Goal: Task Accomplishment & Management: Complete application form

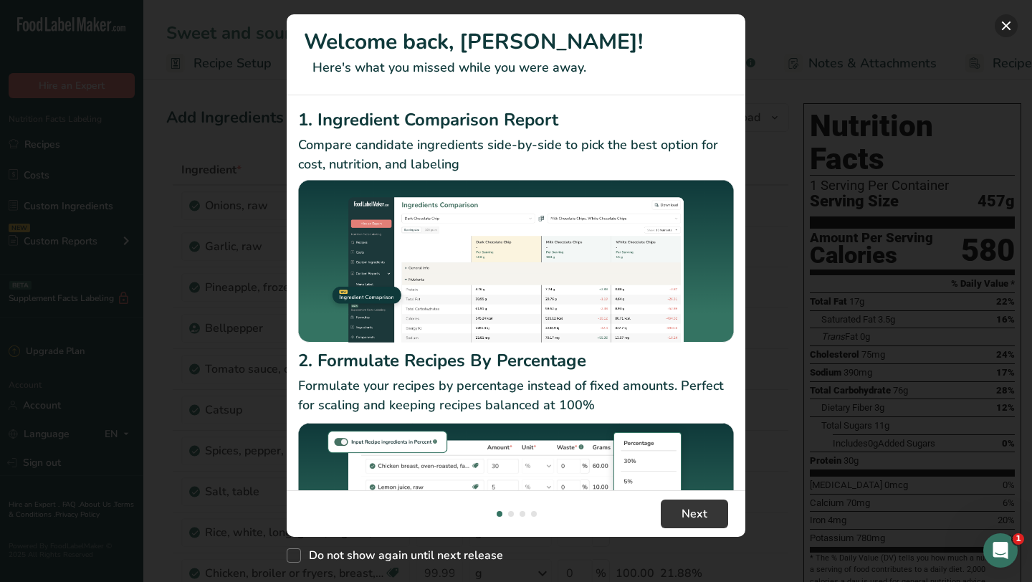
click at [1006, 30] on button "New Features" at bounding box center [1006, 25] width 23 height 23
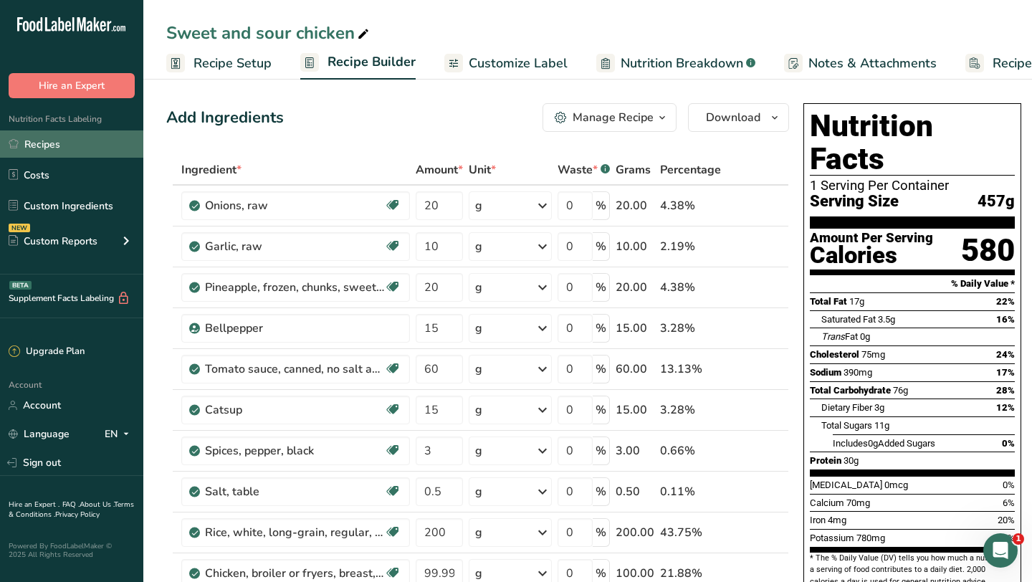
click at [48, 150] on link "Recipes" at bounding box center [71, 143] width 143 height 27
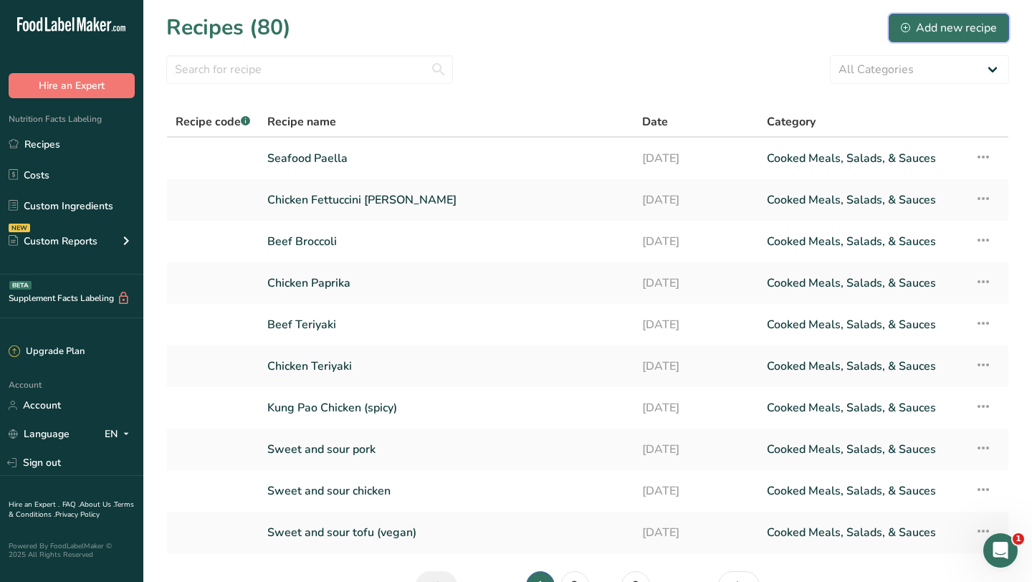
click at [968, 26] on div "Add new recipe" at bounding box center [949, 27] width 96 height 17
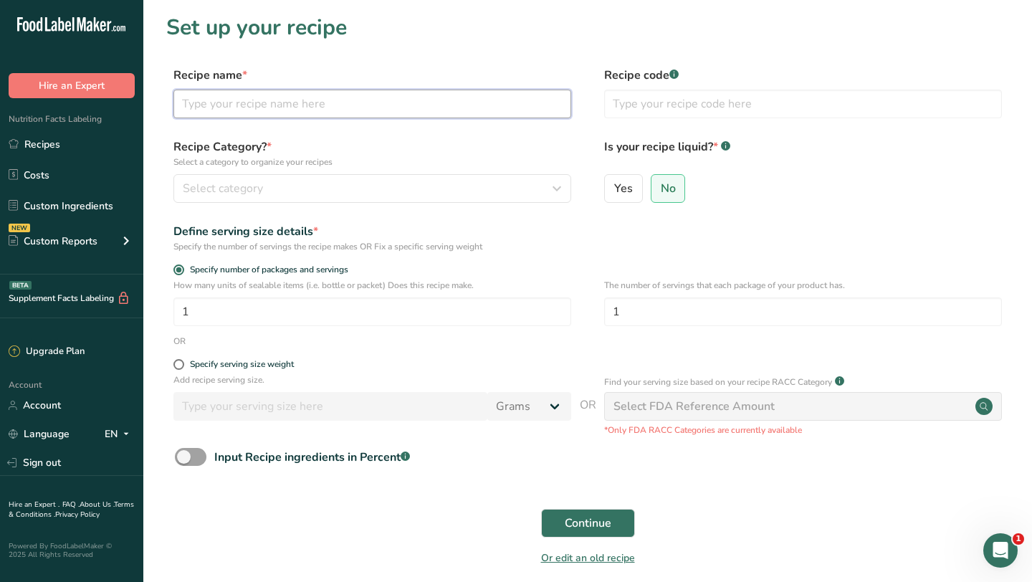
click at [434, 99] on input "text" at bounding box center [372, 104] width 398 height 29
type input "Philippine Beef Steak"
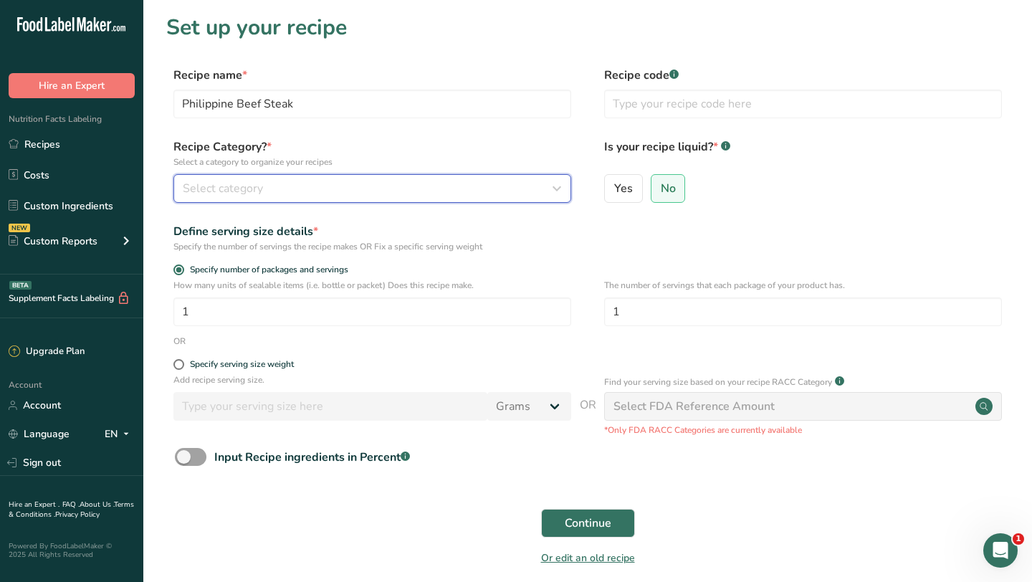
click at [521, 187] on div "Select category" at bounding box center [368, 188] width 371 height 17
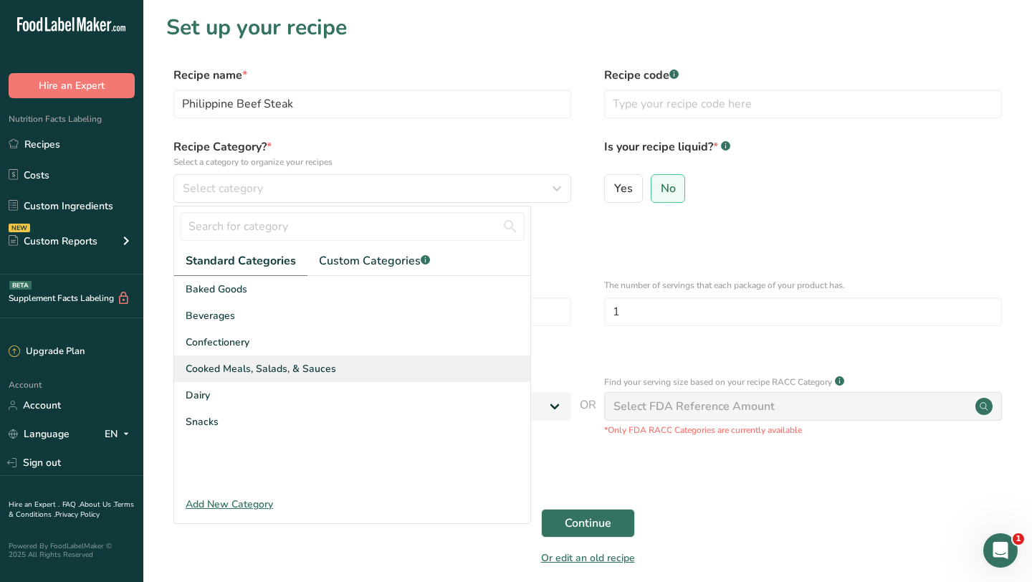
click at [257, 368] on span "Cooked Meals, Salads, & Sauces" at bounding box center [261, 368] width 150 height 15
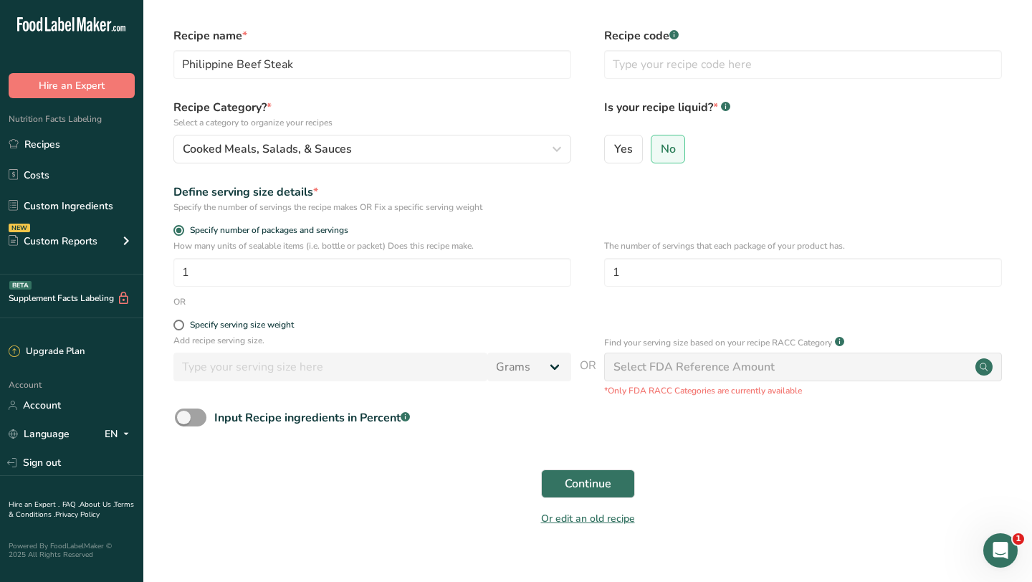
scroll to position [62, 0]
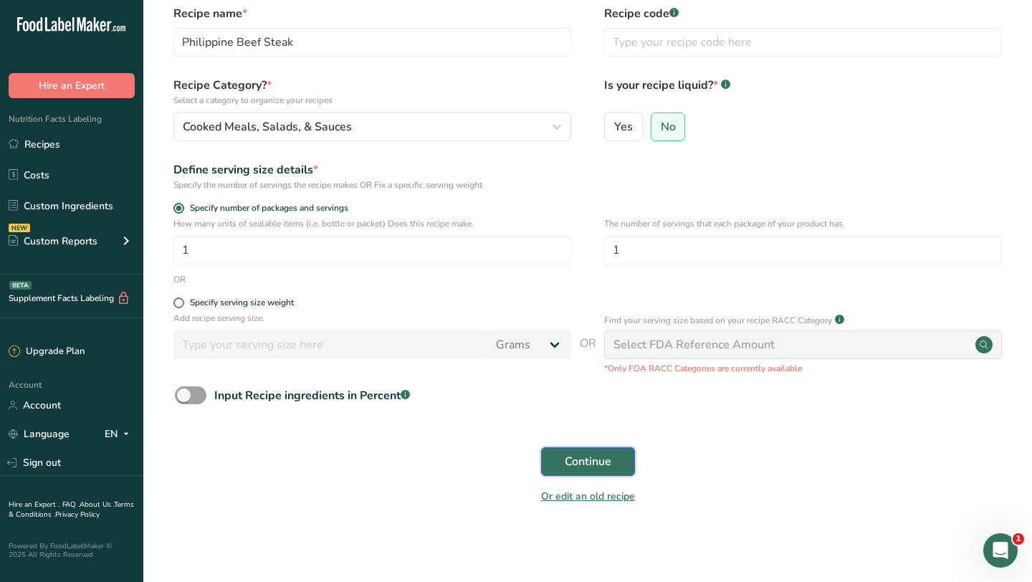
click at [608, 449] on button "Continue" at bounding box center [588, 461] width 94 height 29
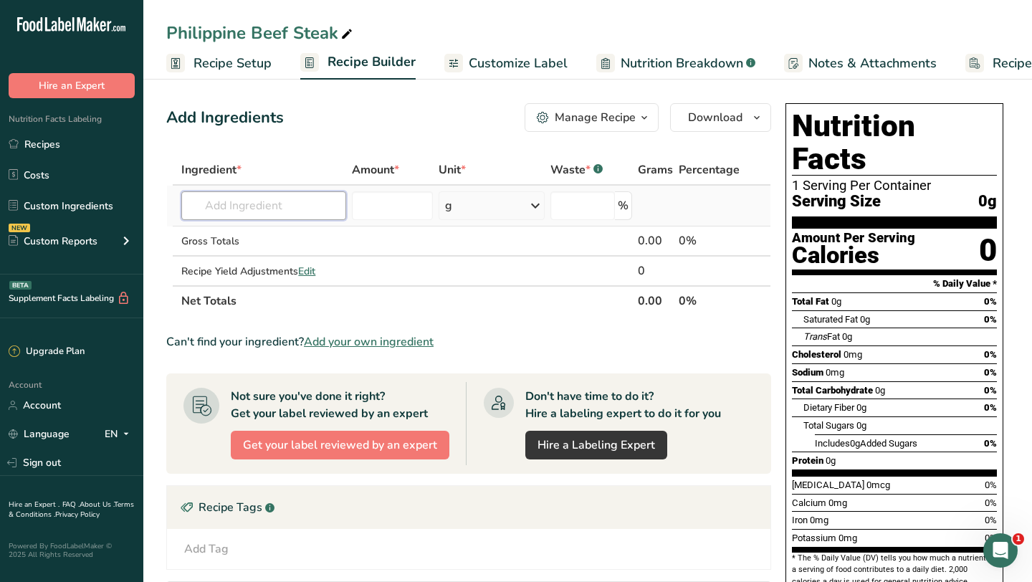
click at [270, 210] on input "text" at bounding box center [263, 205] width 165 height 29
click at [285, 201] on input "text" at bounding box center [263, 205] width 165 height 29
click at [248, 206] on input "text" at bounding box center [263, 205] width 165 height 29
paste input "Beef, top sirloin, steak, separable"
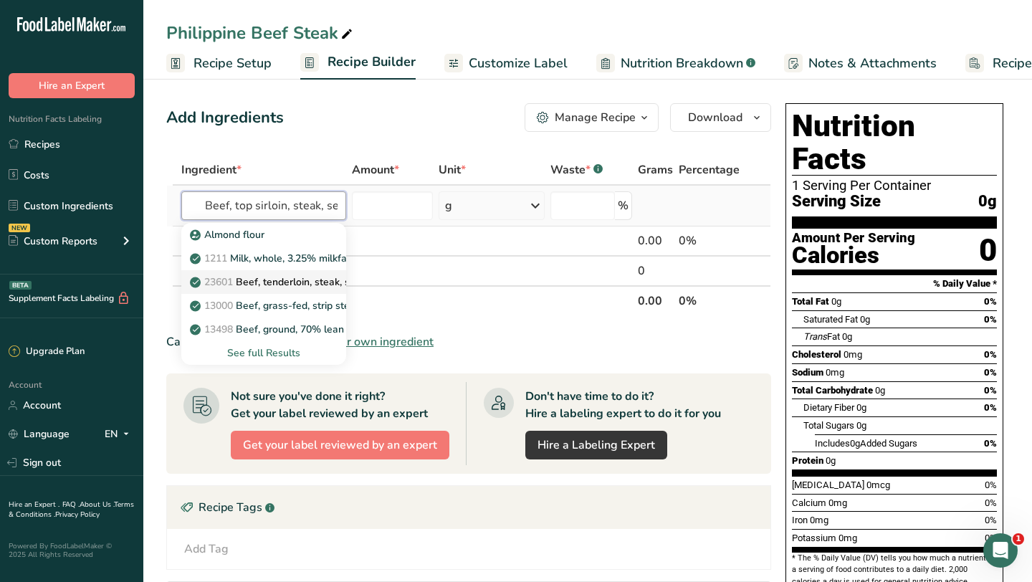
scroll to position [0, 40]
type input "Beef, top sirloin, steak, separable"
click at [292, 231] on p "23625 Beef, top sirloin, steak, separable lean only, trimmed to 1/8" fat, choic…" at bounding box center [388, 234] width 391 height 15
type input "Beef, top sirloin, steak, separable lean only, trimmed to 1/8" fat, choice, raw"
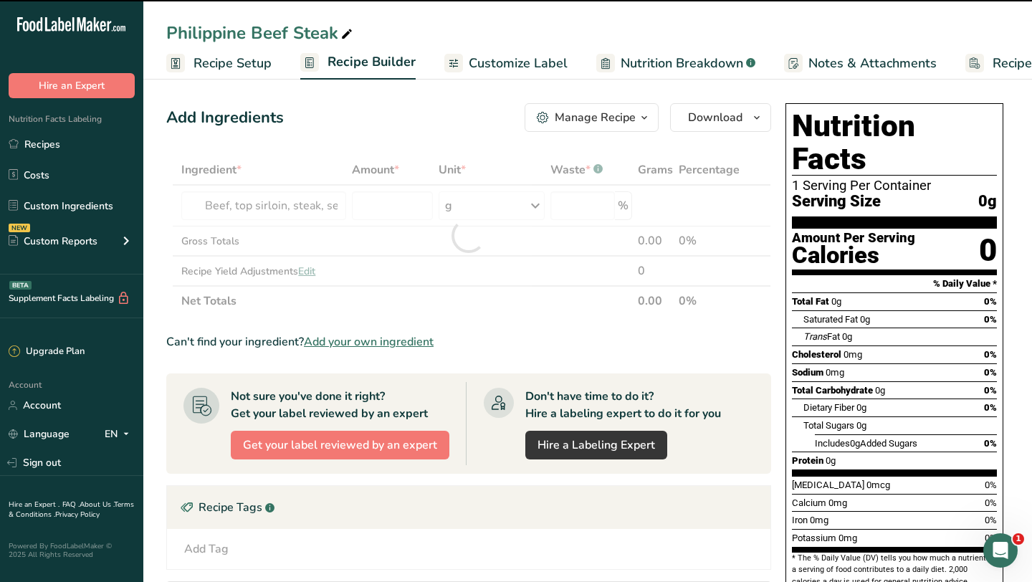
type input "0"
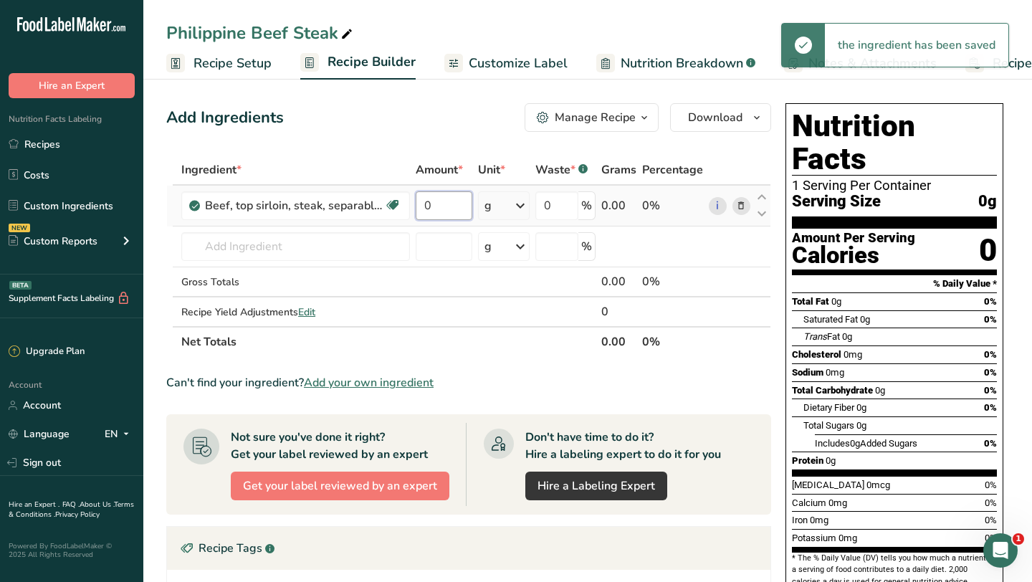
click at [442, 205] on input "0" at bounding box center [444, 205] width 57 height 29
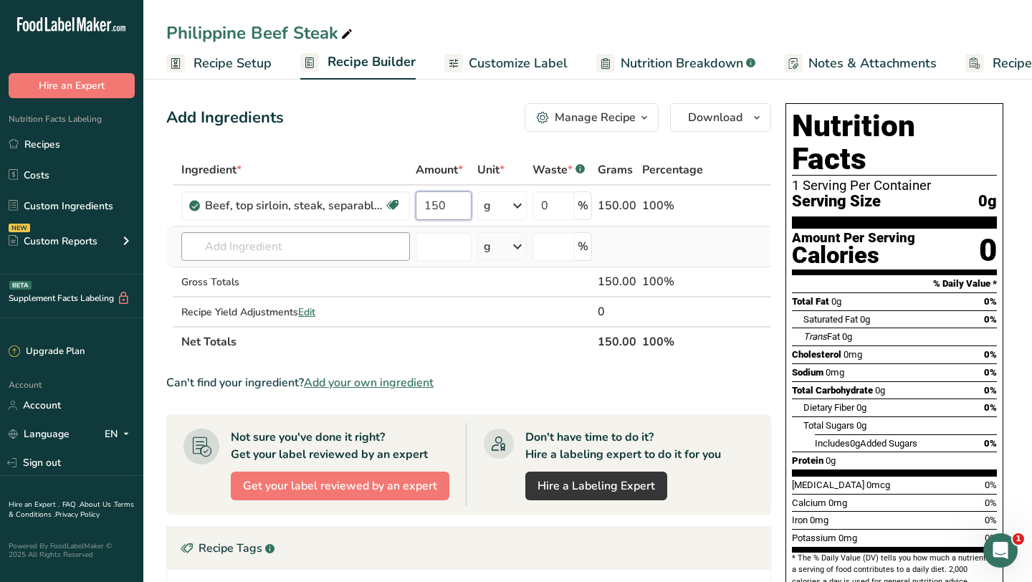
type input "150"
click at [305, 249] on div "Ingredient * Amount * Unit * Waste * .a-a{fill:#347362;}.b-a{fill:#fff;} Grams …" at bounding box center [468, 256] width 605 height 202
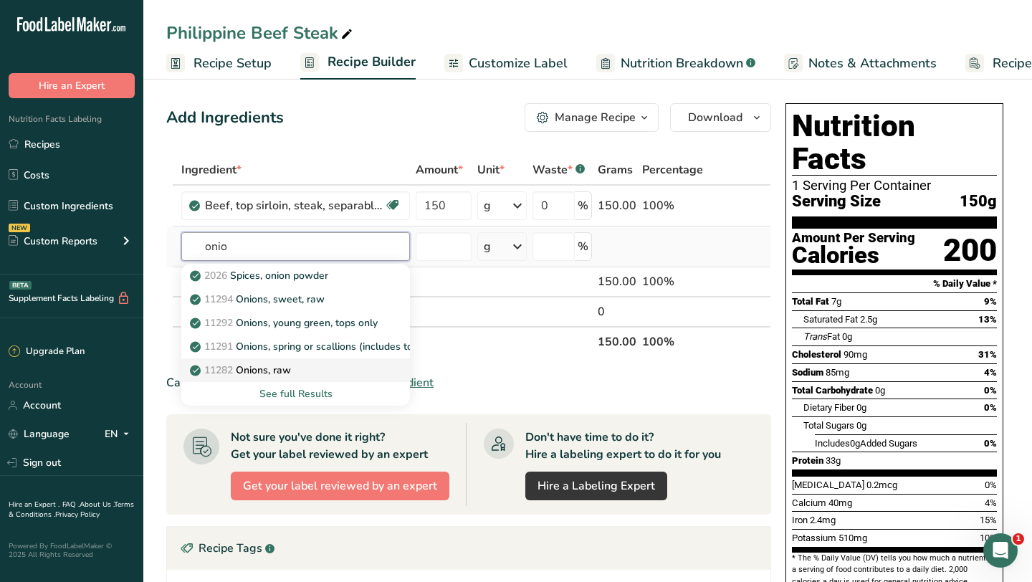
type input "onio"
click at [290, 371] on p "11282 Onions, raw" at bounding box center [242, 370] width 98 height 15
type input "Onions, raw"
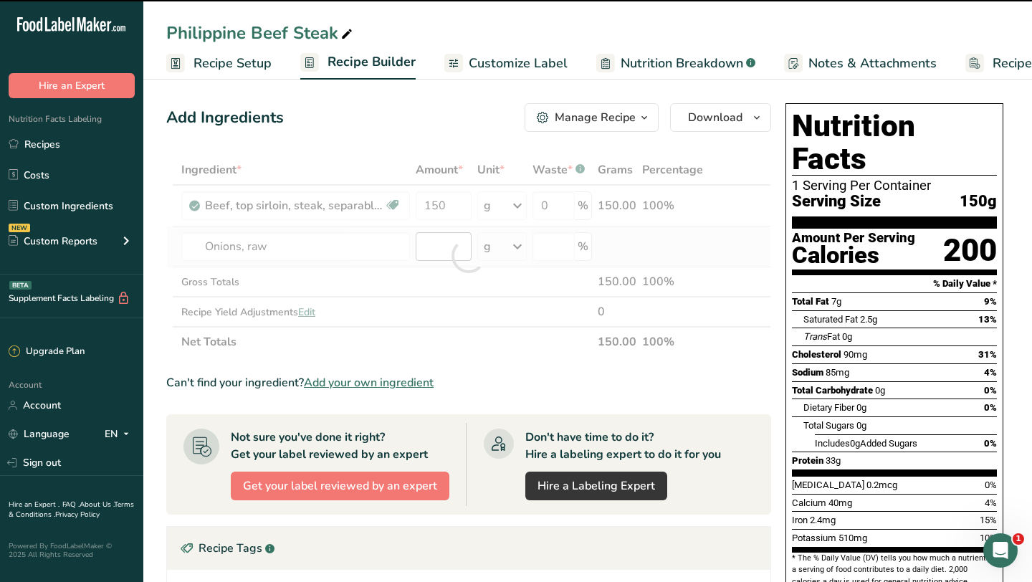
type input "0"
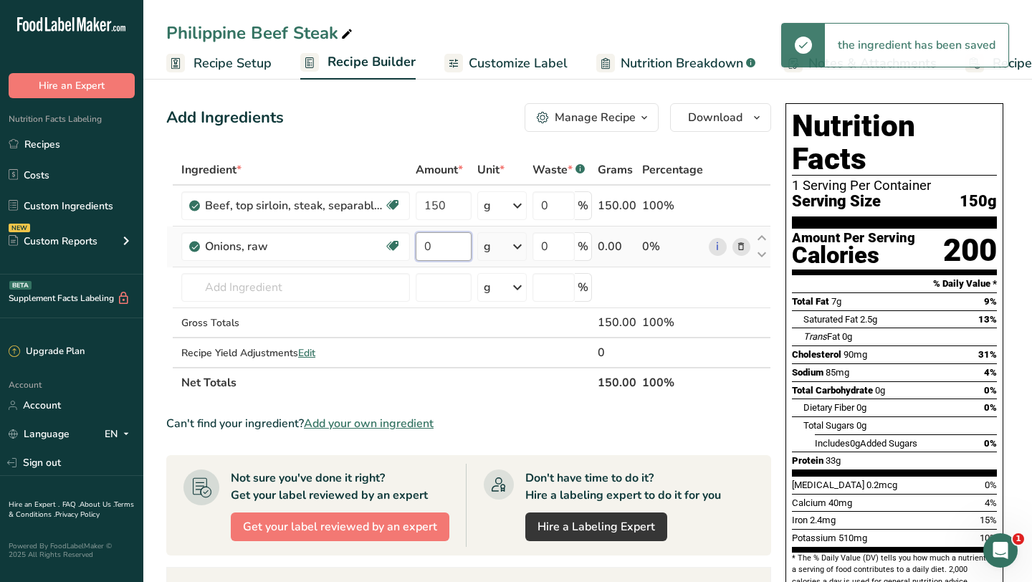
click at [436, 245] on input "0" at bounding box center [443, 246] width 55 height 29
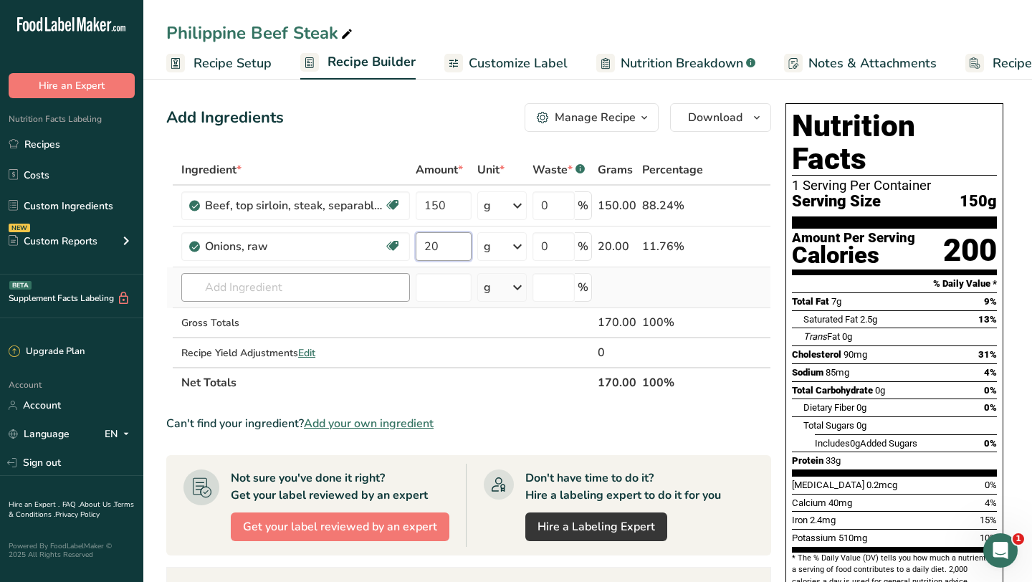
type input "20"
click at [298, 290] on div "Ingredient * Amount * Unit * Waste * .a-a{fill:#347362;}.b-a{fill:#fff;} Grams …" at bounding box center [468, 276] width 605 height 243
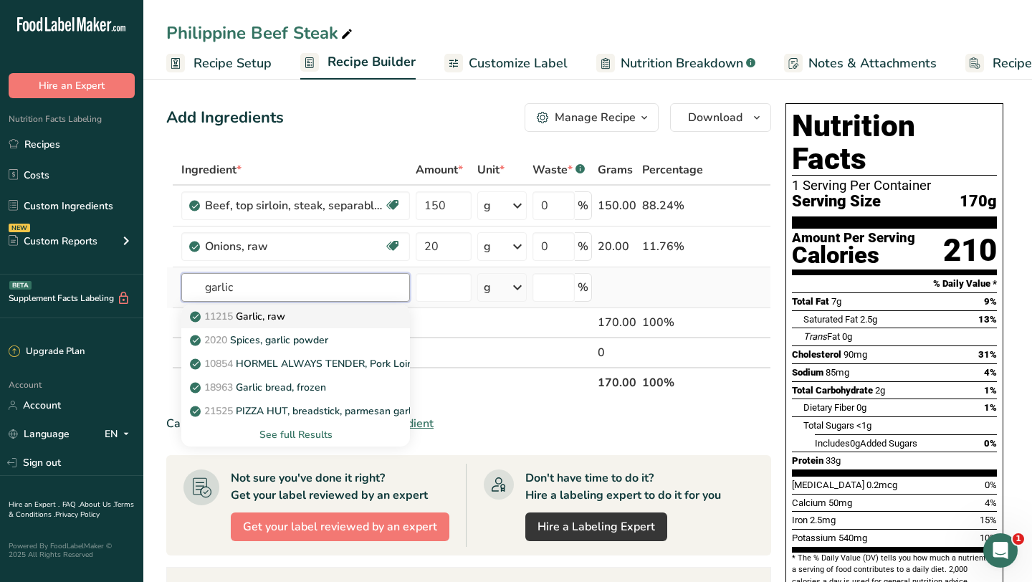
type input "garlic"
click at [294, 317] on div "11215 Garlic, raw" at bounding box center [284, 316] width 183 height 15
type input "Garlic, raw"
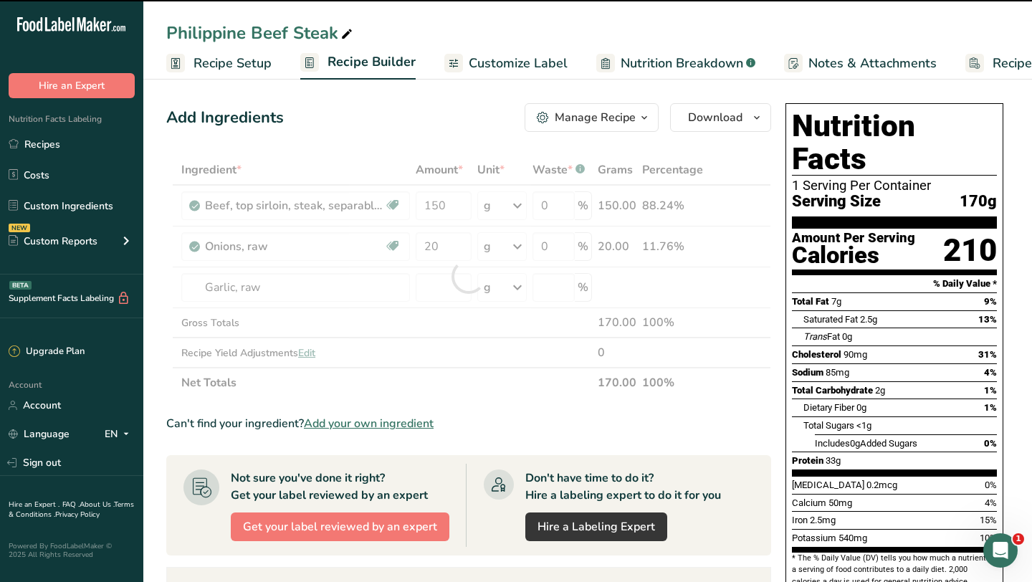
type input "0"
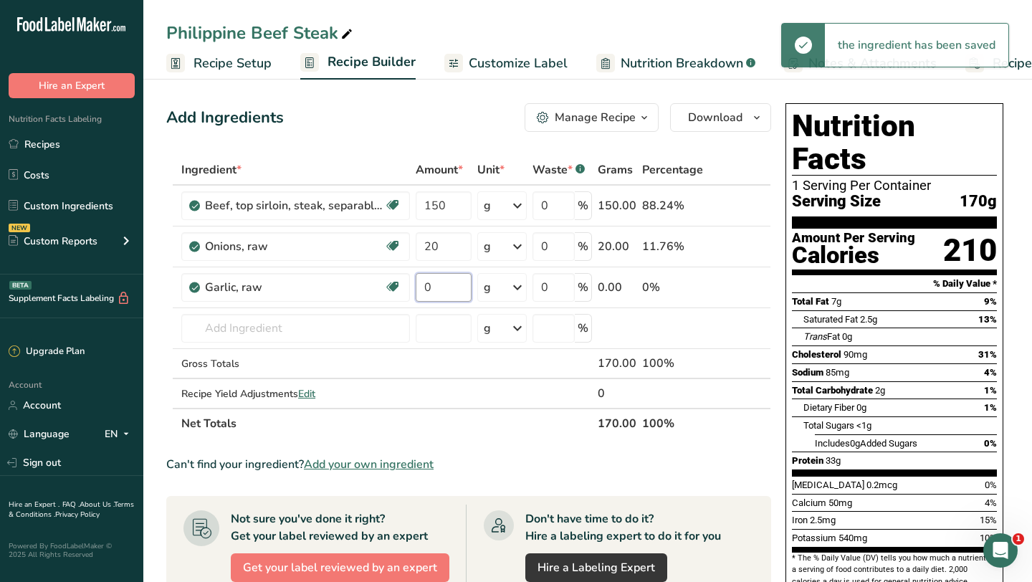
click at [436, 283] on input "0" at bounding box center [443, 287] width 55 height 29
type input "5"
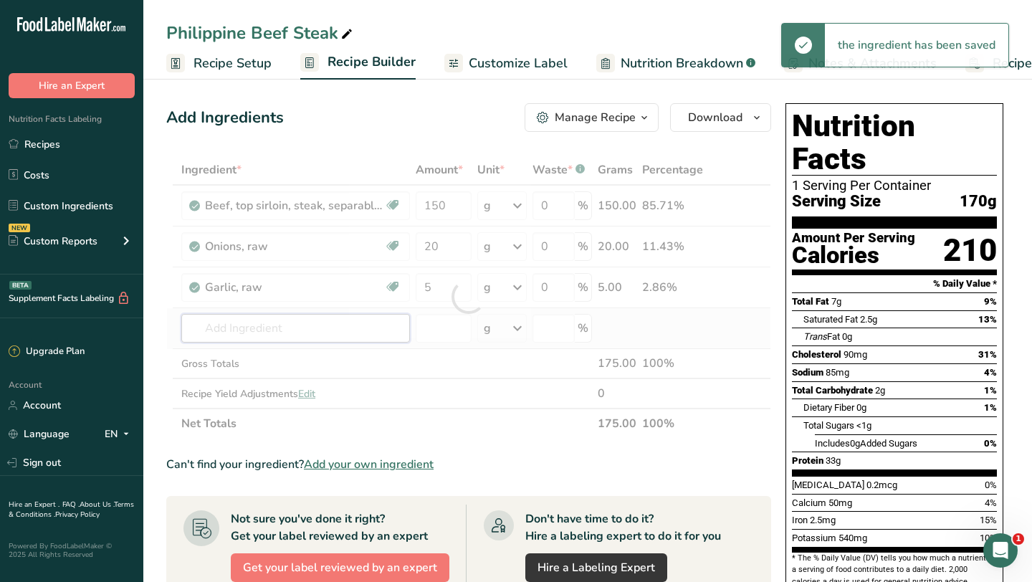
click at [325, 325] on div "Ingredient * Amount * Unit * Waste * .a-a{fill:#347362;}.b-a{fill:#fff;} Grams …" at bounding box center [468, 297] width 605 height 284
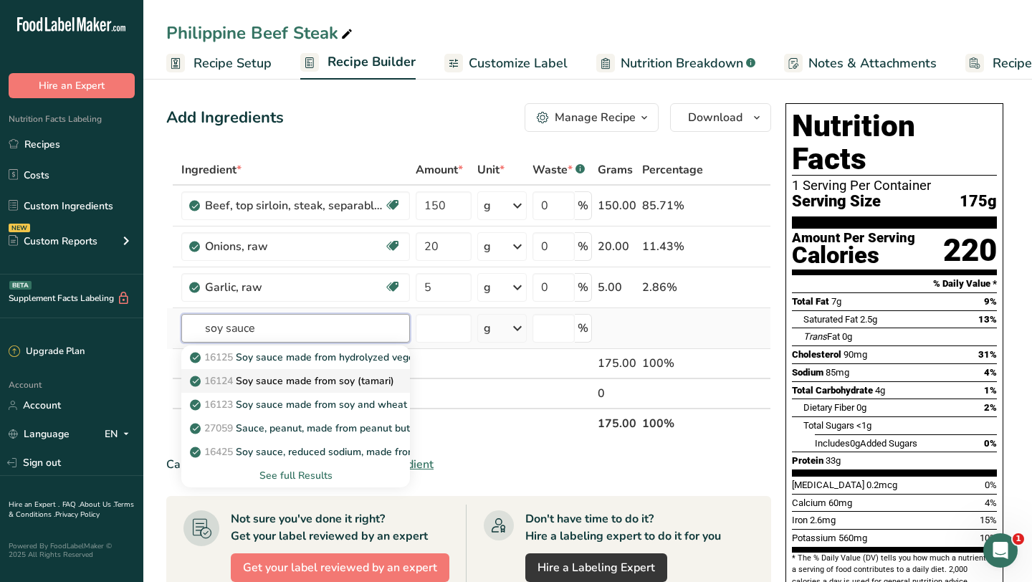
type input "soy sauce"
click at [374, 381] on p "16124 Soy sauce made from soy (tamari)" at bounding box center [293, 380] width 201 height 15
type input "Soy sauce made from soy (tamari)"
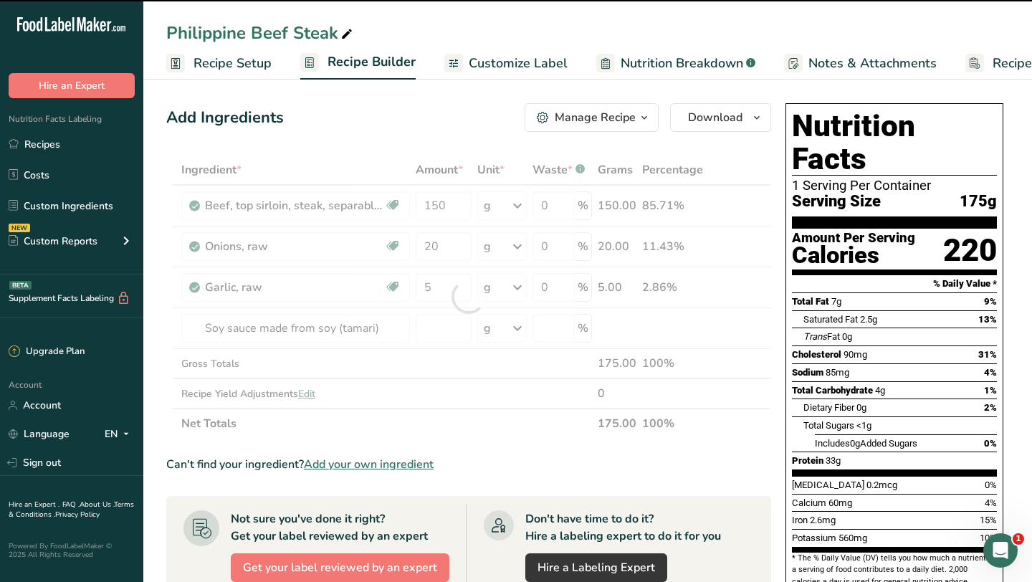
click at [432, 327] on div at bounding box center [468, 297] width 605 height 284
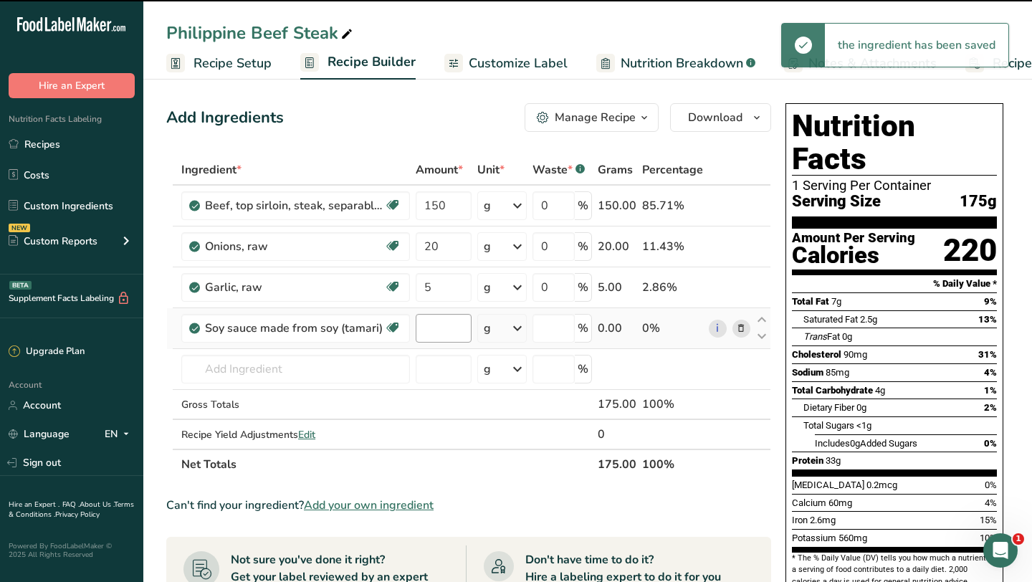
type input "0"
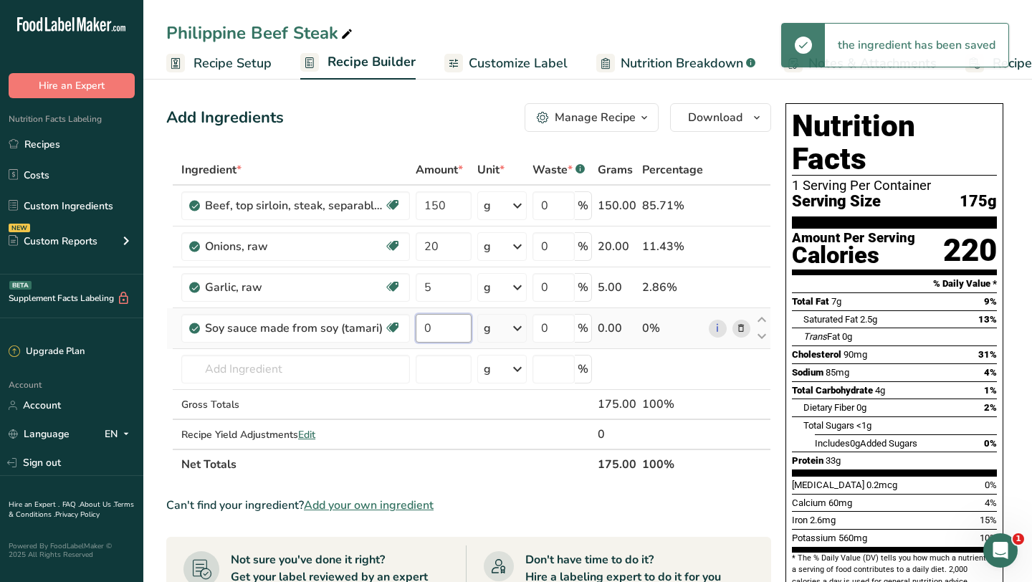
click at [430, 329] on input "0" at bounding box center [443, 328] width 55 height 29
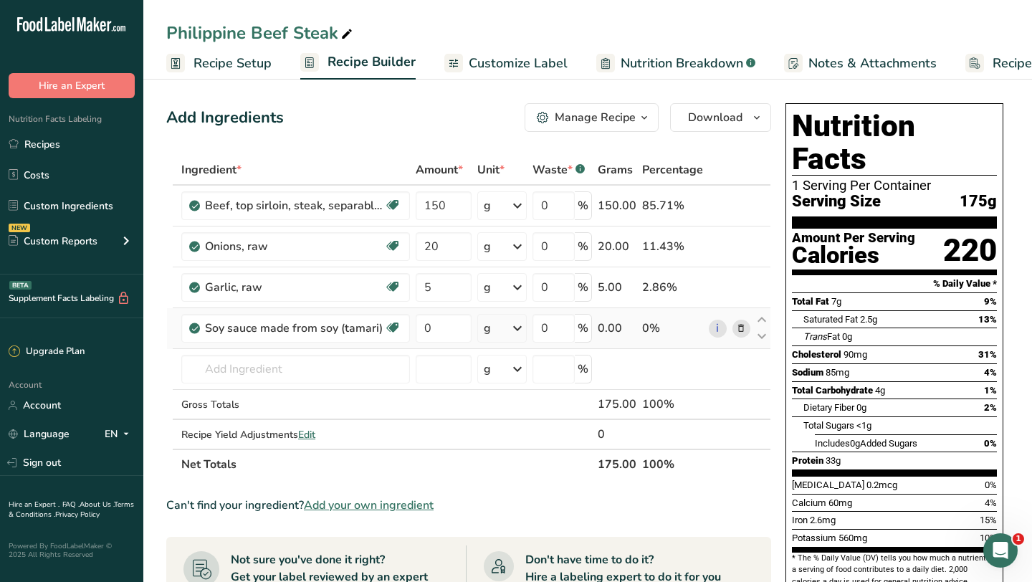
click at [511, 329] on div "Ingredient * Amount * Unit * Waste * .a-a{fill:#347362;}.b-a{fill:#fff;} Grams …" at bounding box center [468, 317] width 605 height 325
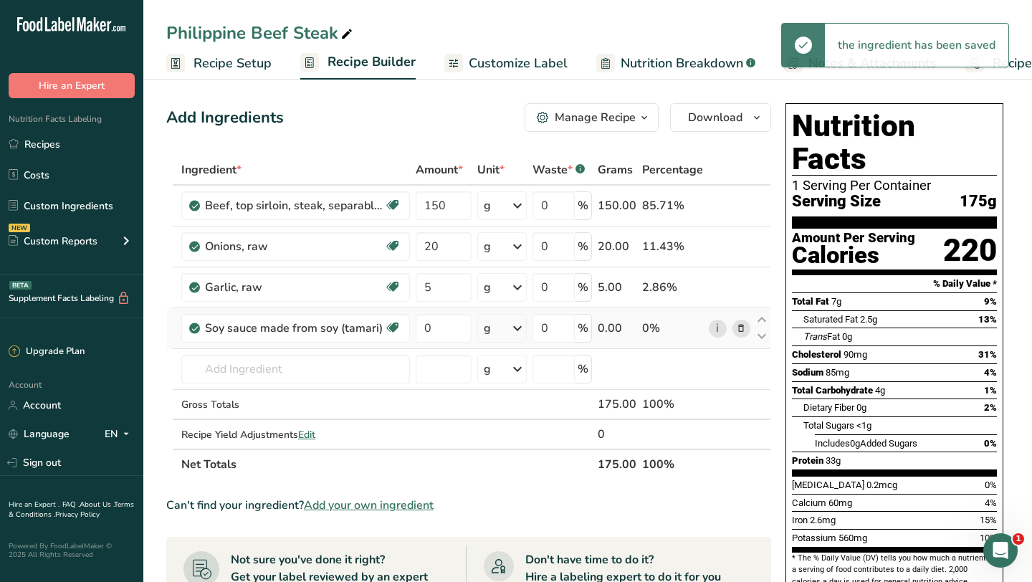
click at [511, 329] on icon at bounding box center [517, 328] width 17 height 26
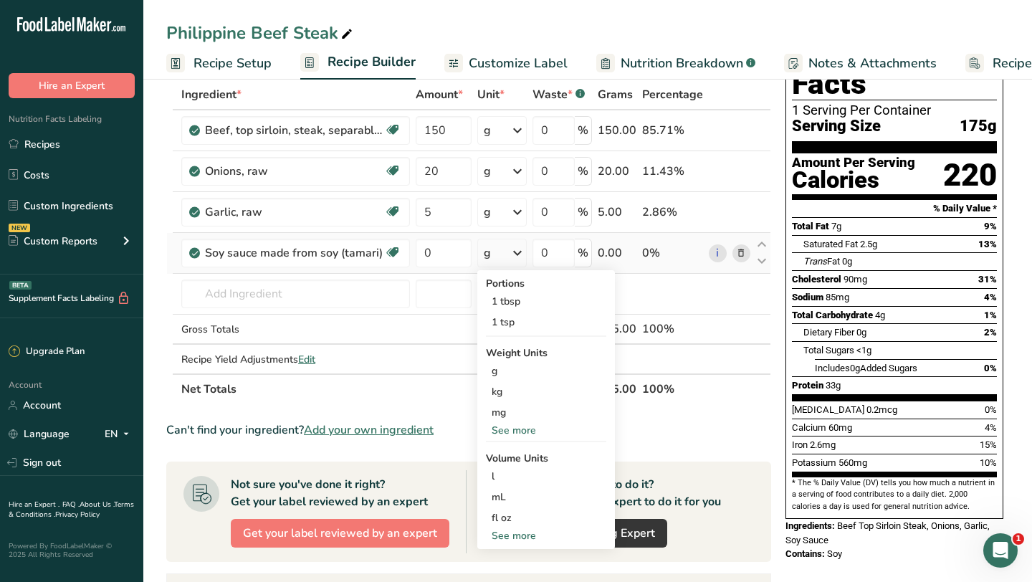
scroll to position [79, 0]
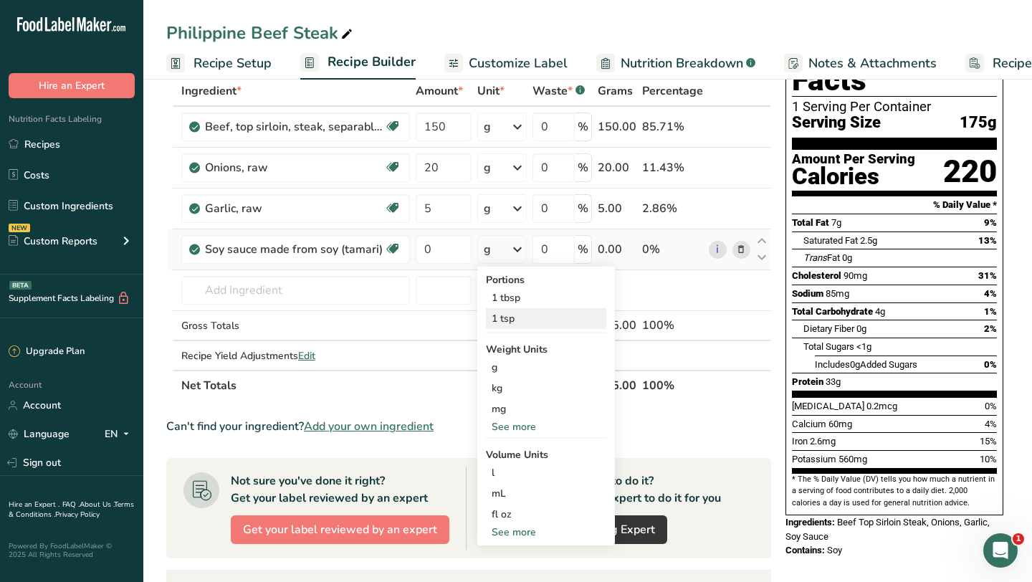
click at [542, 319] on div "1 tsp" at bounding box center [546, 318] width 120 height 21
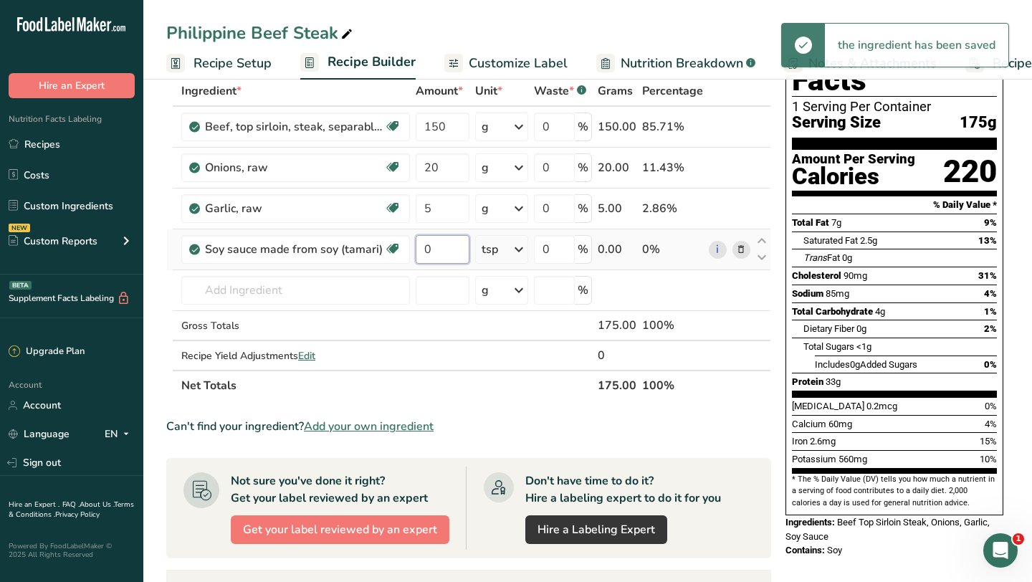
click at [441, 249] on input "0" at bounding box center [443, 249] width 54 height 29
type input "1"
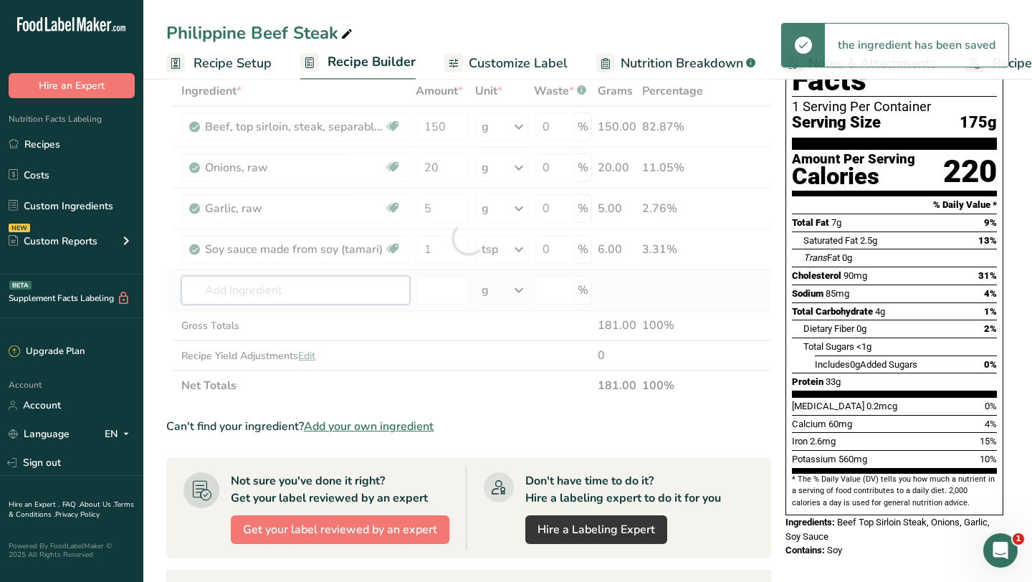
click at [363, 283] on div "Ingredient * Amount * Unit * Waste * .a-a{fill:#347362;}.b-a{fill:#fff;} Grams …" at bounding box center [468, 238] width 605 height 325
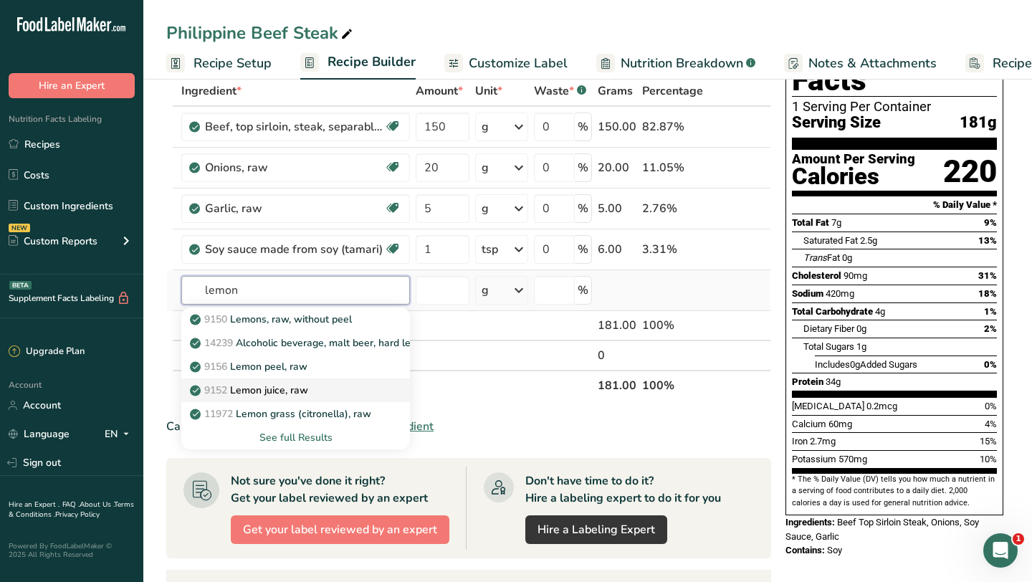
type input "lemon"
click at [322, 392] on div "9152 Lemon juice, raw" at bounding box center [284, 390] width 183 height 15
type input "Lemon juice, raw"
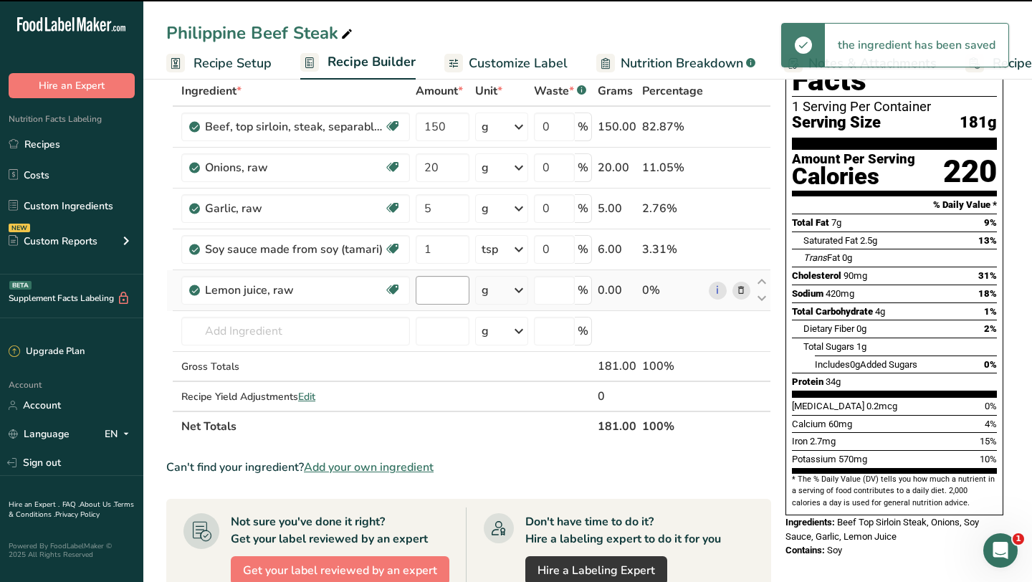
type input "0"
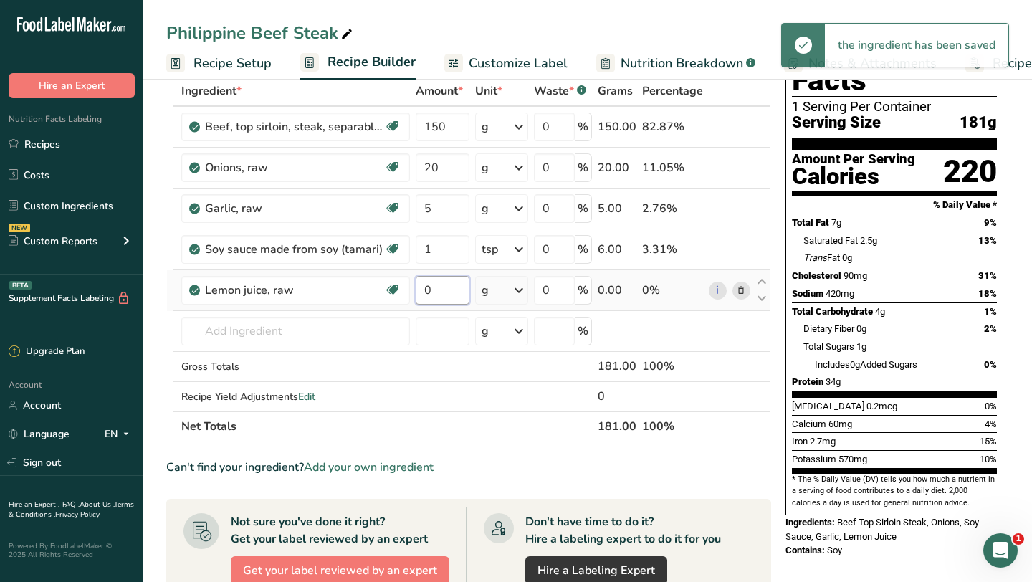
click at [436, 285] on input "0" at bounding box center [443, 290] width 54 height 29
type input "1"
click at [515, 292] on div "Ingredient * Amount * Unit * Waste * .a-a{fill:#347362;}.b-a{fill:#fff;} Grams …" at bounding box center [468, 258] width 605 height 365
click at [515, 292] on icon at bounding box center [518, 290] width 17 height 26
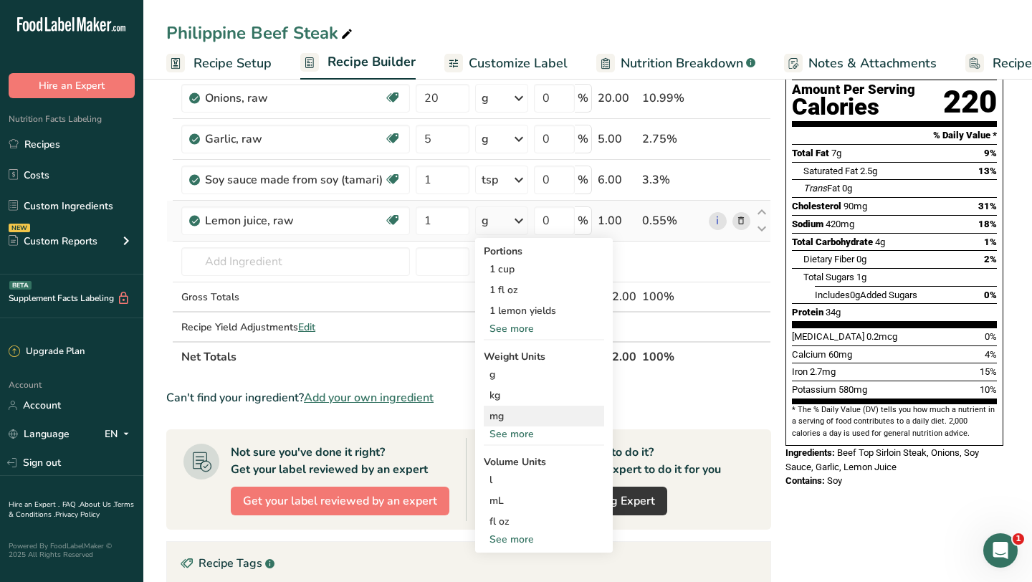
scroll to position [144, 0]
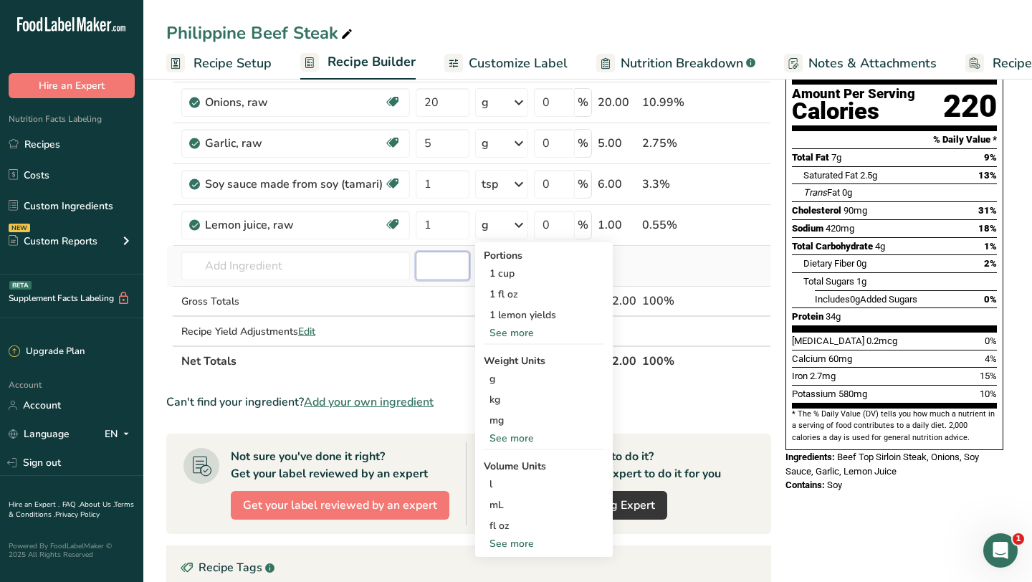
click at [431, 277] on input "number" at bounding box center [443, 266] width 54 height 29
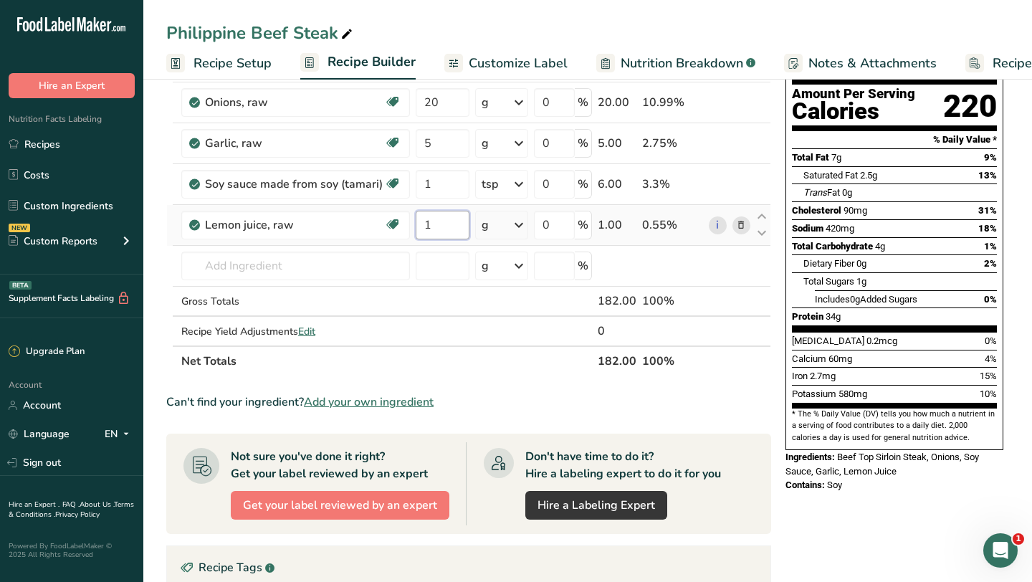
click at [436, 224] on input "1" at bounding box center [443, 225] width 54 height 29
click at [507, 226] on div "Ingredient * Amount * Unit * Waste * .a-a{fill:#347362;}.b-a{fill:#fff;} Grams …" at bounding box center [468, 193] width 605 height 365
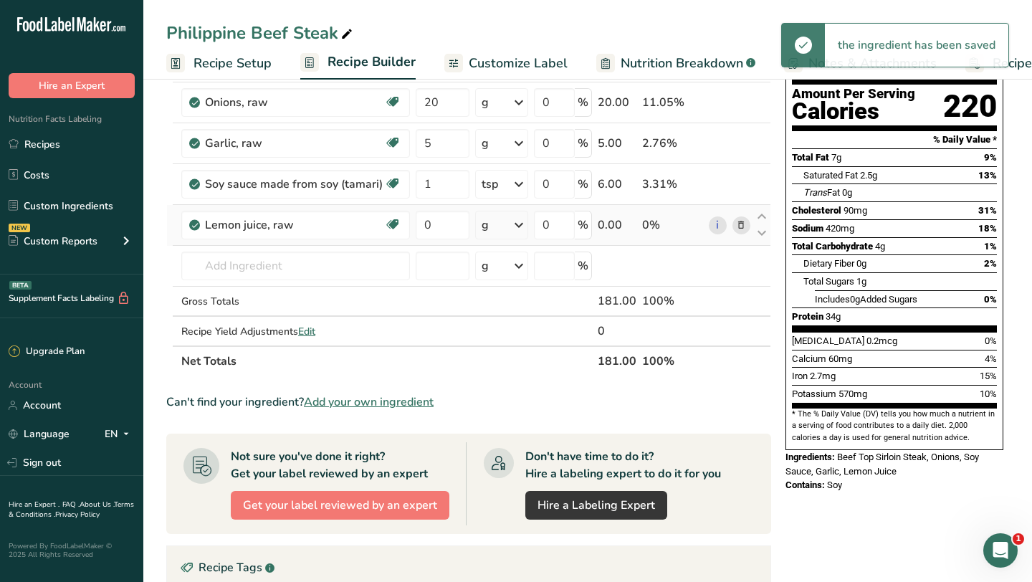
click at [510, 226] on div "g" at bounding box center [501, 225] width 53 height 29
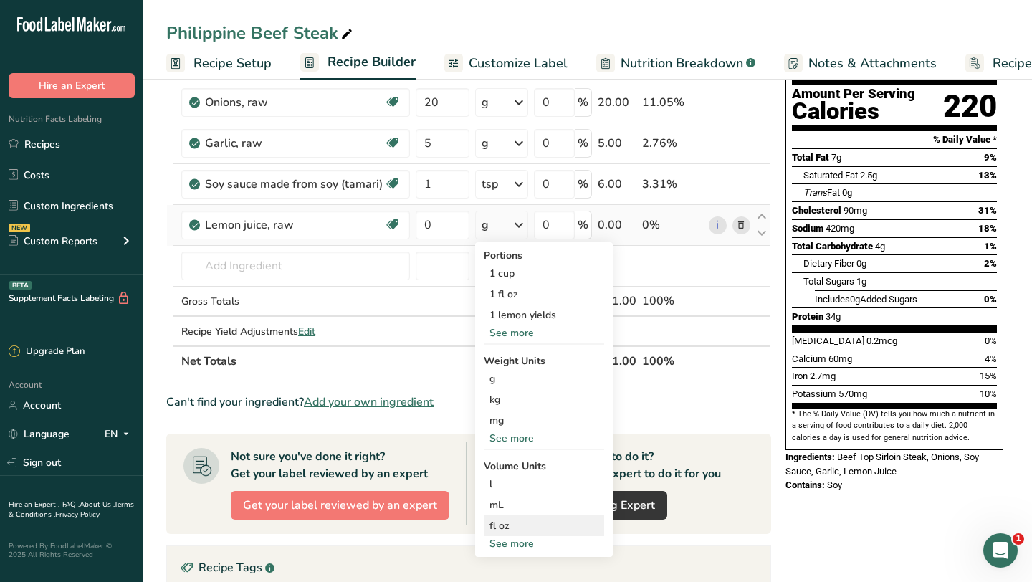
click at [507, 525] on div "fl oz" at bounding box center [543, 525] width 109 height 15
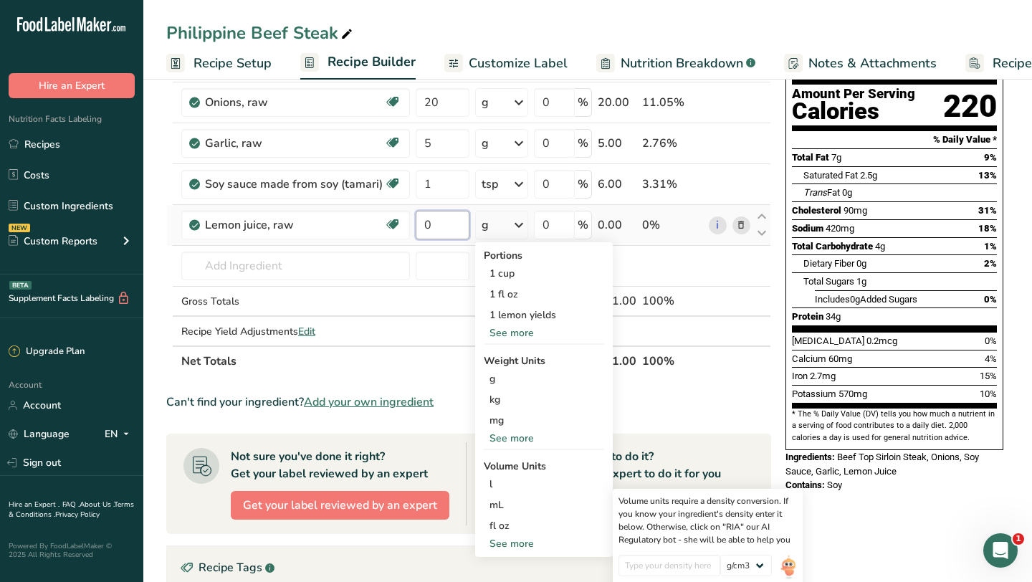
click at [441, 231] on input "0" at bounding box center [443, 225] width 54 height 29
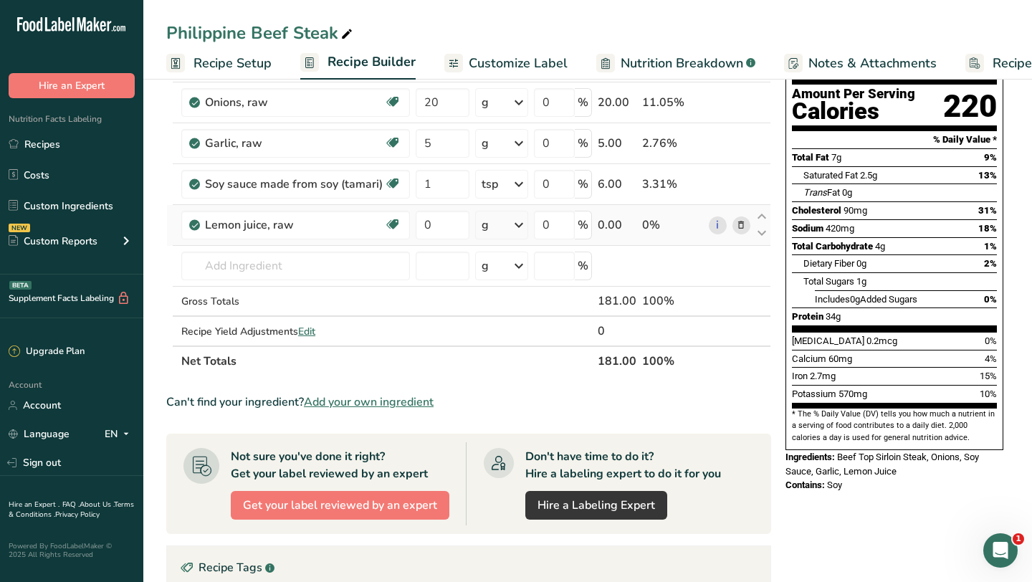
click at [513, 226] on div "Ingredient * Amount * Unit * Waste * .a-a{fill:#347362;}.b-a{fill:#fff;} Grams …" at bounding box center [468, 193] width 605 height 365
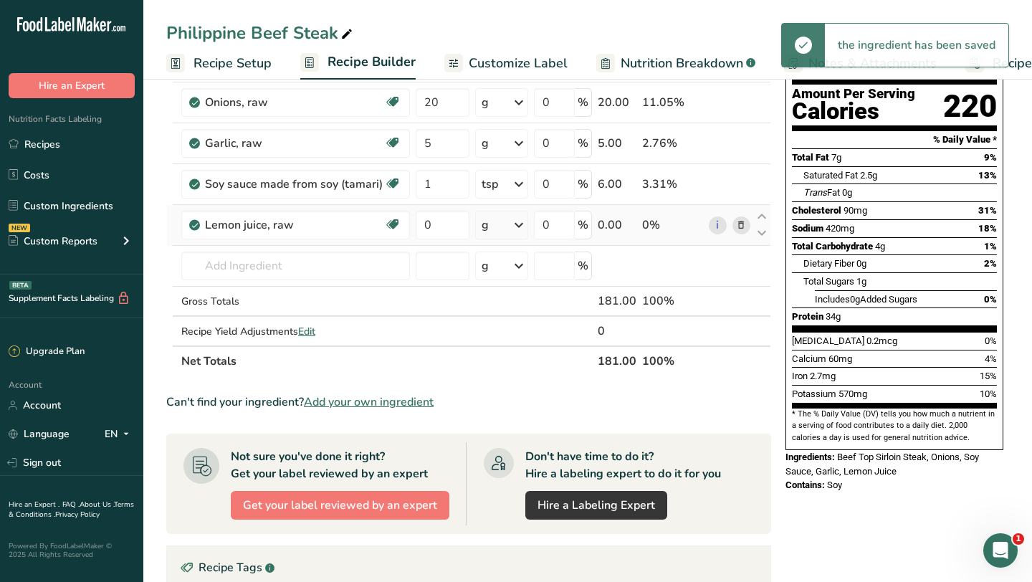
click at [514, 226] on icon at bounding box center [518, 225] width 17 height 26
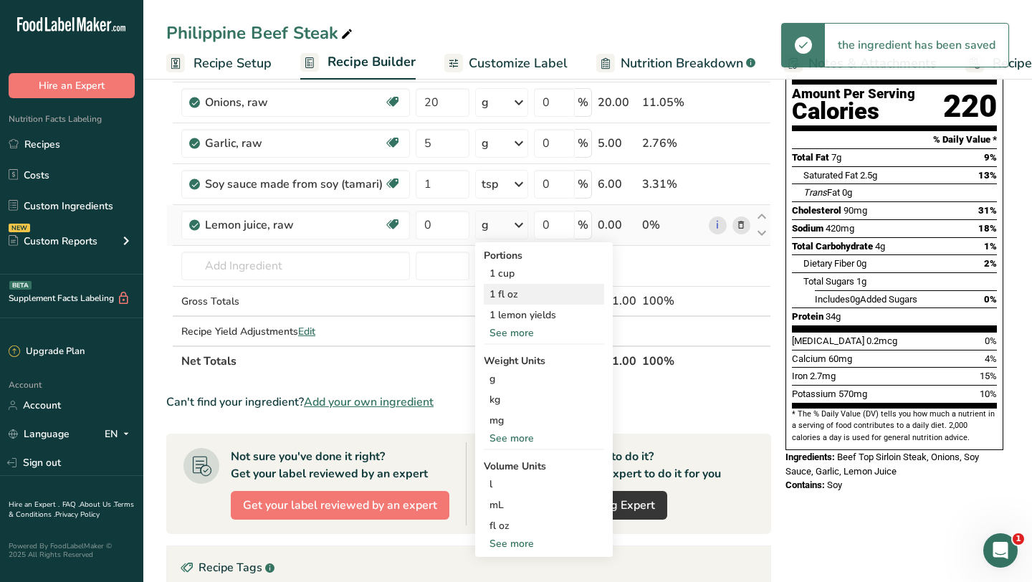
click at [532, 293] on div "1 fl oz" at bounding box center [544, 294] width 120 height 21
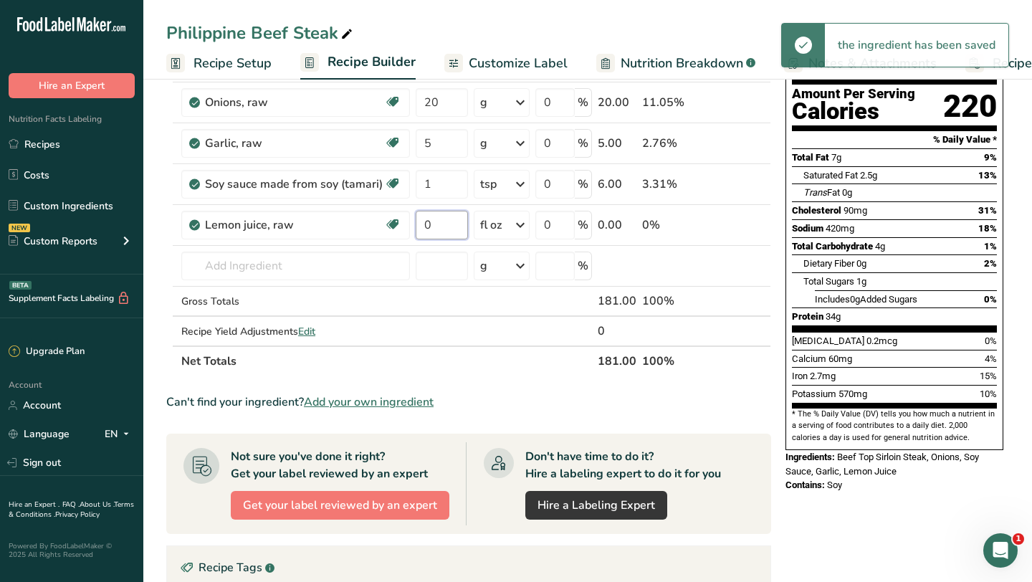
click at [430, 224] on input "0" at bounding box center [442, 225] width 52 height 29
type input "0.5"
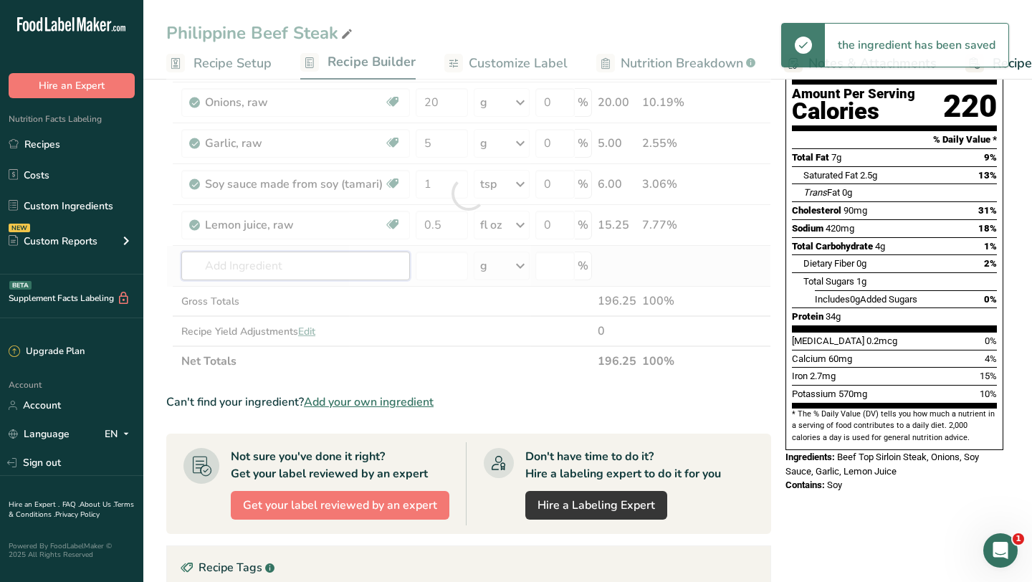
click at [348, 259] on div "Ingredient * Amount * Unit * Waste * .a-a{fill:#347362;}.b-a{fill:#fff;} Grams …" at bounding box center [468, 193] width 605 height 365
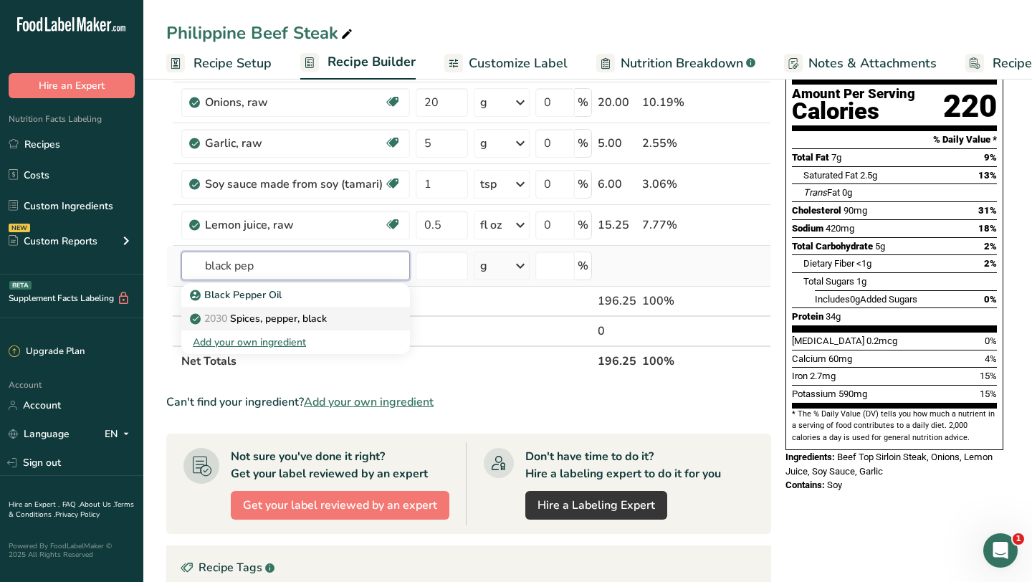
type input "black pep"
click at [295, 319] on p "2030 Spices, pepper, black" at bounding box center [260, 318] width 134 height 15
type input "Spices, pepper, black"
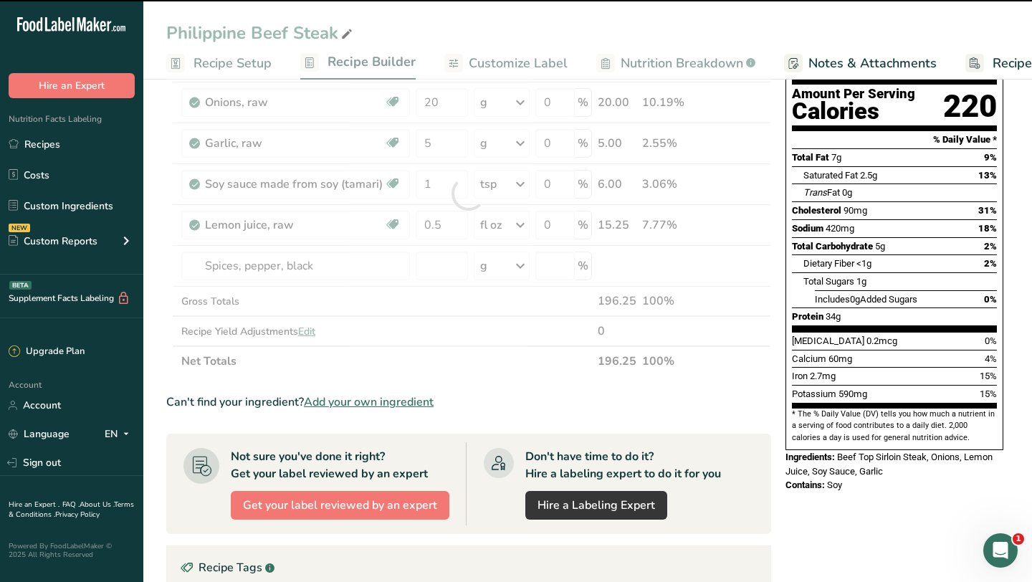
type input "0"
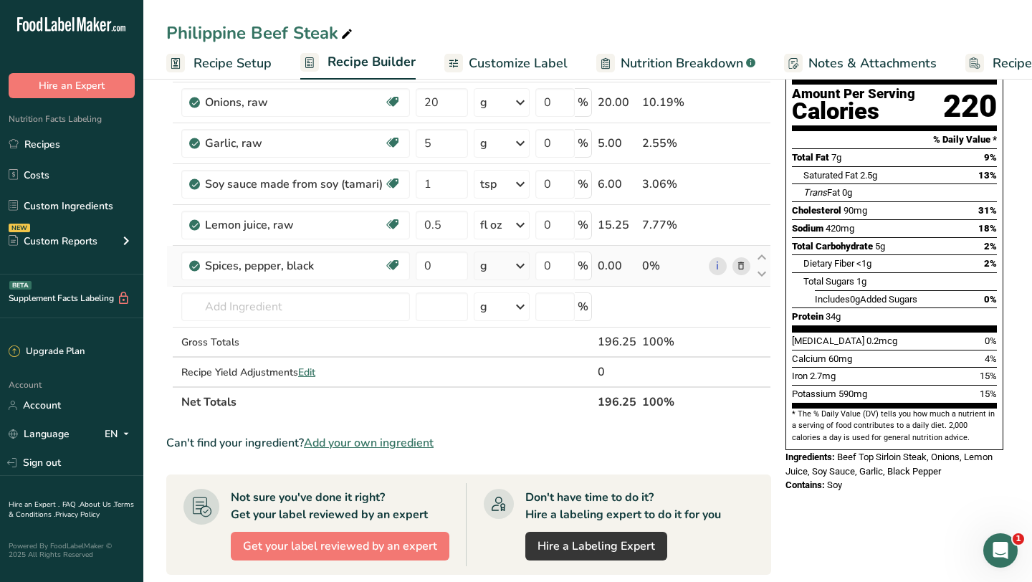
click at [521, 266] on icon at bounding box center [520, 266] width 17 height 26
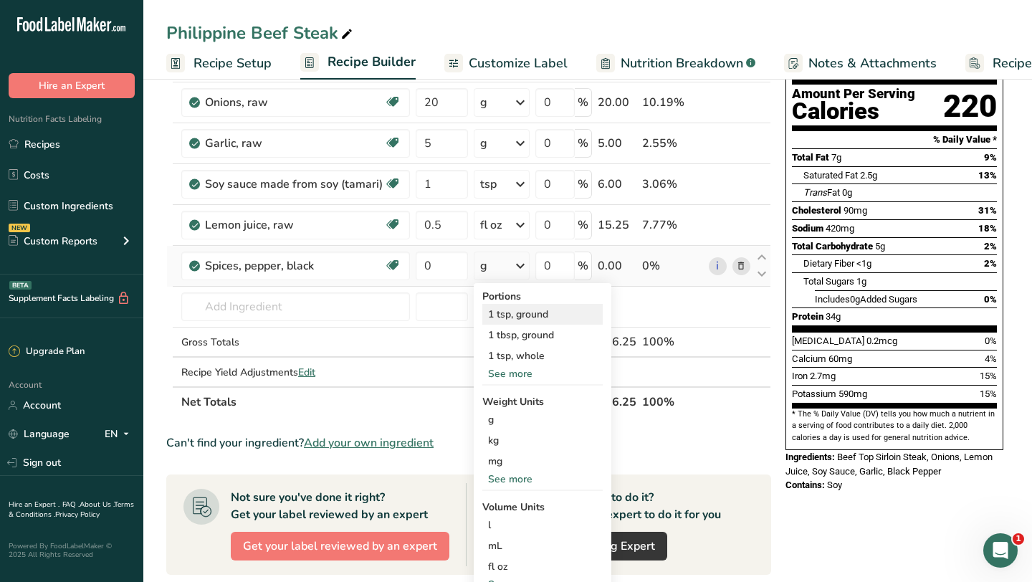
click at [548, 311] on div "1 tsp, ground" at bounding box center [542, 314] width 120 height 21
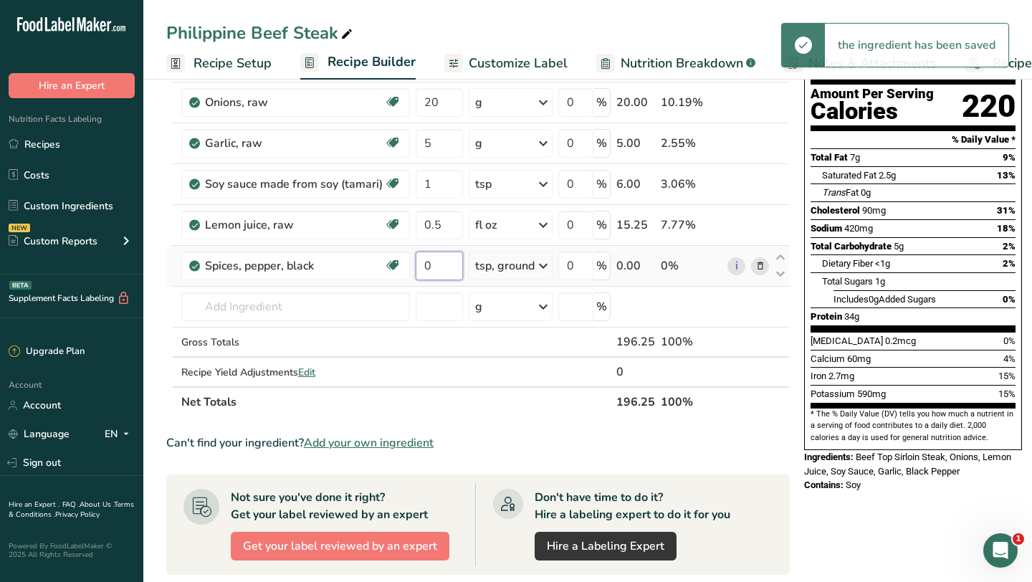
click at [429, 267] on input "0" at bounding box center [439, 266] width 47 height 29
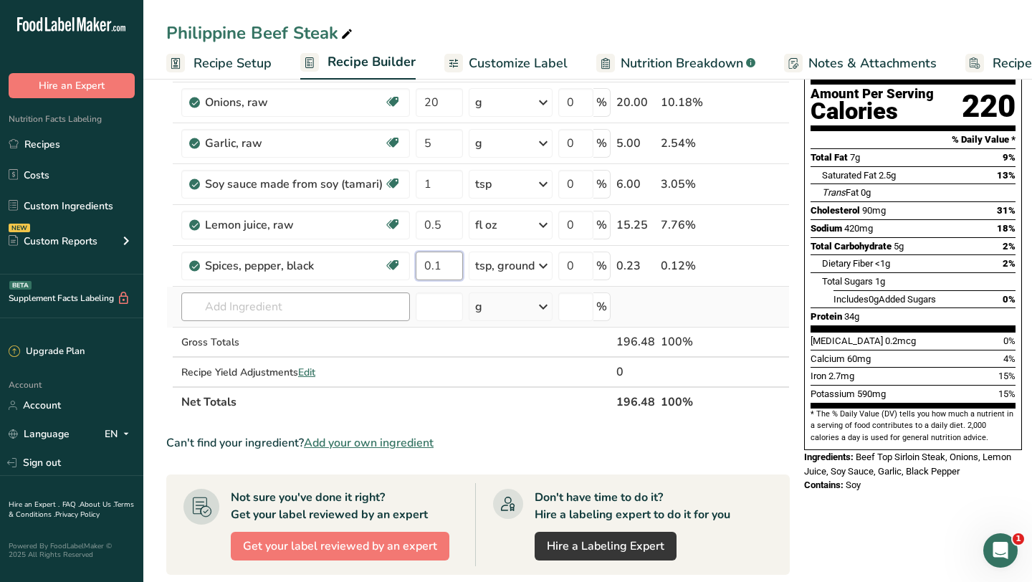
type input "0.1"
click at [343, 306] on div "Ingredient * Amount * Unit * Waste * .a-a{fill:#347362;}.b-a{fill:#fff;} Grams …" at bounding box center [477, 214] width 623 height 406
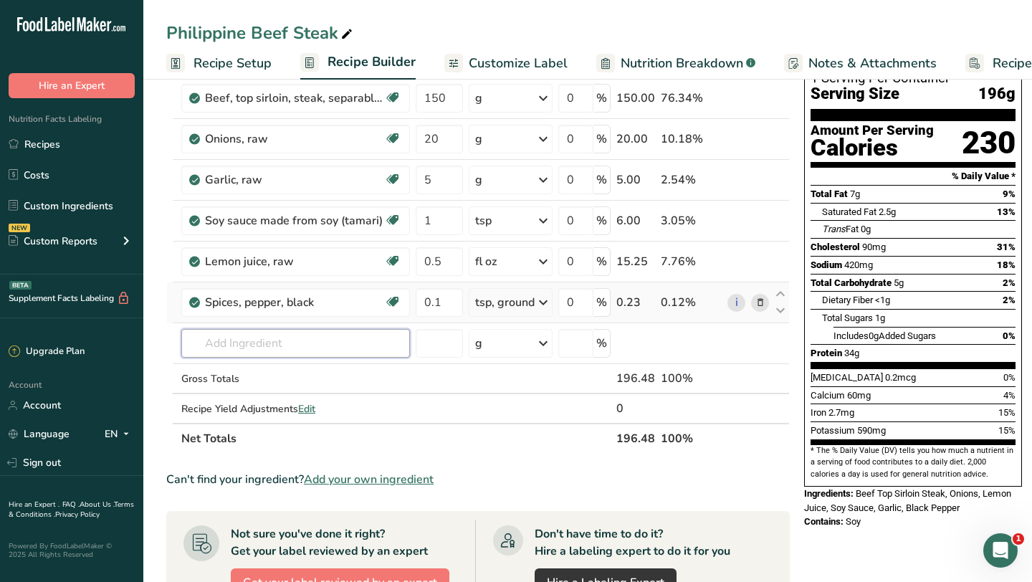
scroll to position [105, 0]
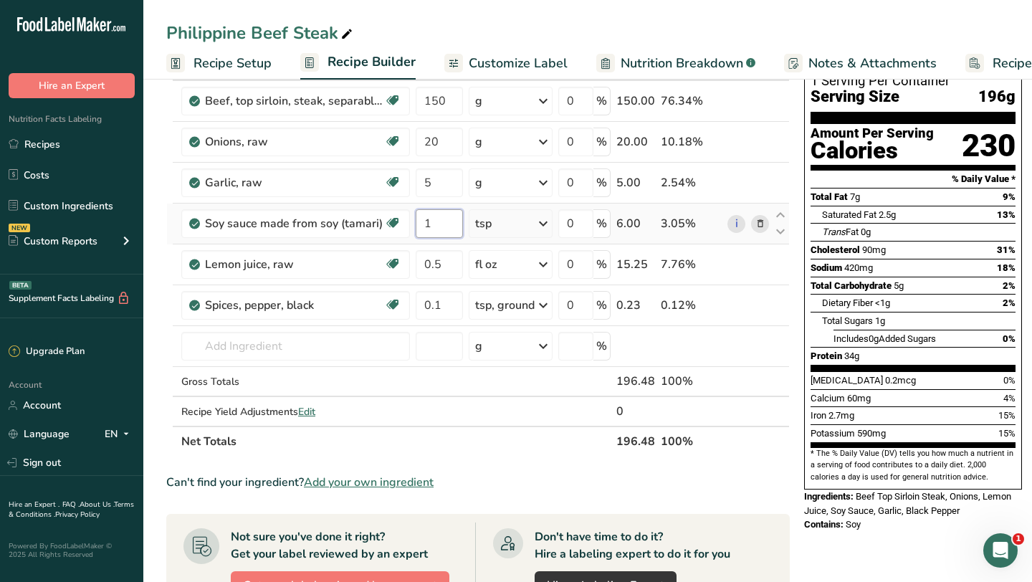
click at [430, 224] on input "1" at bounding box center [439, 223] width 47 height 29
type input "0.5"
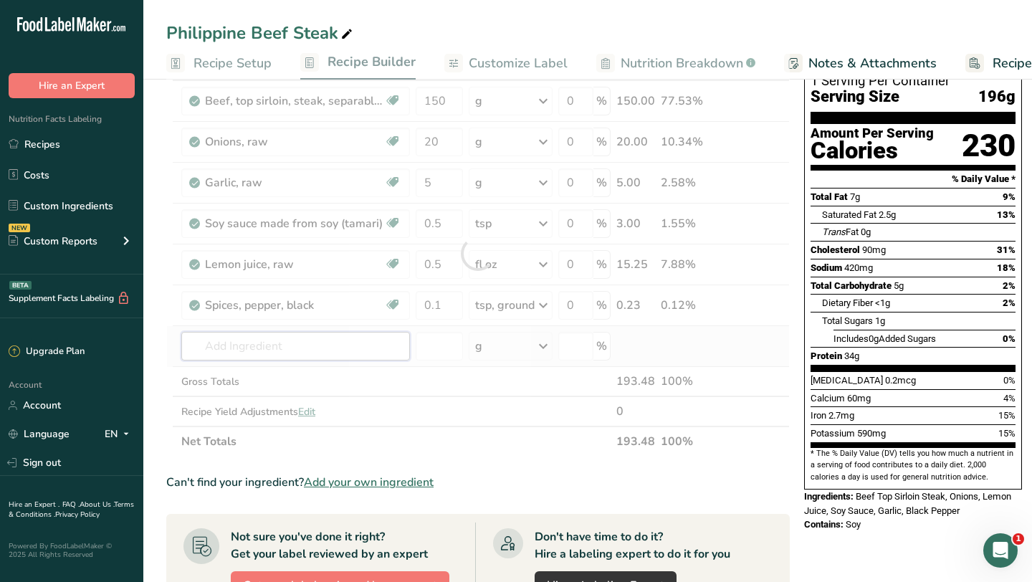
click at [307, 338] on div "Ingredient * Amount * Unit * Waste * .a-a{fill:#347362;}.b-a{fill:#fff;} Grams …" at bounding box center [477, 253] width 623 height 406
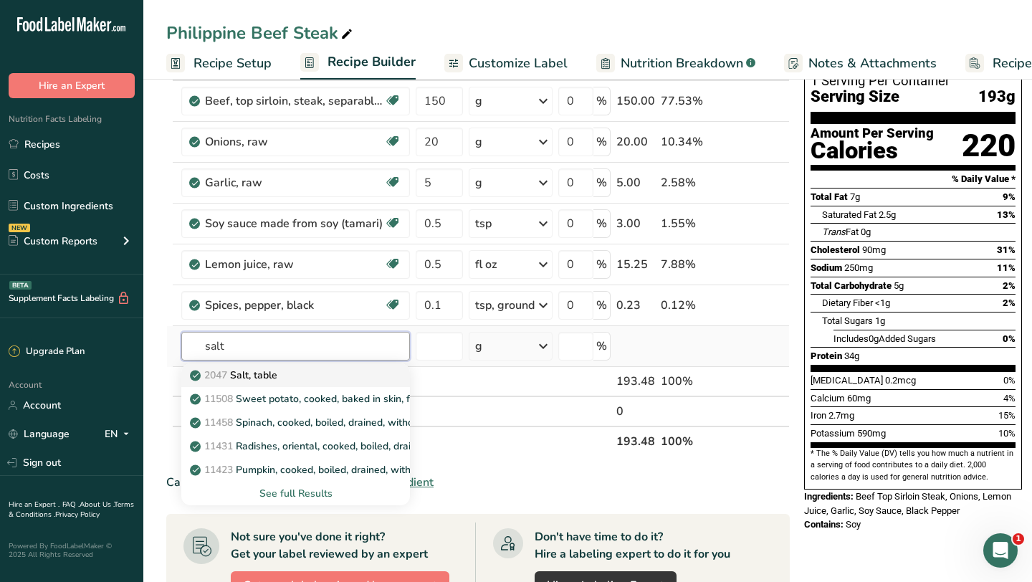
type input "salt"
click at [292, 377] on div "2047 Salt, table" at bounding box center [284, 375] width 183 height 15
type input "Salt, table"
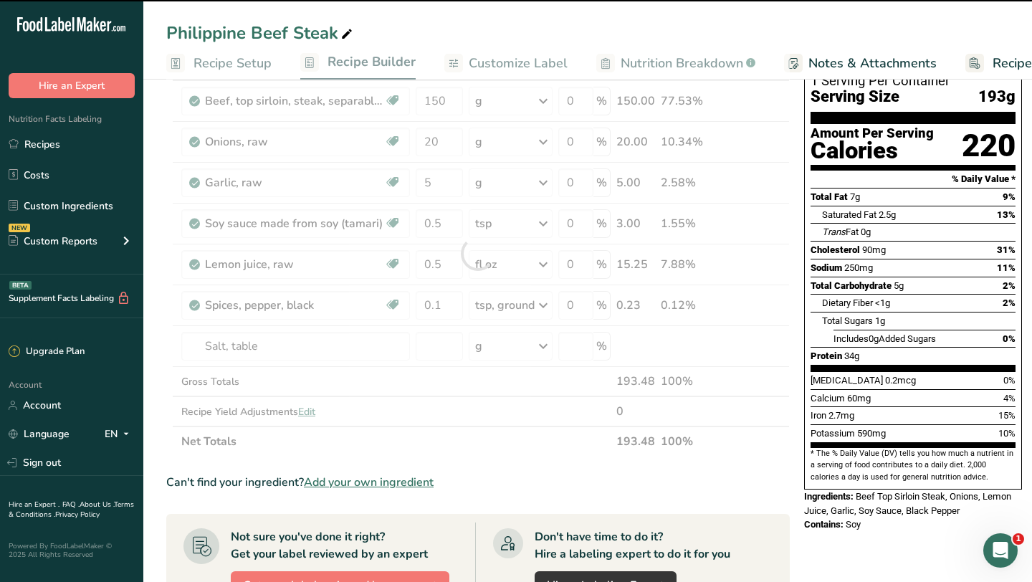
type input "0"
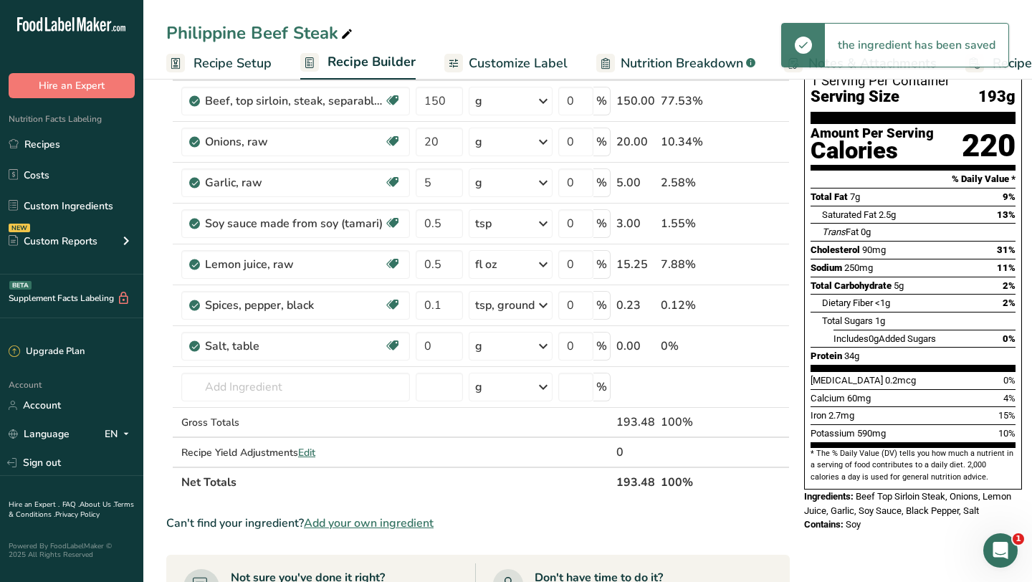
click at [514, 343] on div "g" at bounding box center [511, 346] width 84 height 29
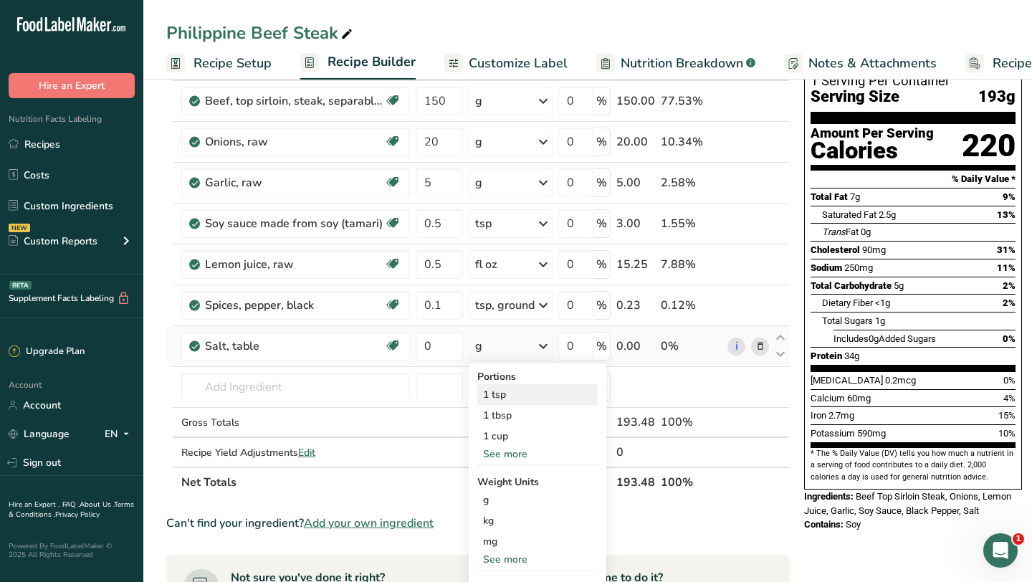
click at [516, 394] on div "1 tsp" at bounding box center [537, 394] width 120 height 21
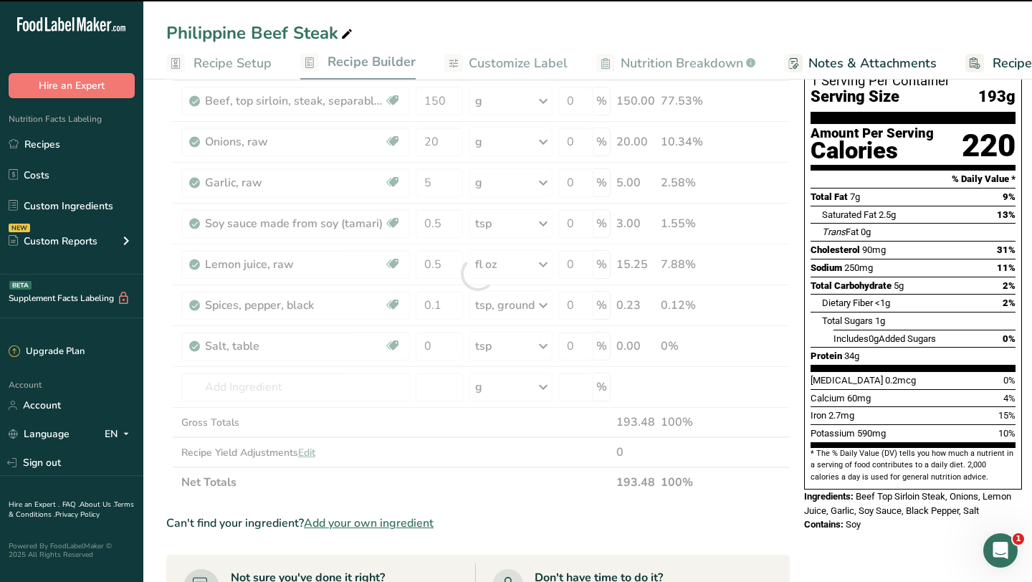
click at [424, 350] on div at bounding box center [477, 273] width 623 height 447
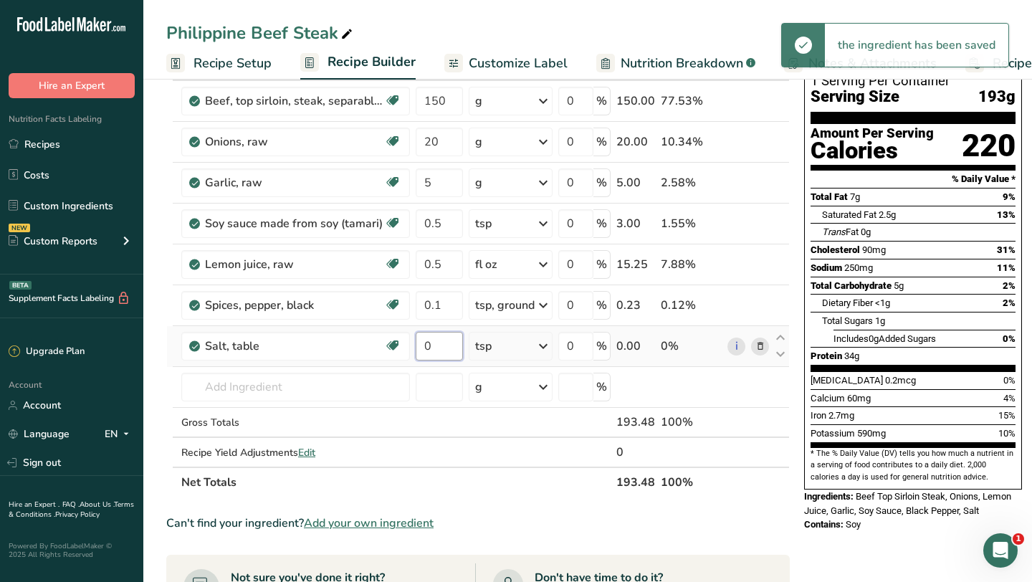
click at [424, 350] on input "0" at bounding box center [439, 346] width 47 height 29
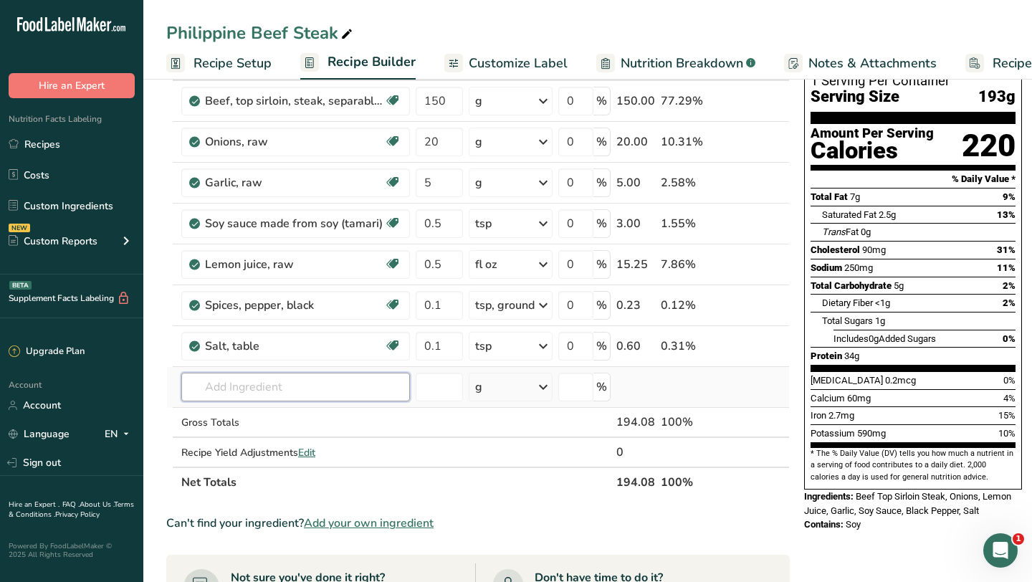
click at [342, 387] on div "Ingredient * Amount * Unit * Waste * .a-a{fill:#347362;}.b-a{fill:#fff;} Grams …" at bounding box center [477, 273] width 623 height 447
click at [442, 348] on input "0.1" at bounding box center [439, 346] width 47 height 29
type input "0.06"
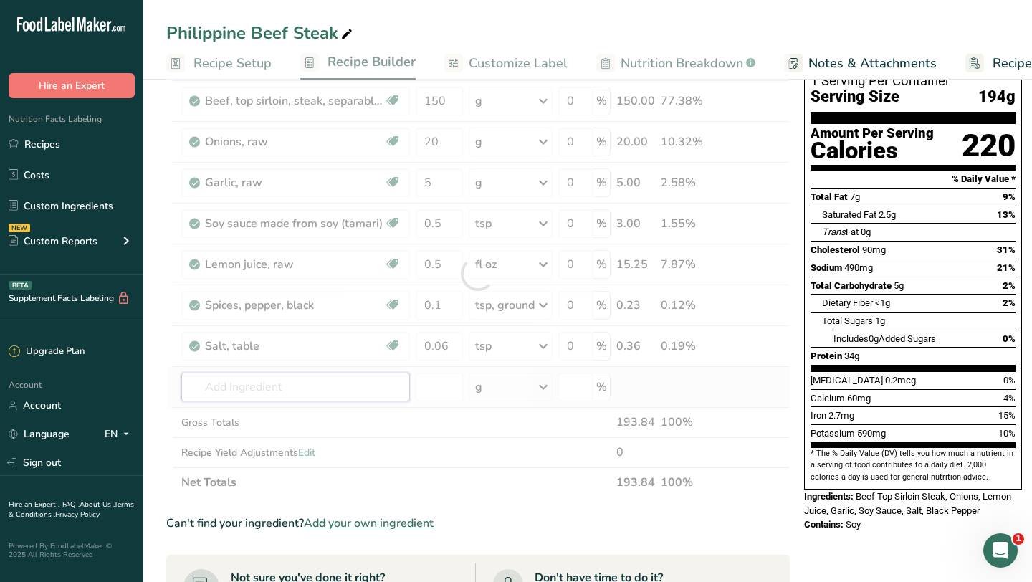
click at [335, 388] on div "Ingredient * Amount * Unit * Waste * .a-a{fill:#347362;}.b-a{fill:#fff;} Grams …" at bounding box center [477, 273] width 623 height 447
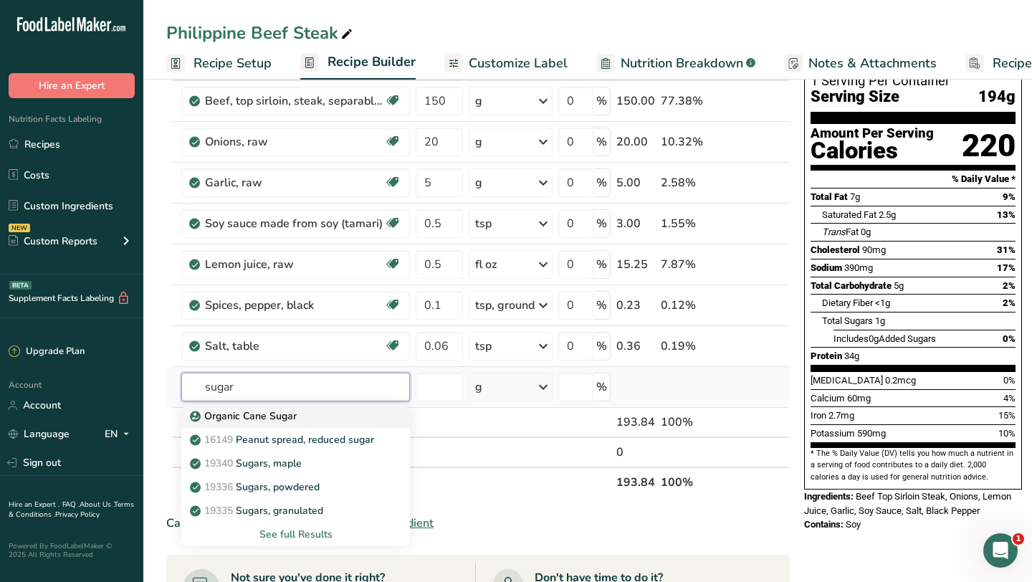
type input "sugar"
click at [285, 414] on p "Organic Cane Sugar" at bounding box center [245, 415] width 104 height 15
type input "Organic Cane Sugar"
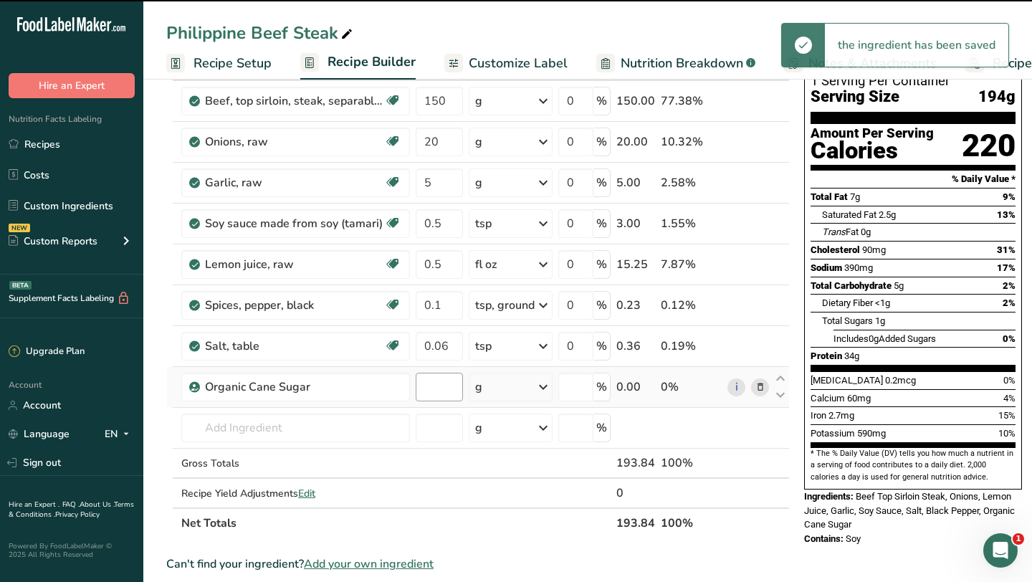
type input "0"
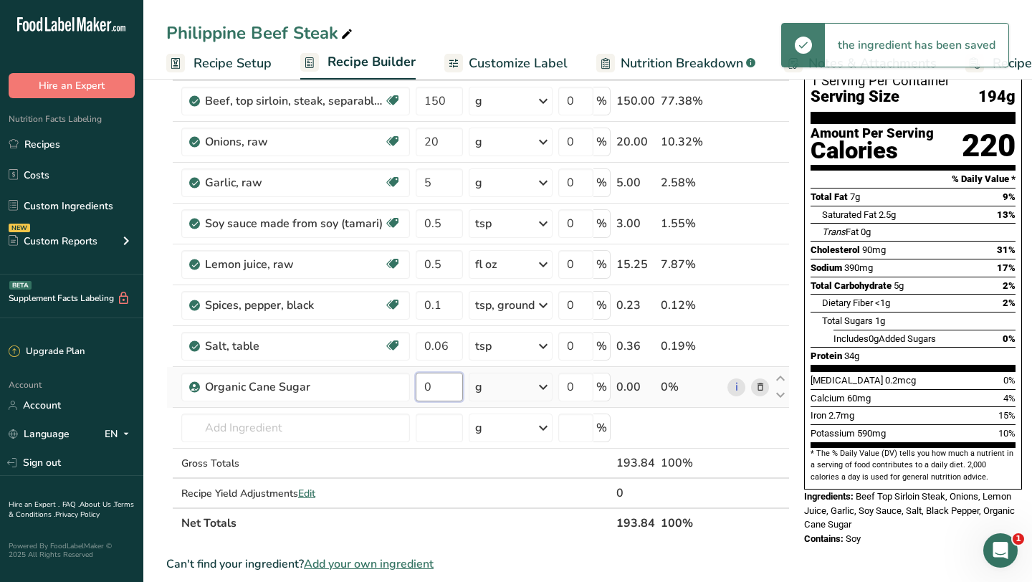
click at [431, 390] on input "0" at bounding box center [439, 387] width 47 height 29
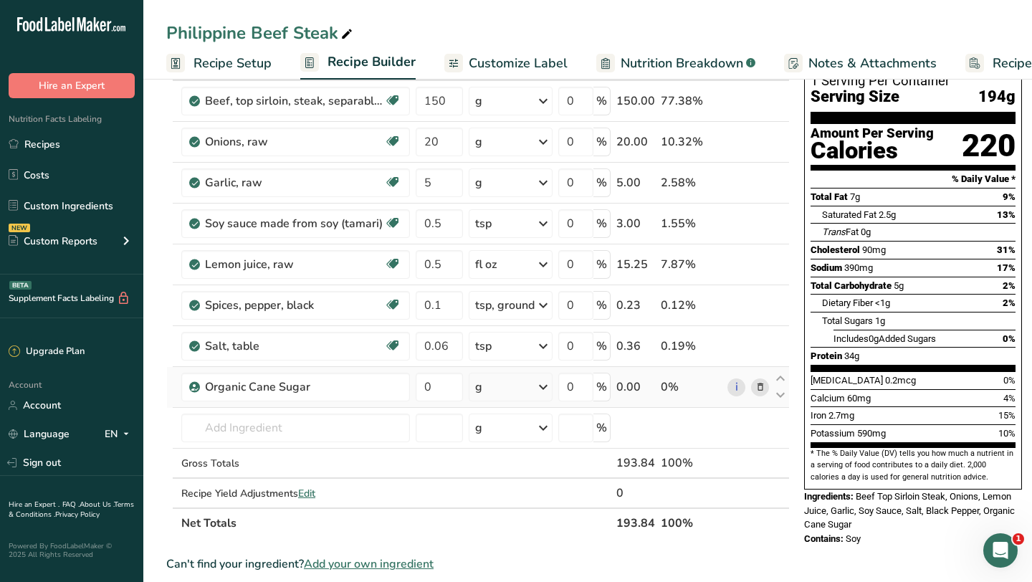
click at [535, 390] on div "Ingredient * Amount * Unit * Waste * .a-a{fill:#347362;}.b-a{fill:#fff;} Grams …" at bounding box center [477, 294] width 623 height 488
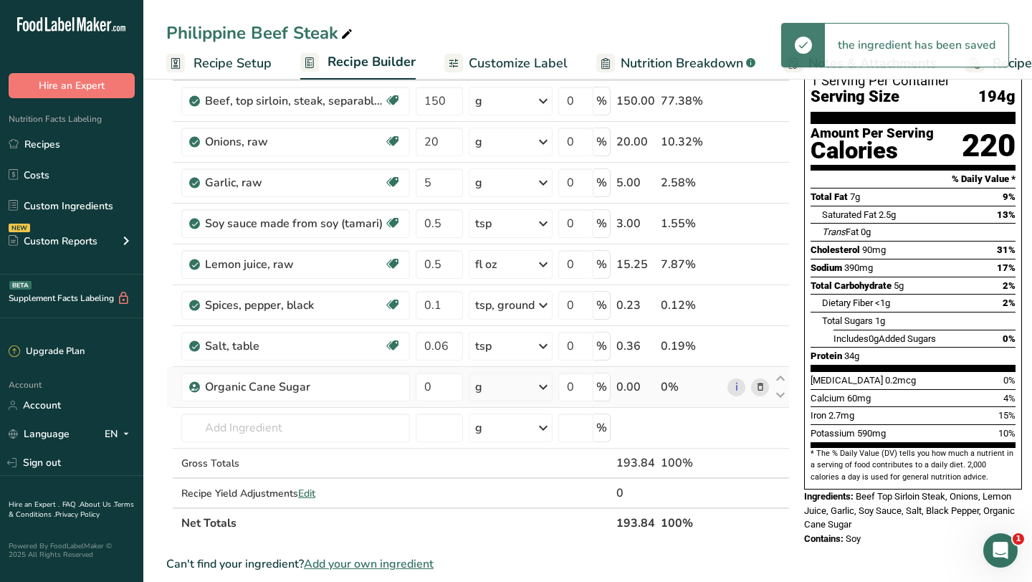
click at [535, 390] on icon at bounding box center [543, 387] width 17 height 26
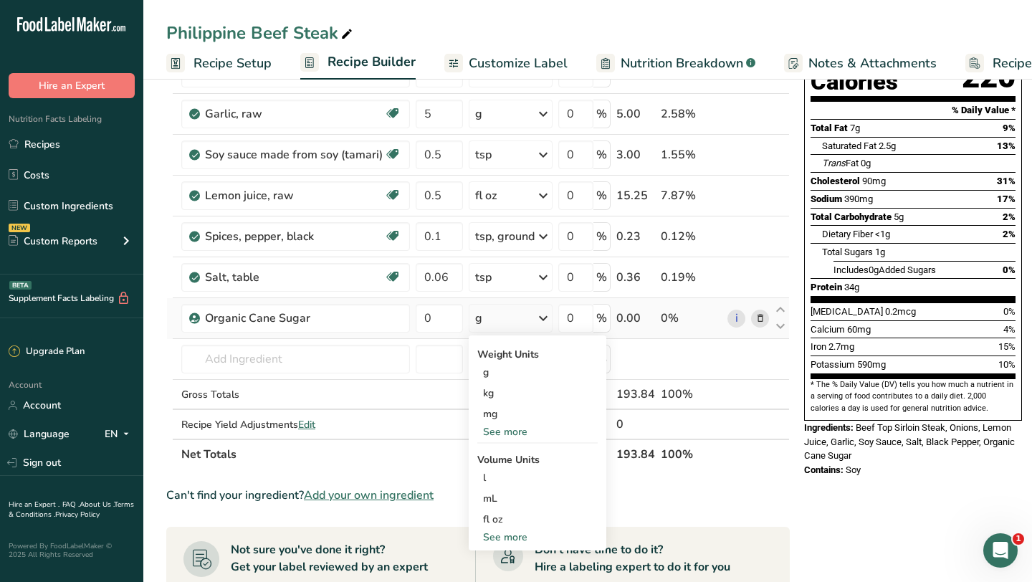
scroll to position [179, 0]
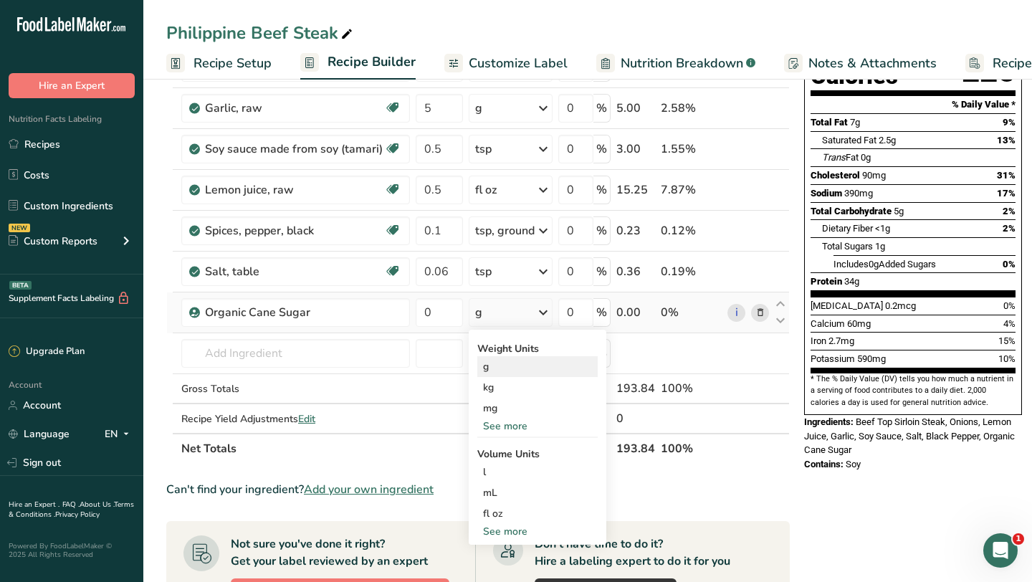
click at [527, 368] on div "g" at bounding box center [537, 366] width 120 height 21
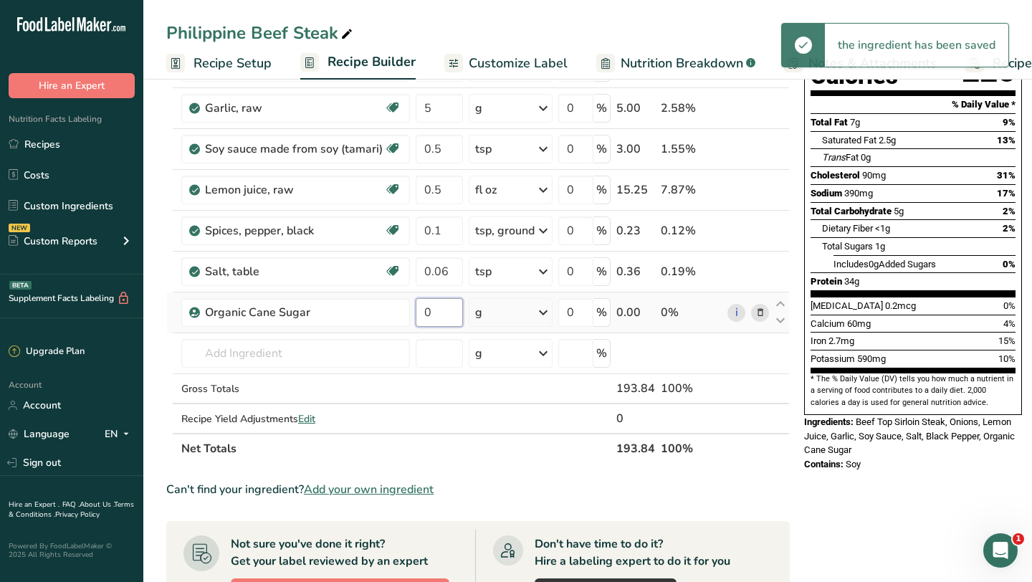
click at [433, 314] on input "0" at bounding box center [439, 312] width 47 height 29
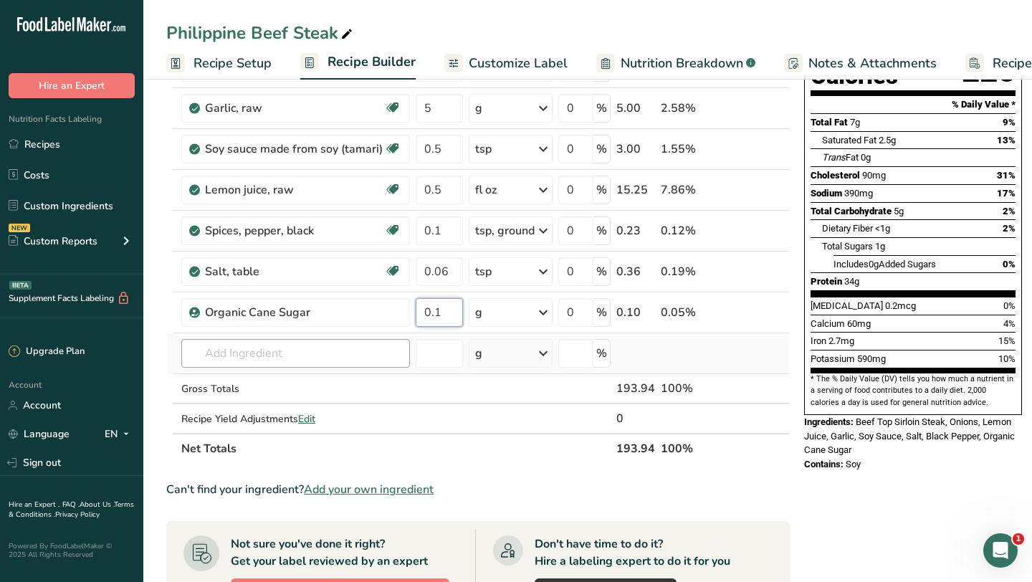
type input "0.1"
click at [327, 350] on div "Ingredient * Amount * Unit * Waste * .a-a{fill:#347362;}.b-a{fill:#fff;} Grams …" at bounding box center [477, 220] width 623 height 488
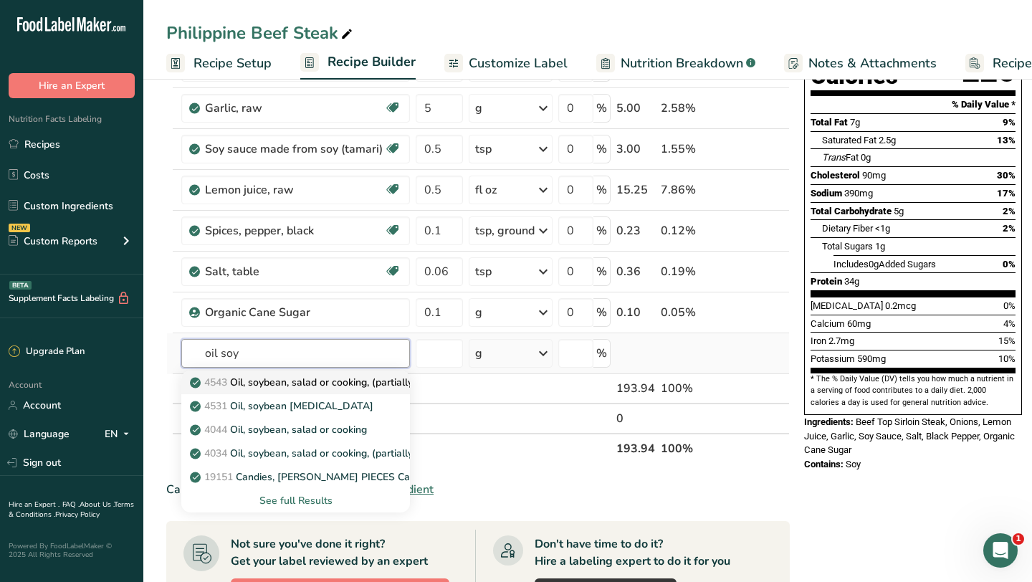
type input "oil soy"
click at [327, 384] on p "4543 Oil, soybean, salad or cooking, (partially hydrogenated) and cottonseed" at bounding box center [375, 382] width 365 height 15
type input "Oil, soybean, salad or cooking, (partially hydrogenated) and cottonseed"
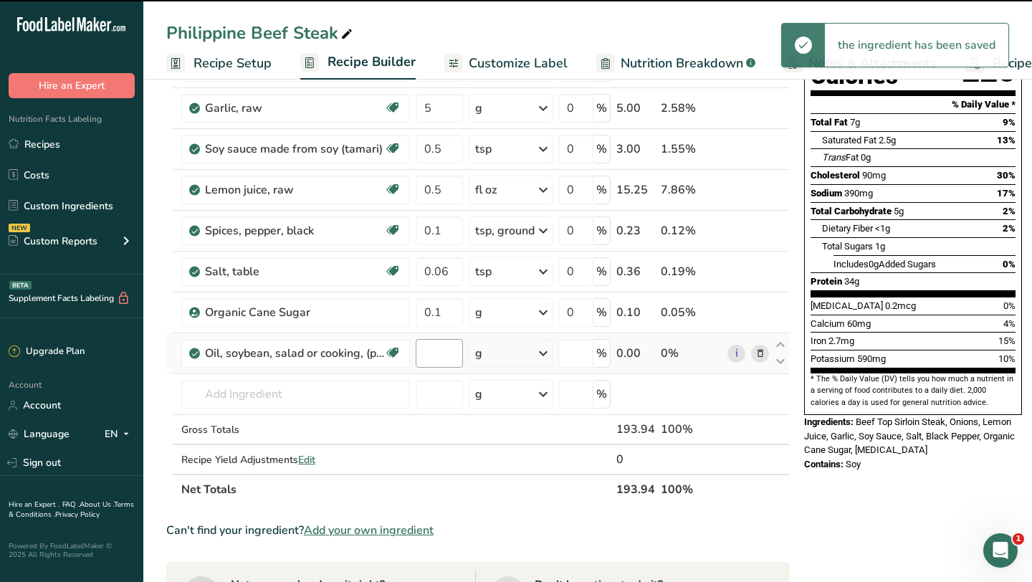
type input "0"
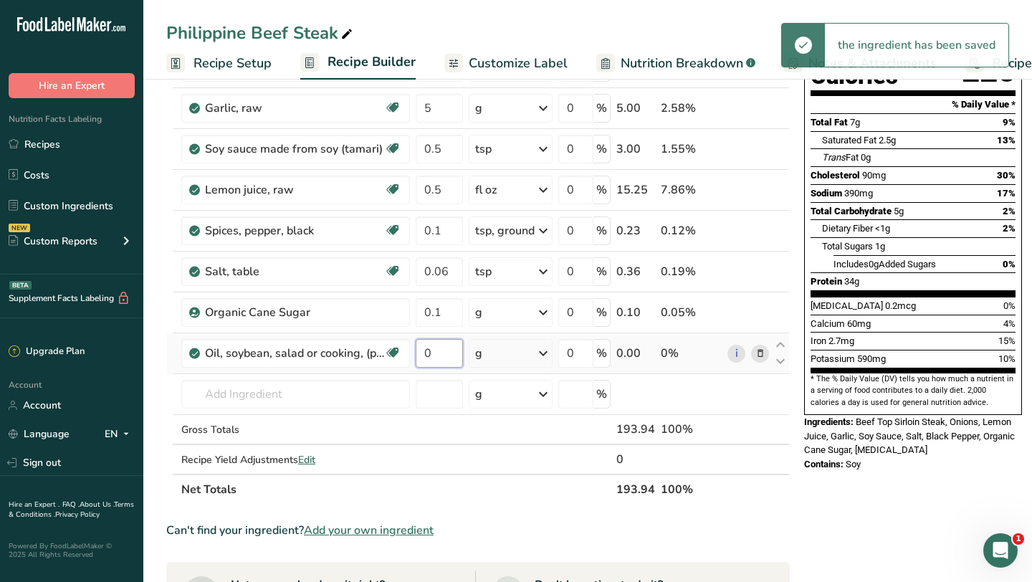
click at [443, 356] on input "0" at bounding box center [439, 353] width 47 height 29
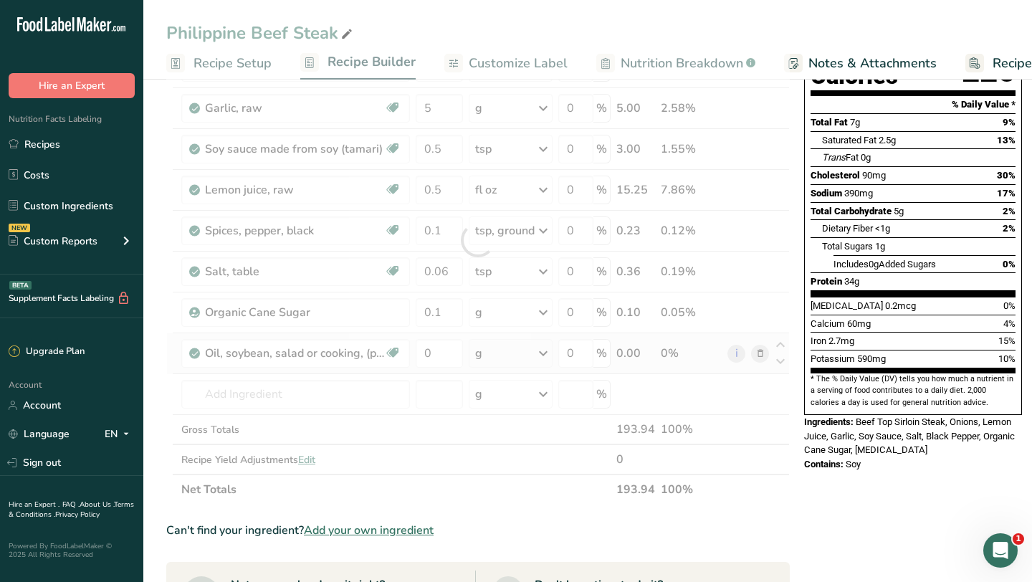
click at [537, 353] on div "Ingredient * Amount * Unit * Waste * .a-a{fill:#347362;}.b-a{fill:#fff;} Grams …" at bounding box center [477, 240] width 623 height 529
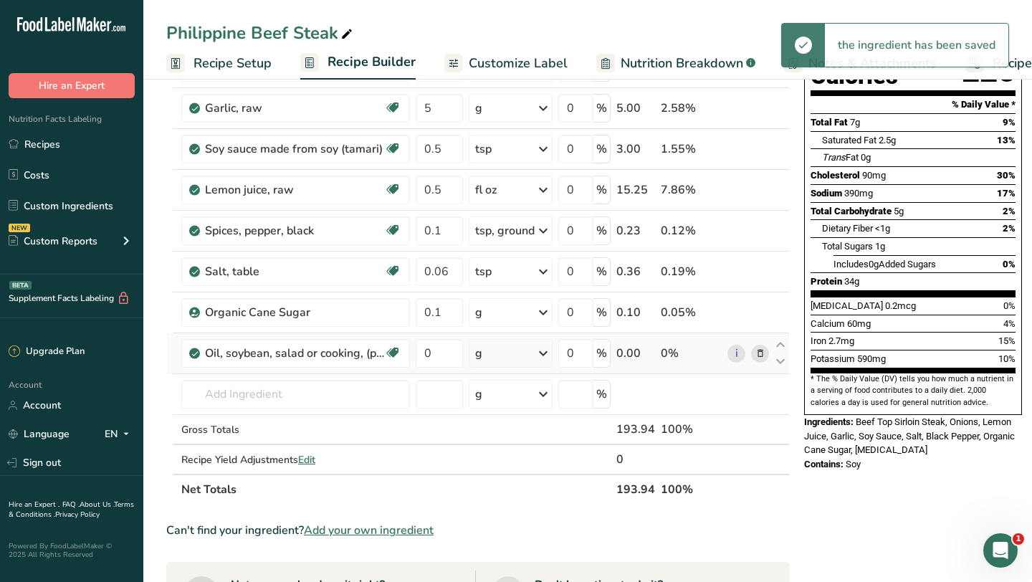
click at [537, 353] on icon at bounding box center [543, 353] width 17 height 26
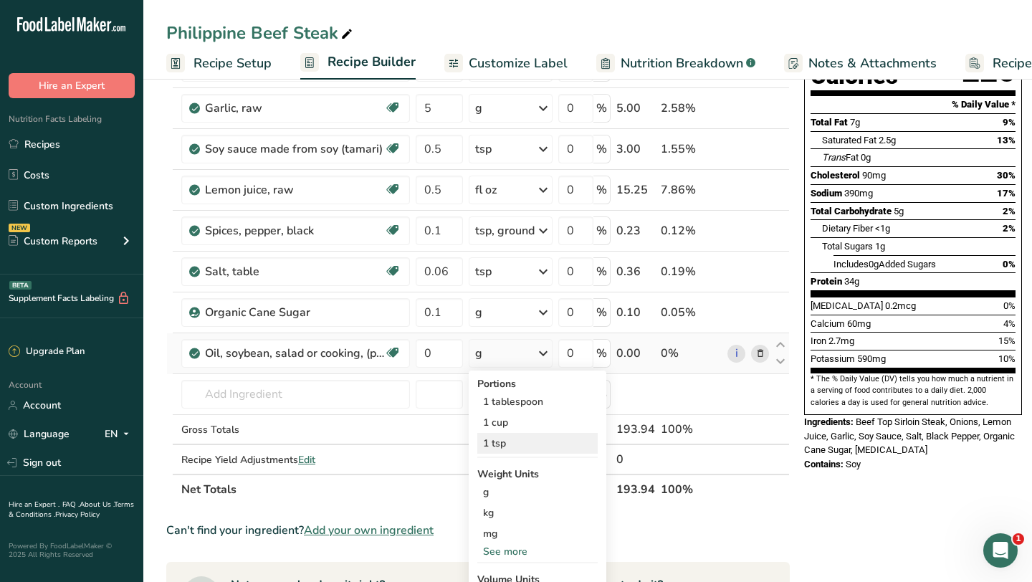
click at [503, 441] on div "1 tsp" at bounding box center [537, 443] width 120 height 21
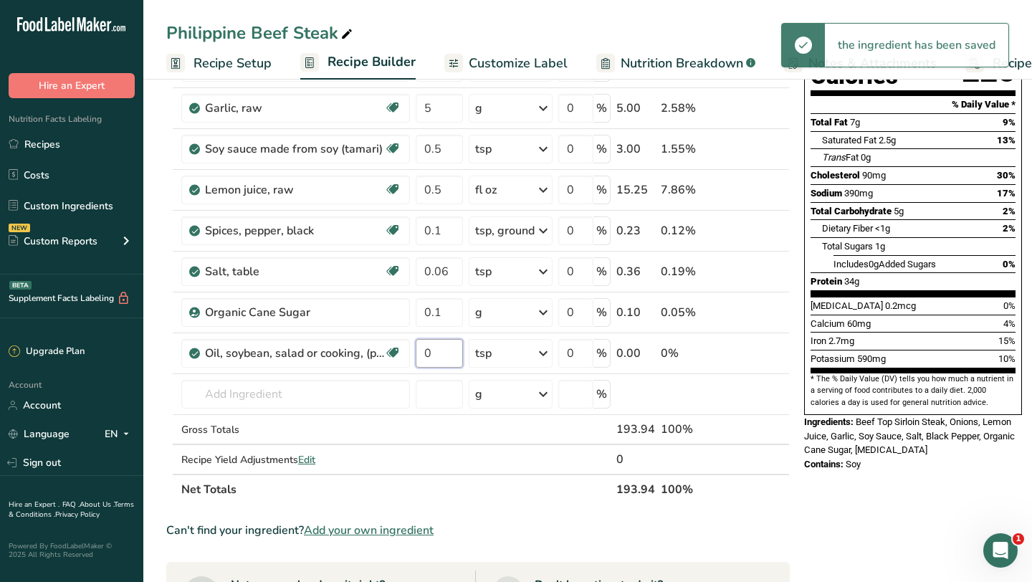
click at [444, 353] on input "0" at bounding box center [439, 353] width 47 height 29
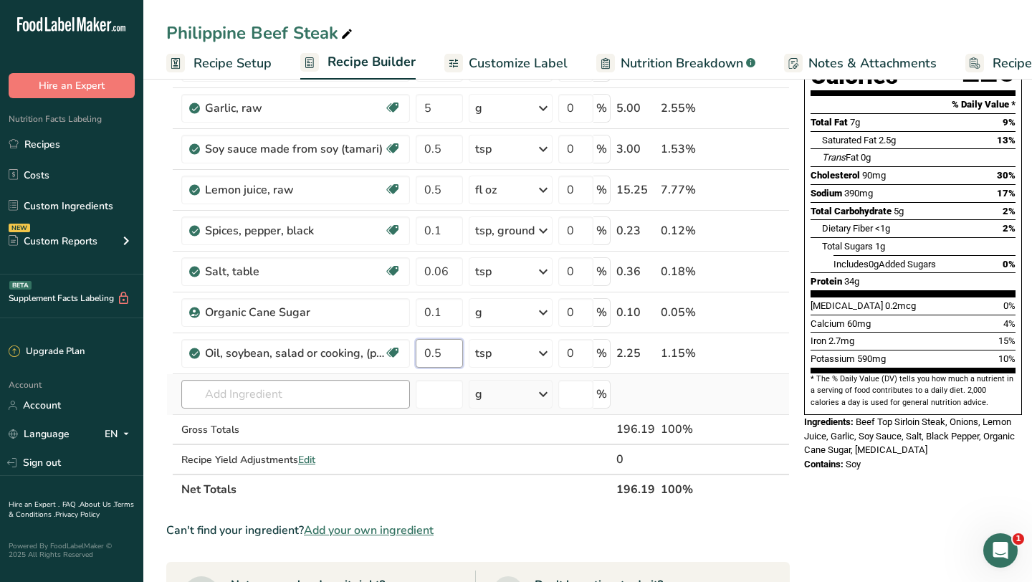
type input "0.5"
click at [333, 398] on div "Ingredient * Amount * Unit * Waste * .a-a{fill:#347362;}.b-a{fill:#fff;} Grams …" at bounding box center [477, 240] width 623 height 529
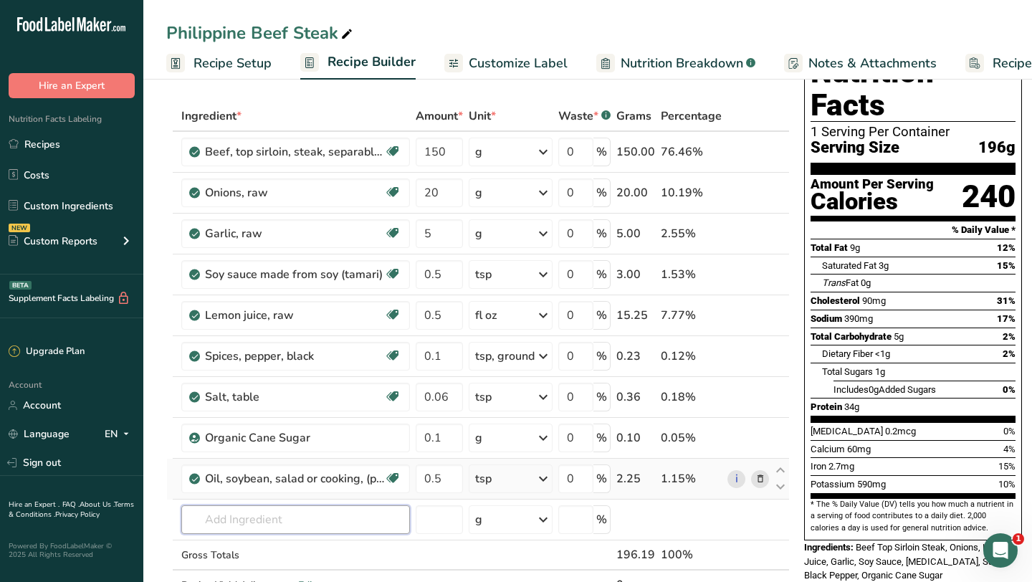
scroll to position [52, 0]
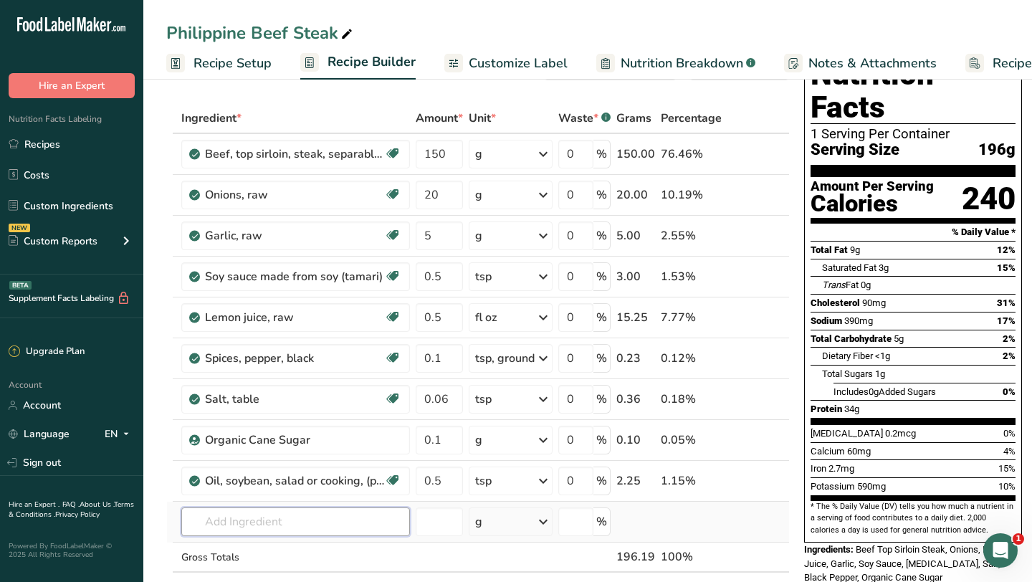
click at [262, 527] on input "text" at bounding box center [295, 521] width 229 height 29
paste input "Rice, white, short-grain, enrich"
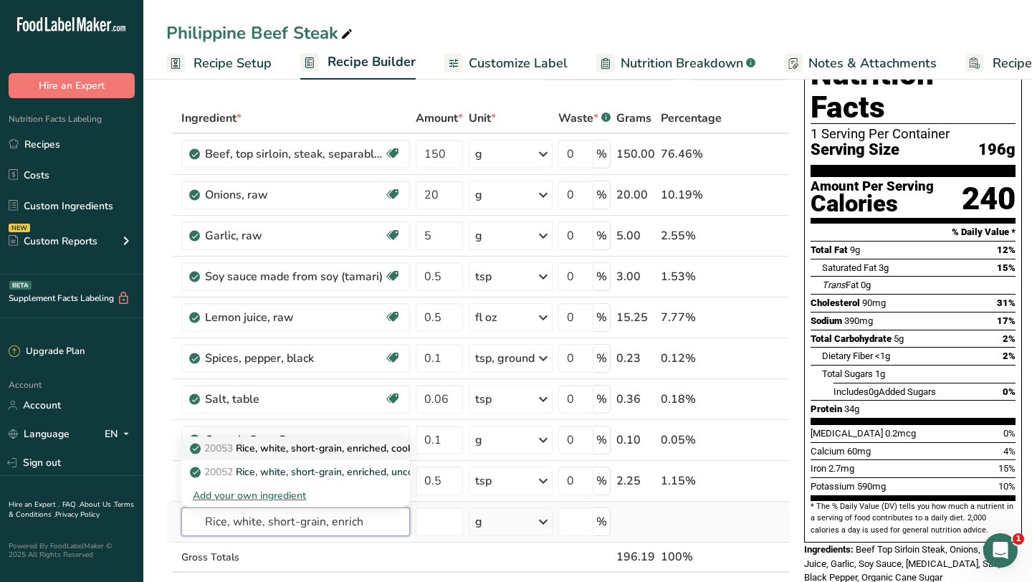
type input "Rice, white, short-grain, enrich"
click at [350, 449] on p "20053 Rice, white, short-grain, enriched, cooked" at bounding box center [308, 448] width 231 height 15
type input "Rice, white, short-grain, enriched, cooked"
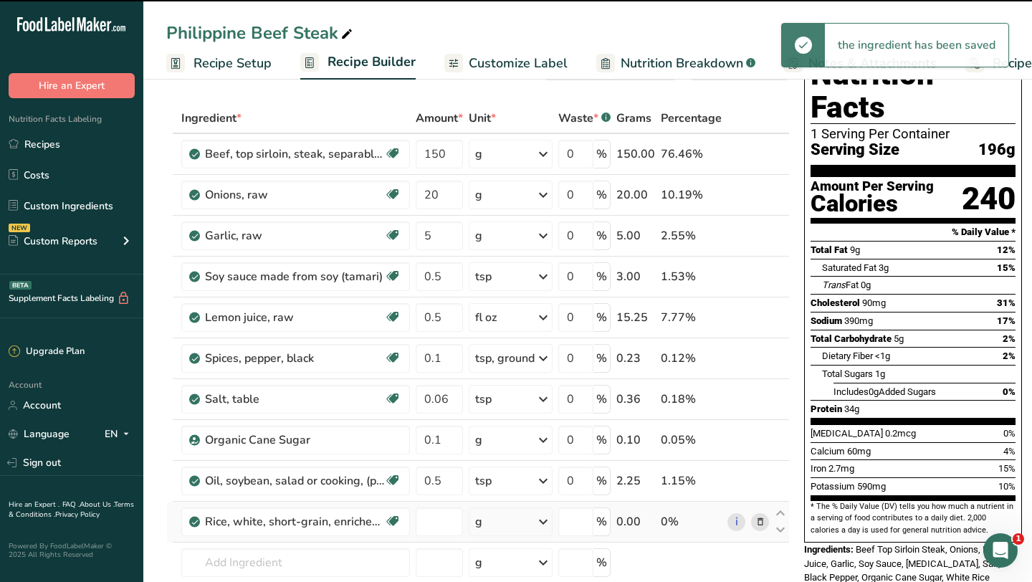
type input "0"
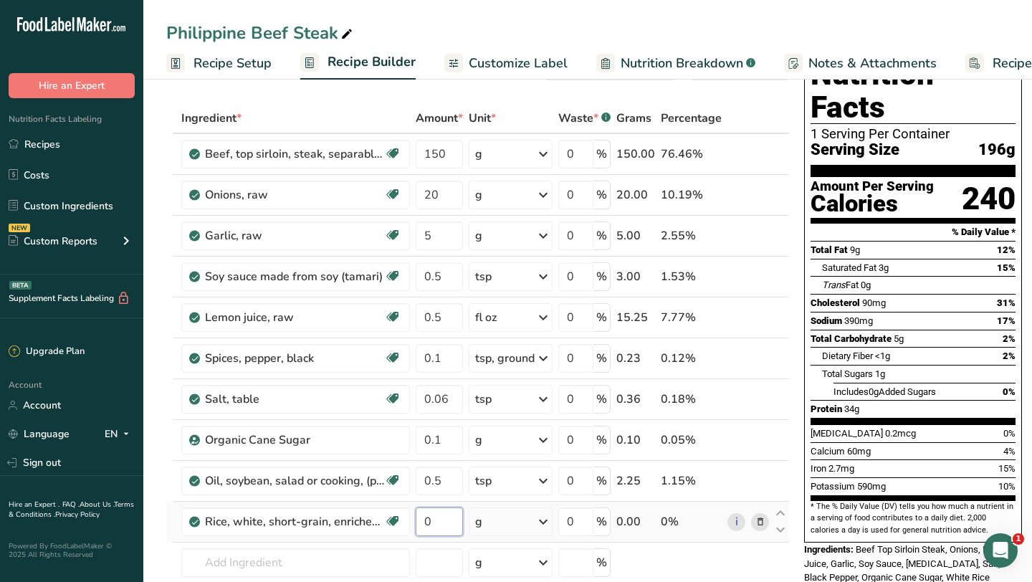
click at [440, 520] on input "0" at bounding box center [439, 521] width 47 height 29
type input "200"
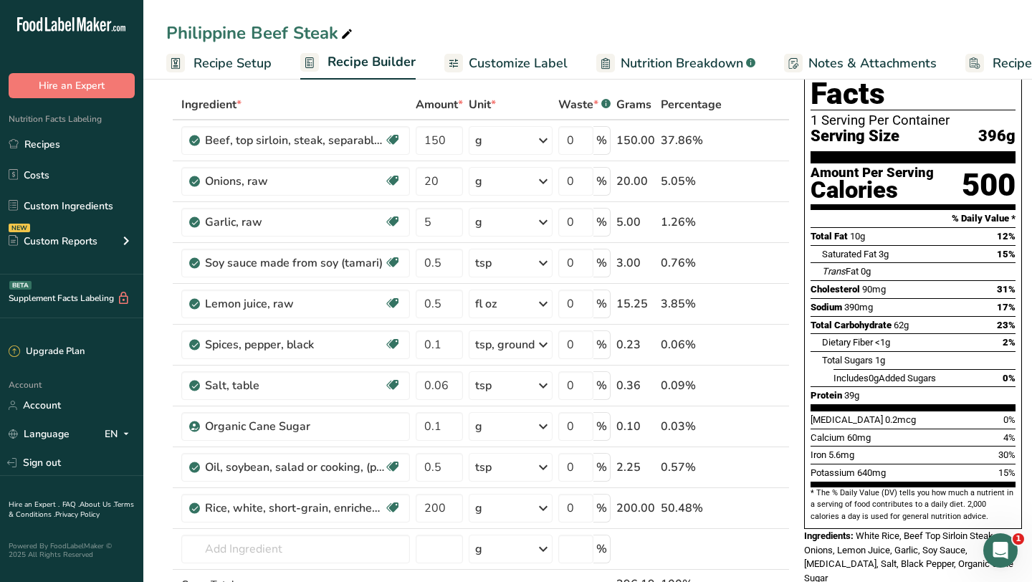
scroll to position [69, 0]
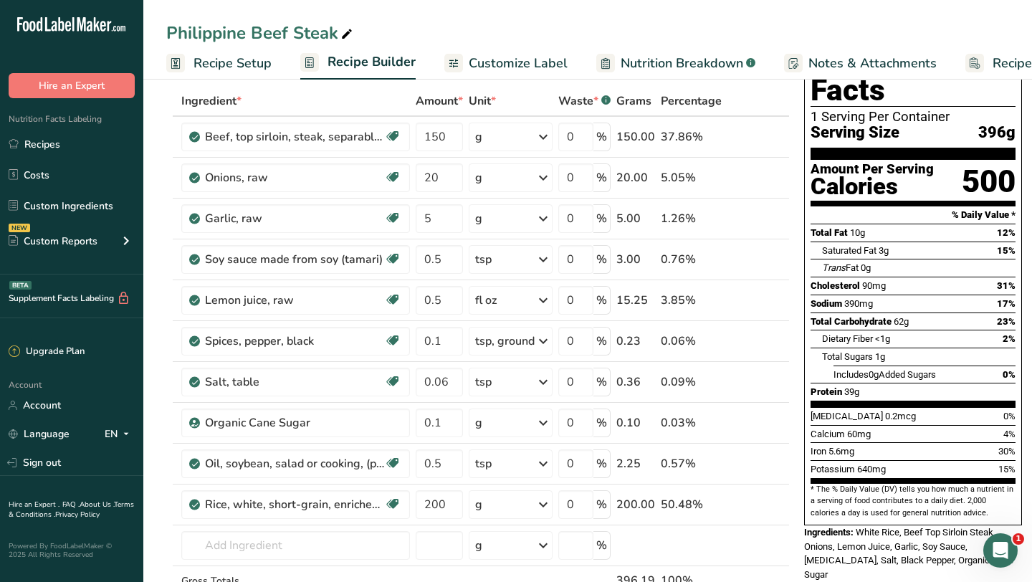
click at [158, 405] on section "Add Ingredients Manage Recipe Delete Recipe Duplicate Recipe Scale Recipe Save …" at bounding box center [587, 584] width 889 height 1157
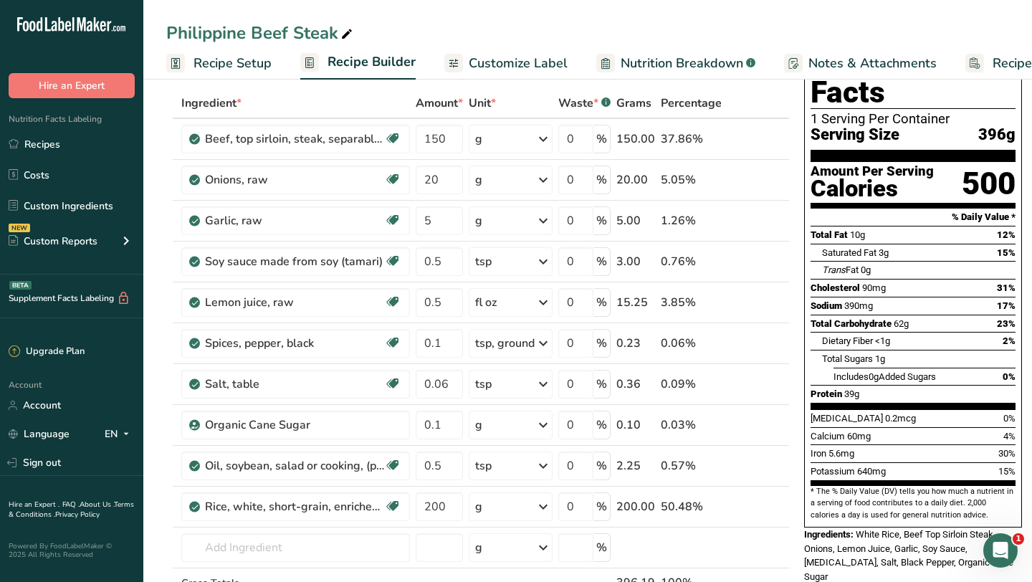
scroll to position [0, 0]
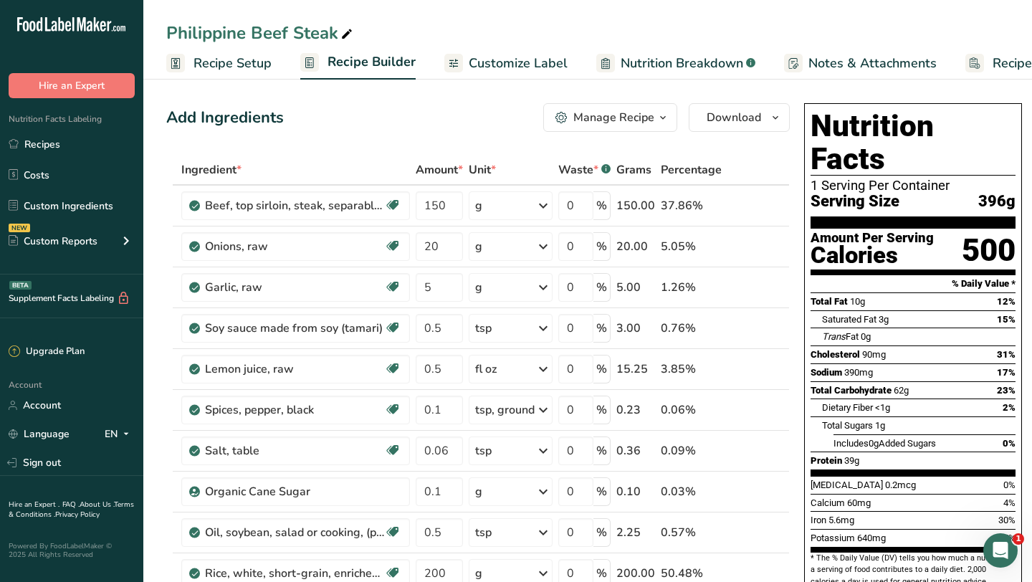
click at [517, 52] on link "Customize Label" at bounding box center [505, 63] width 123 height 32
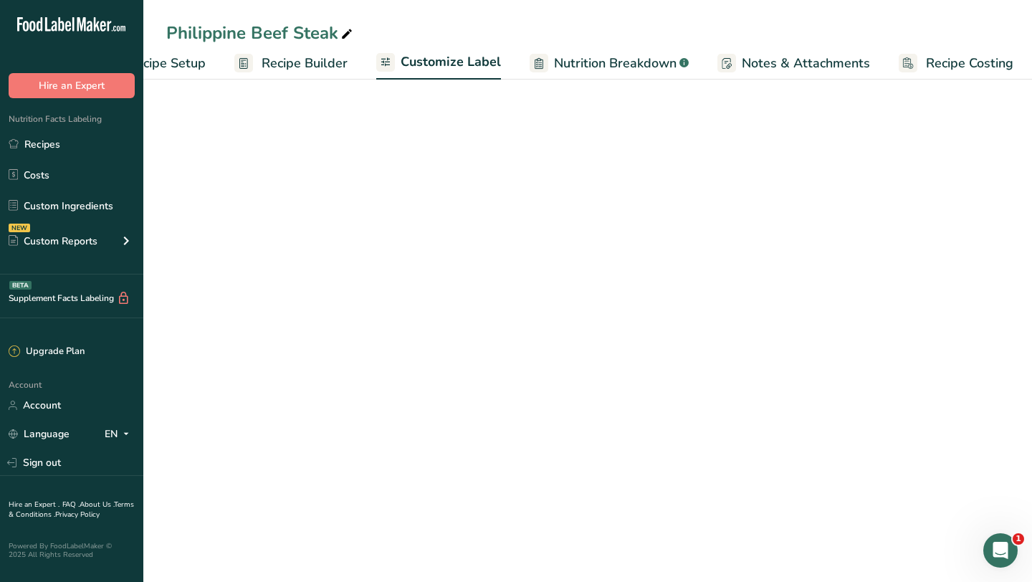
scroll to position [0, 70]
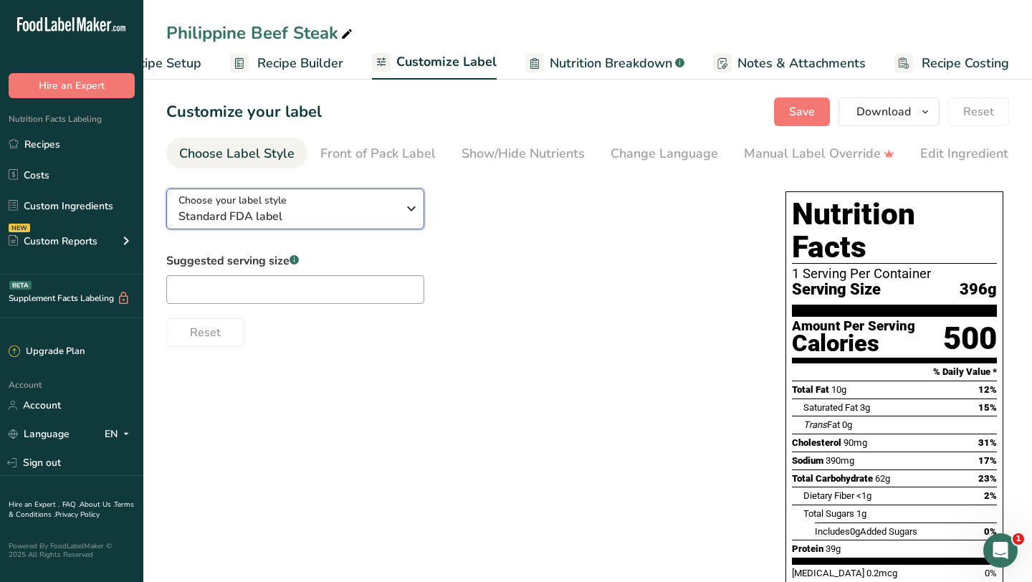
click at [413, 221] on icon "button" at bounding box center [411, 209] width 17 height 26
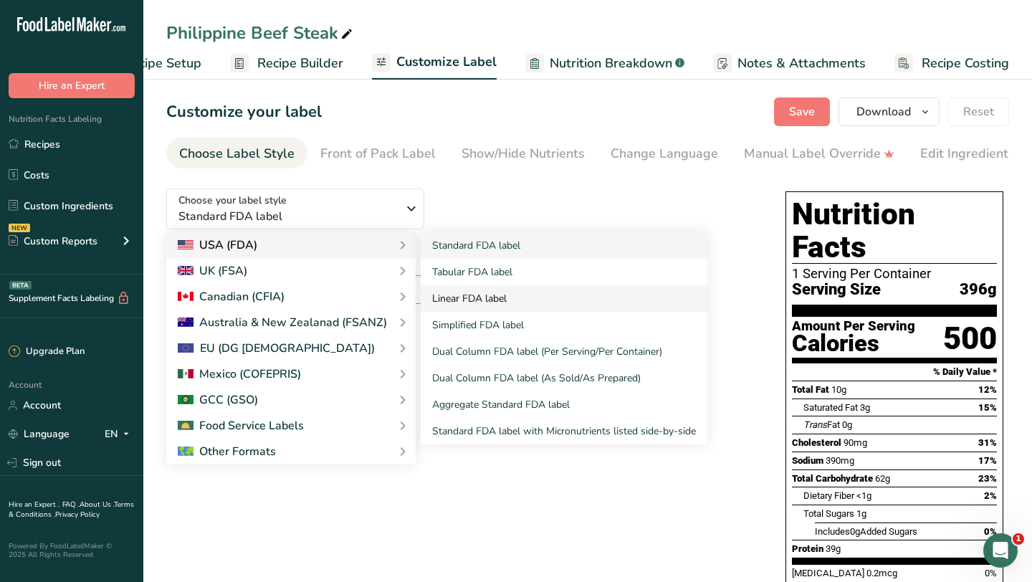
click at [498, 297] on link "Linear FDA label" at bounding box center [564, 298] width 287 height 27
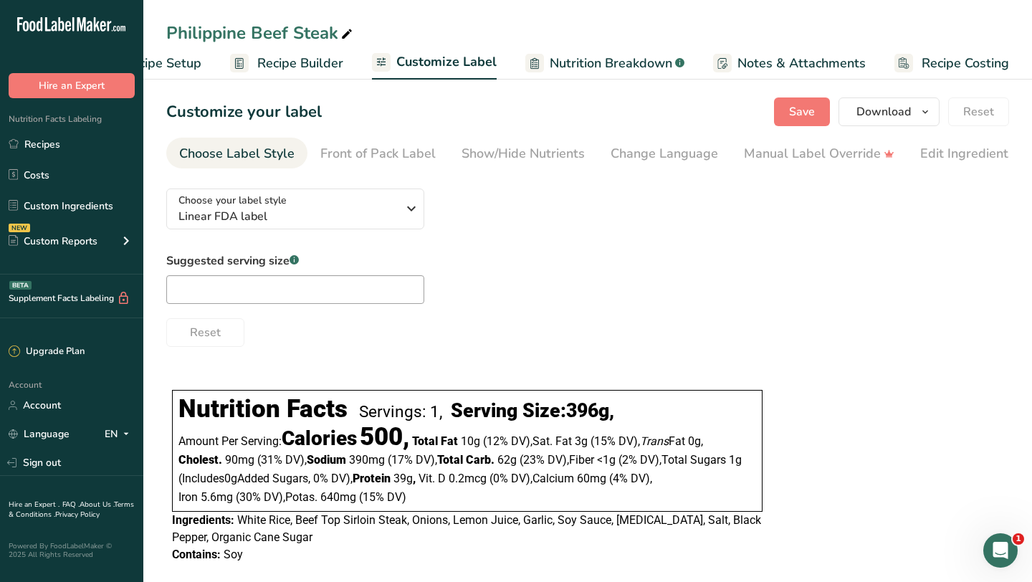
scroll to position [22, 0]
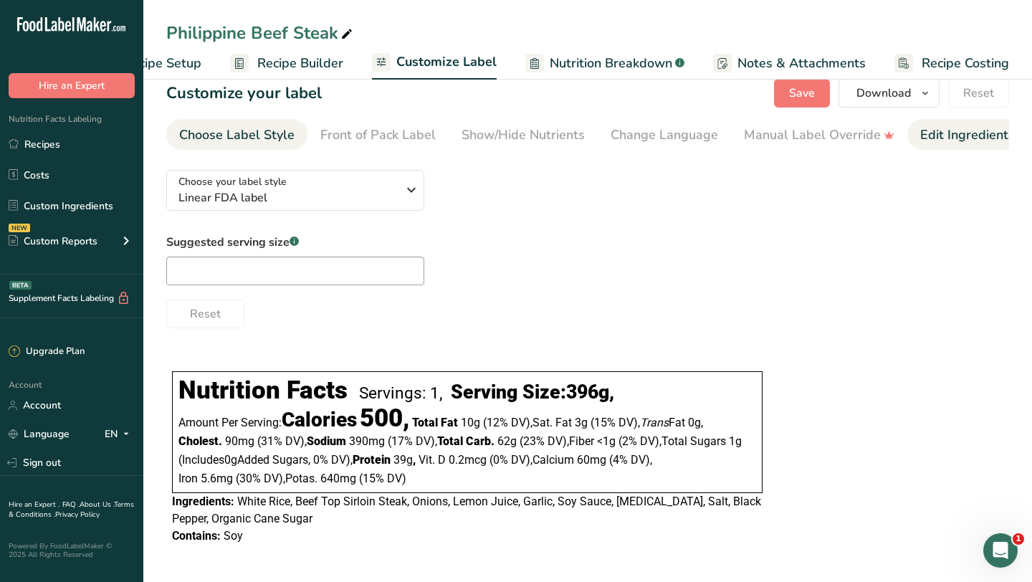
click at [941, 130] on div "Edit Ingredients/Allergens List" at bounding box center [1011, 134] width 182 height 19
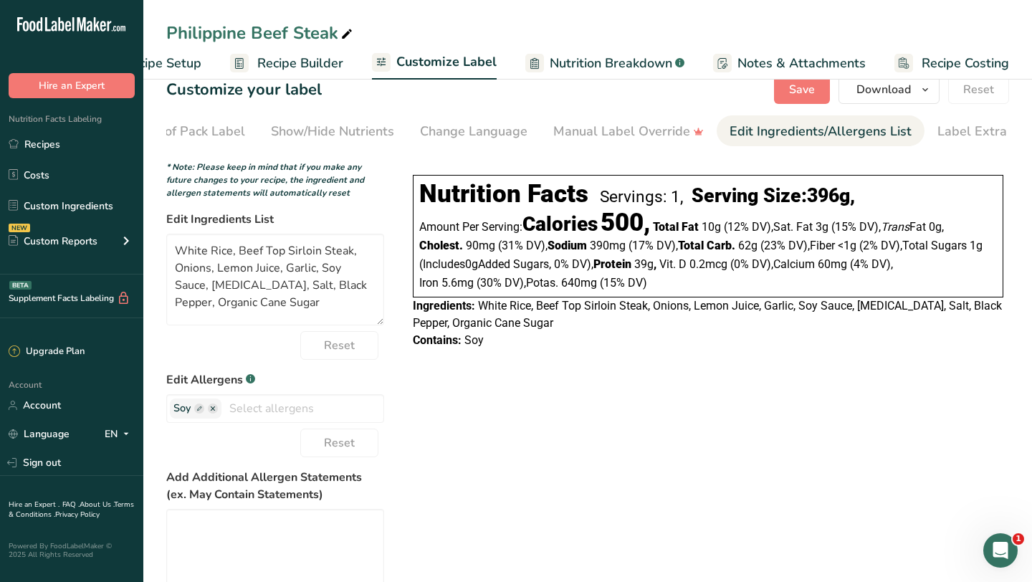
scroll to position [0, 216]
drag, startPoint x: 264, startPoint y: 254, endPoint x: 349, endPoint y: 253, distance: 85.3
click at [349, 252] on textarea "White Rice, Beef Top Sirloin Steak, Onions, Lemon Juice, Garlic, Soy Sauce, [ME…" at bounding box center [275, 280] width 218 height 92
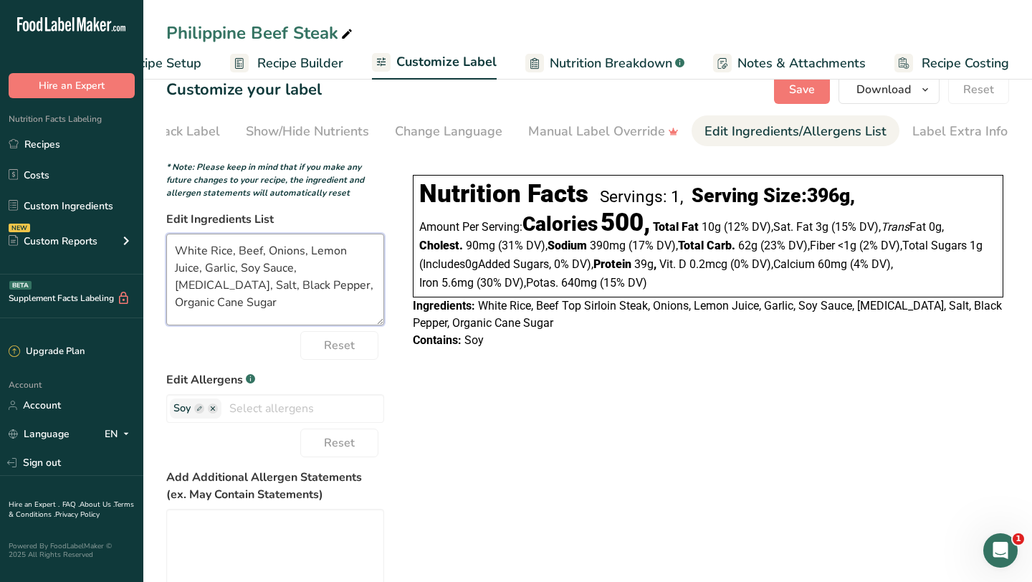
click at [319, 287] on textarea "White Rice, Beef, Onions, Lemon Juice, Garlic, Soy Sauce, [MEDICAL_DATA], Salt,…" at bounding box center [275, 280] width 218 height 92
click at [210, 251] on textarea "White Rice, Beef, Onions, Lemon Juice, Garlic, Soy Sauce, [MEDICAL_DATA], Salt,…" at bounding box center [275, 280] width 218 height 92
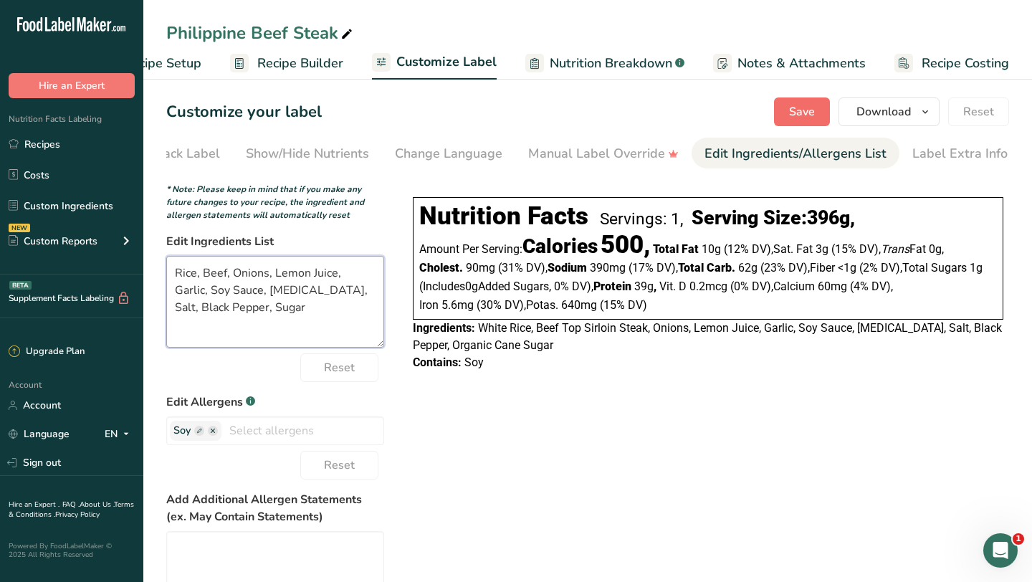
type textarea "Rice, Beef, Onions, Lemon Juice, Garlic, Soy Sauce, [MEDICAL_DATA], Salt, Black…"
click at [804, 119] on span "Save" at bounding box center [802, 111] width 26 height 17
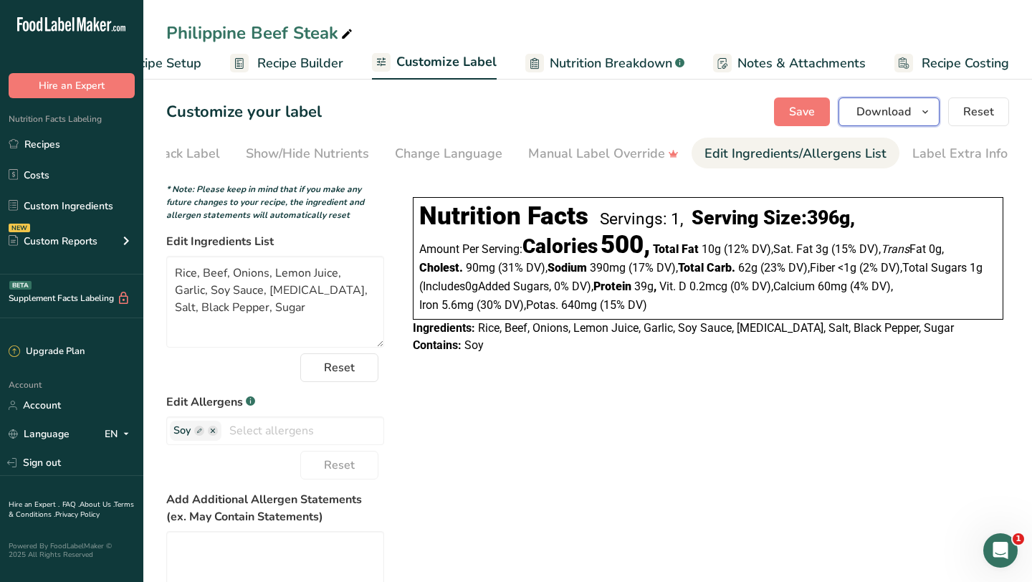
click at [923, 116] on icon "button" at bounding box center [924, 112] width 11 height 18
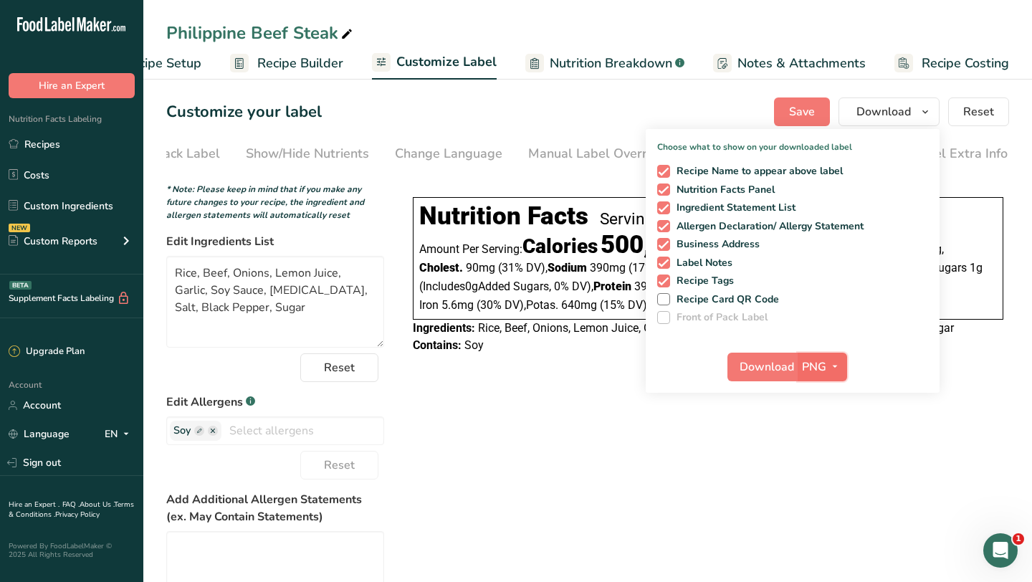
click at [827, 368] on span "button" at bounding box center [834, 366] width 17 height 17
click at [828, 396] on link "PNG" at bounding box center [824, 396] width 46 height 24
click at [792, 367] on span "Download" at bounding box center [767, 366] width 54 height 17
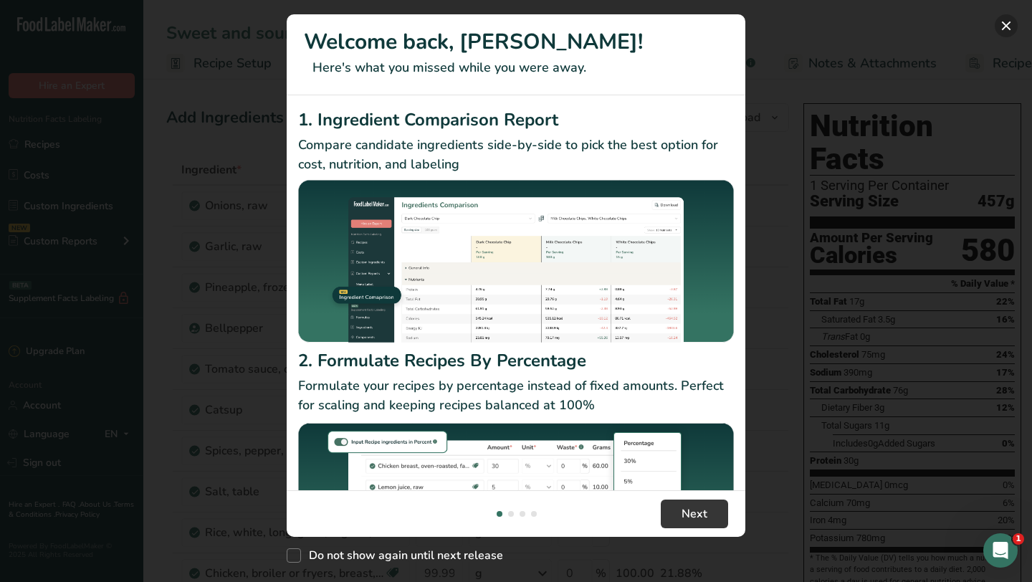
click at [1005, 23] on button "New Features" at bounding box center [1006, 25] width 23 height 23
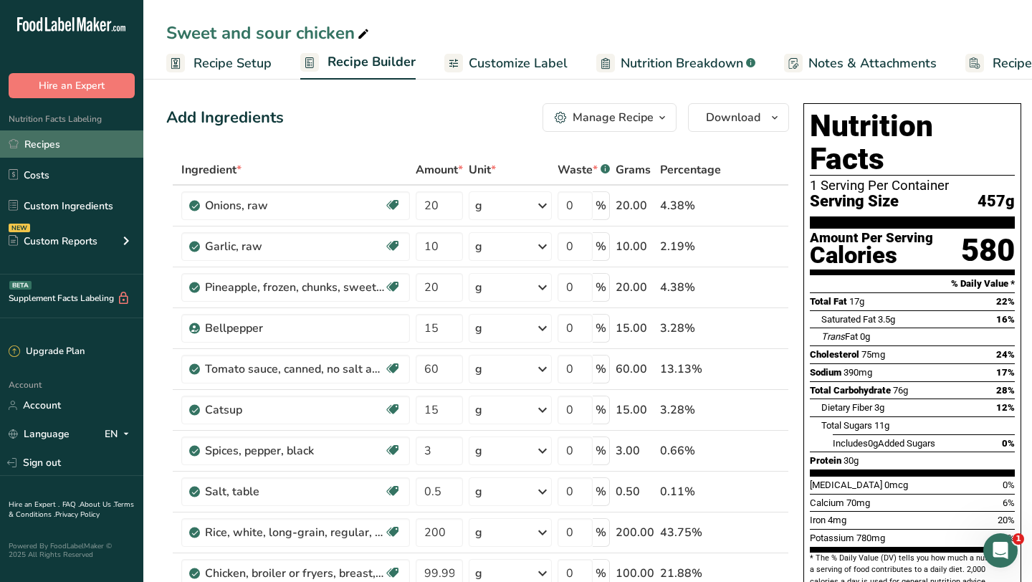
click at [38, 146] on link "Recipes" at bounding box center [71, 143] width 143 height 27
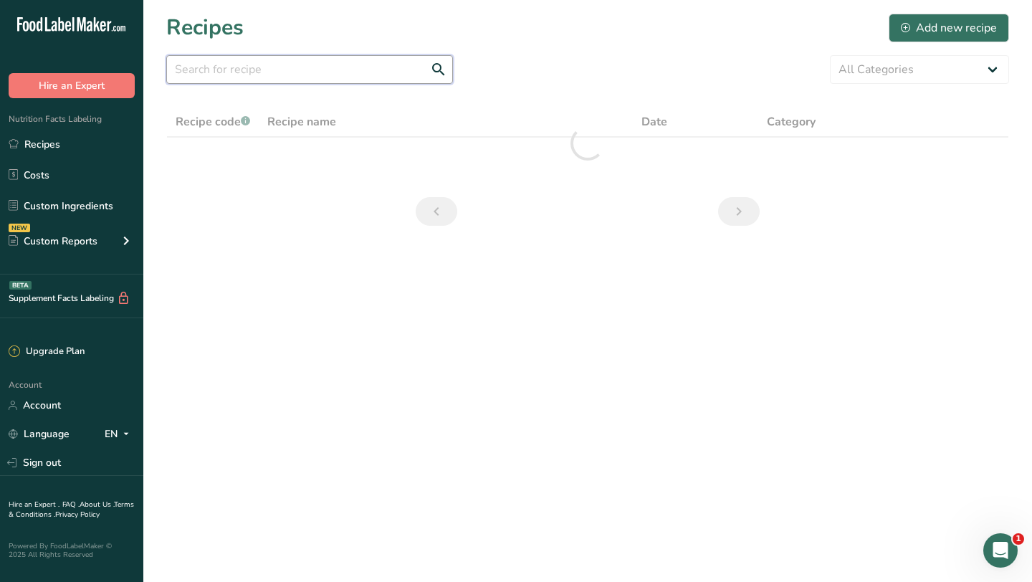
click at [325, 69] on input "text" at bounding box center [309, 69] width 287 height 29
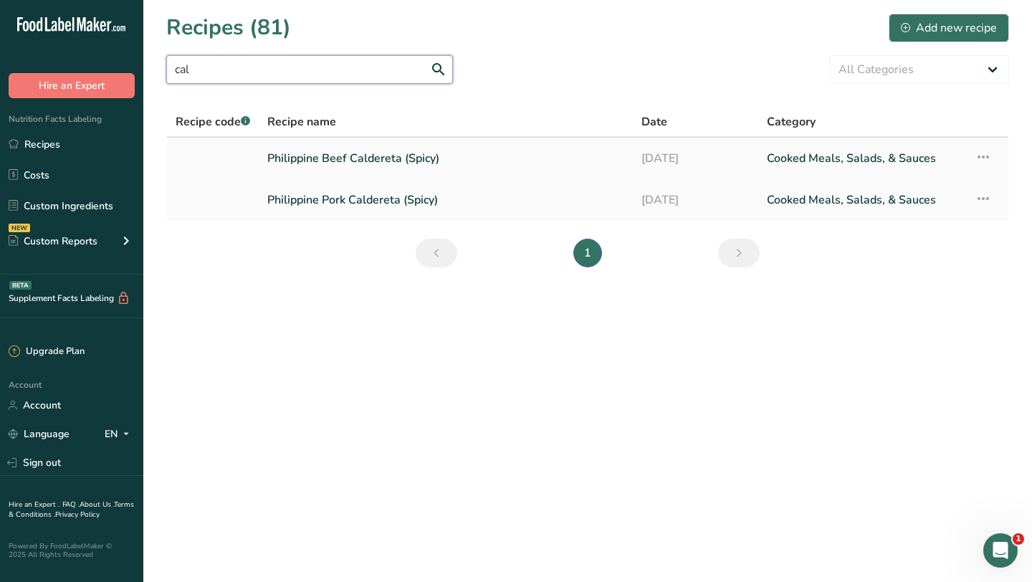
type input "cal"
click at [355, 157] on link "Philippine Beef Caldereta (Spicy)" at bounding box center [445, 158] width 357 height 30
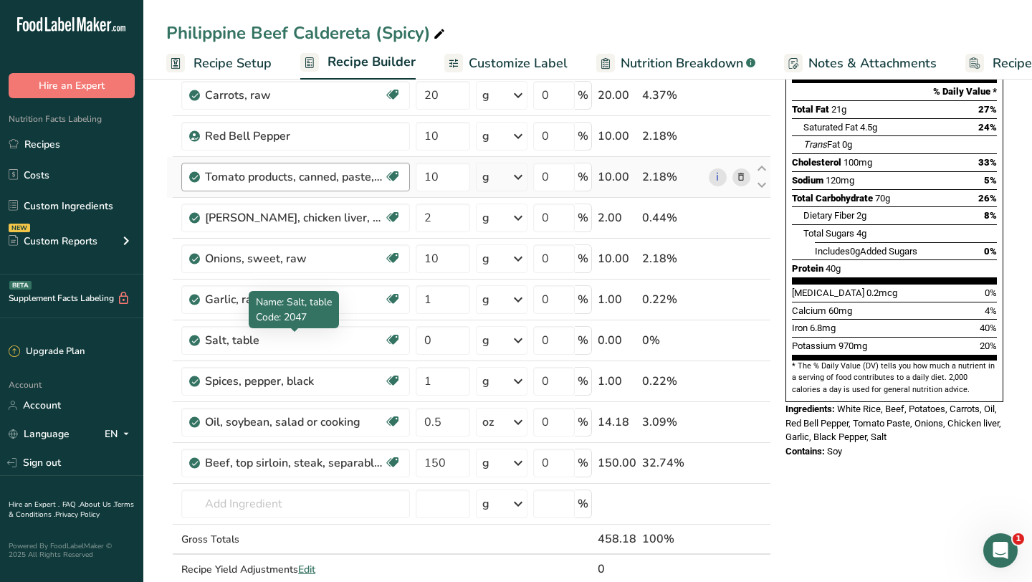
scroll to position [193, 0]
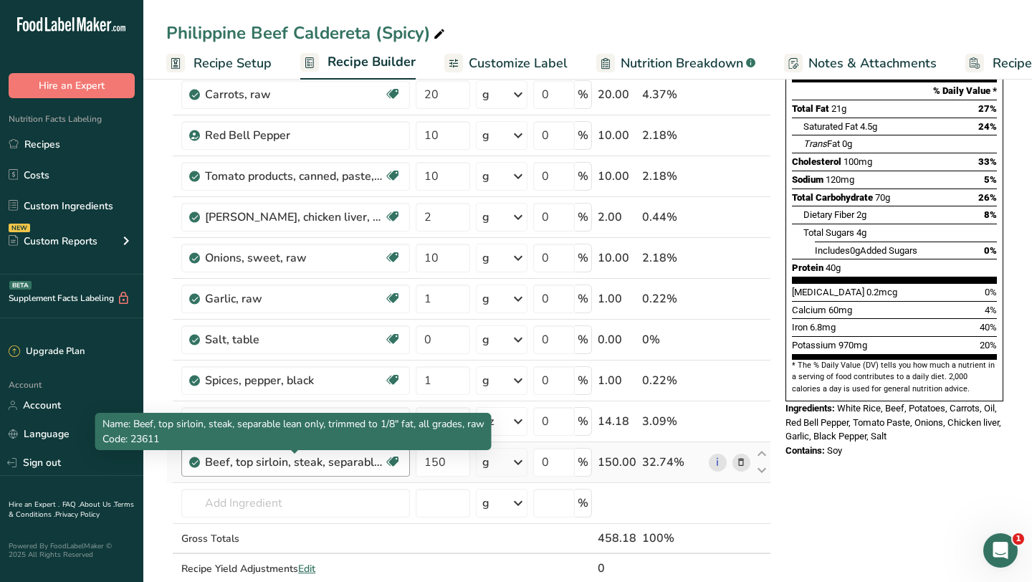
click at [351, 462] on div "Beef, top sirloin, steak, separable lean only, trimmed to 1/8" fat, all grades,…" at bounding box center [294, 462] width 179 height 17
drag, startPoint x: 206, startPoint y: 461, endPoint x: 380, endPoint y: 466, distance: 174.2
click at [380, 466] on div "Beef, top sirloin, steak, separable lean only, trimmed to 1/8" fat, all grades,…" at bounding box center [294, 462] width 179 height 17
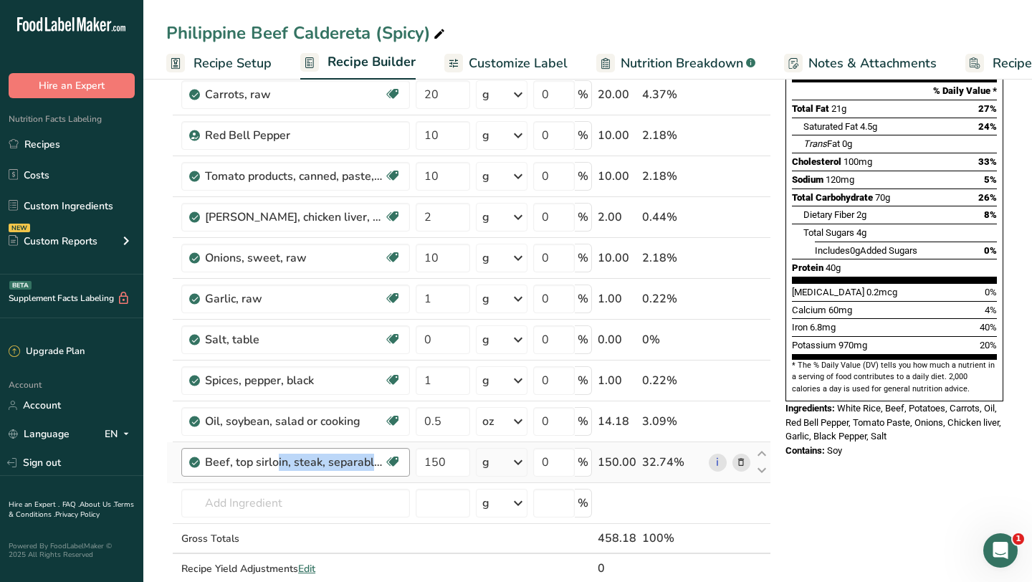
copy div "Beef, top sirloin, steak, separable"
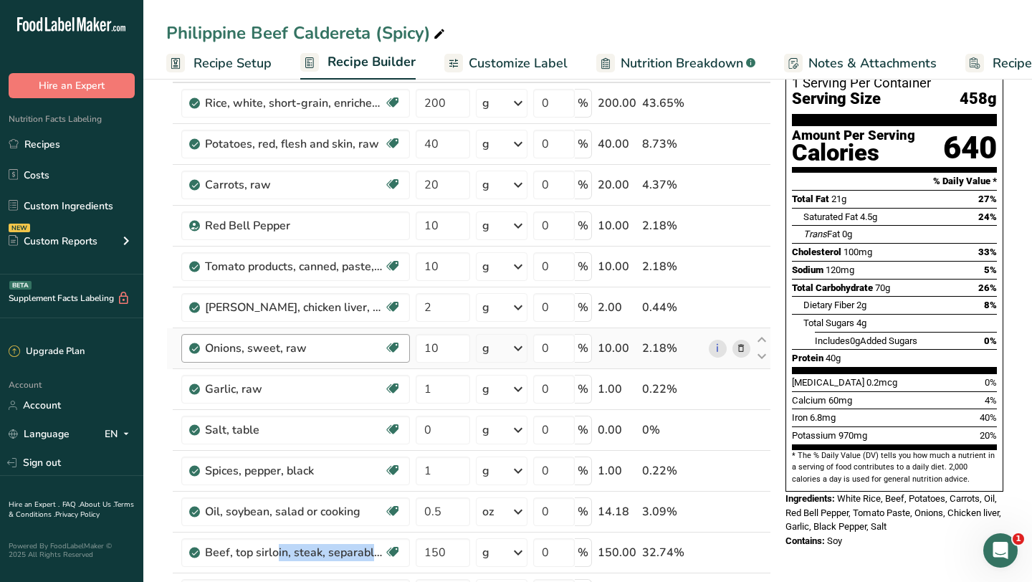
scroll to position [96, 0]
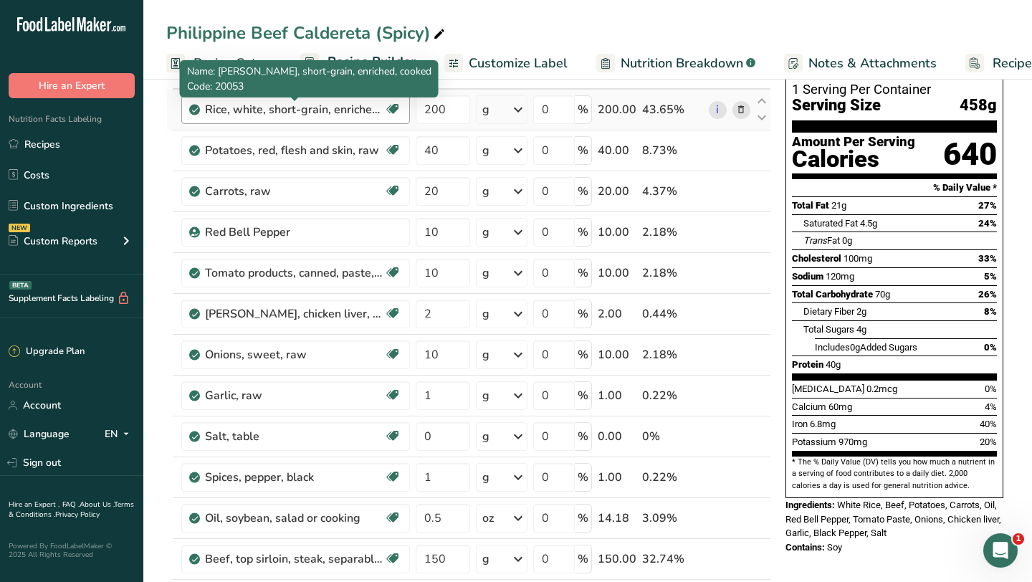
click at [308, 112] on div "Rice, white, short-grain, enriched, cooked" at bounding box center [294, 109] width 179 height 17
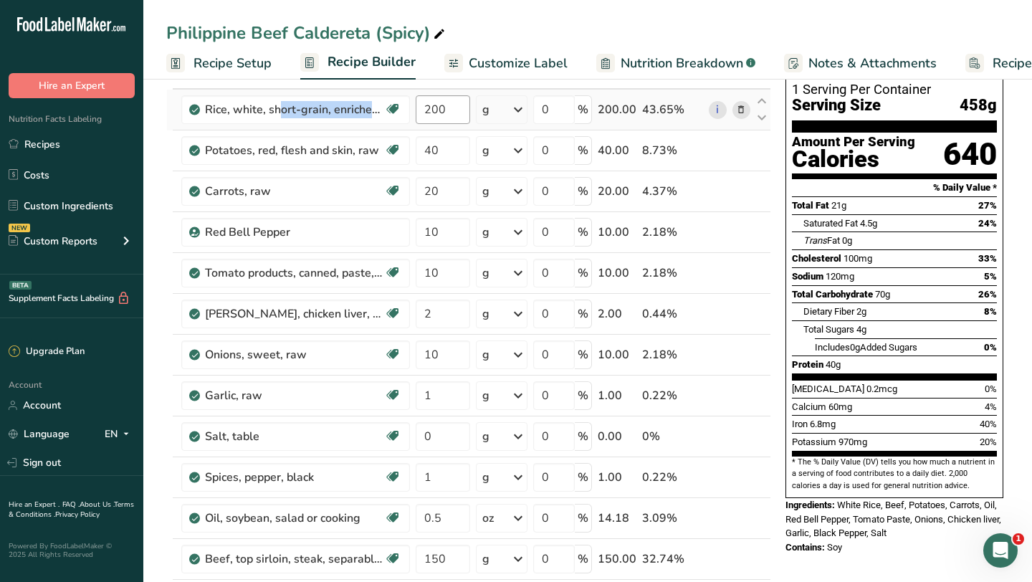
drag, startPoint x: 206, startPoint y: 110, endPoint x: 449, endPoint y: 117, distance: 243.0
click at [465, 115] on tr "Rice, white, short-grain, enriched, cooked Dairy free Gluten free Vegan Vegetar…" at bounding box center [468, 110] width 603 height 41
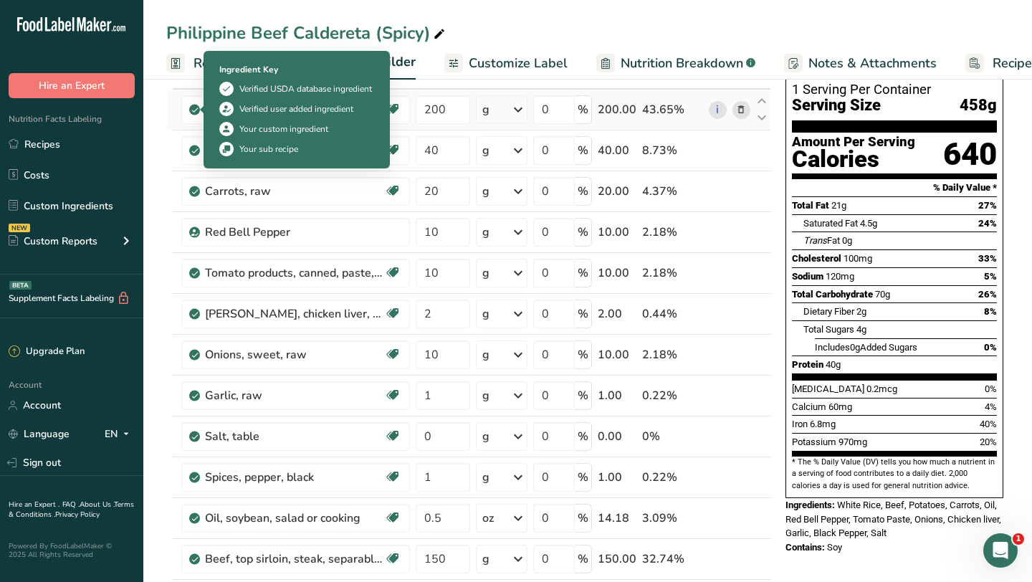
click at [199, 104] on span at bounding box center [194, 109] width 11 height 17
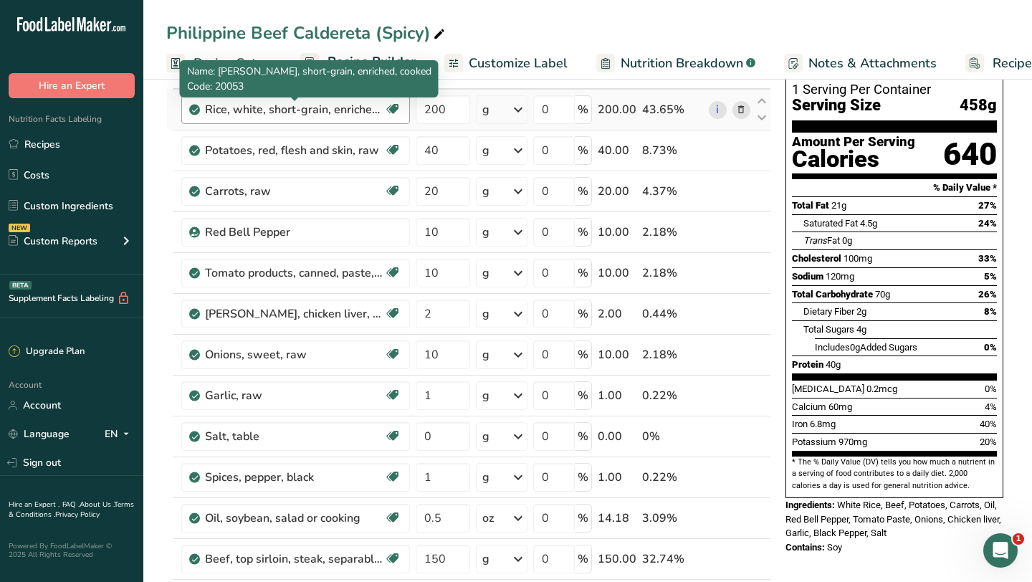
click at [350, 107] on div "Rice, white, short-grain, enriched, cooked" at bounding box center [294, 109] width 179 height 17
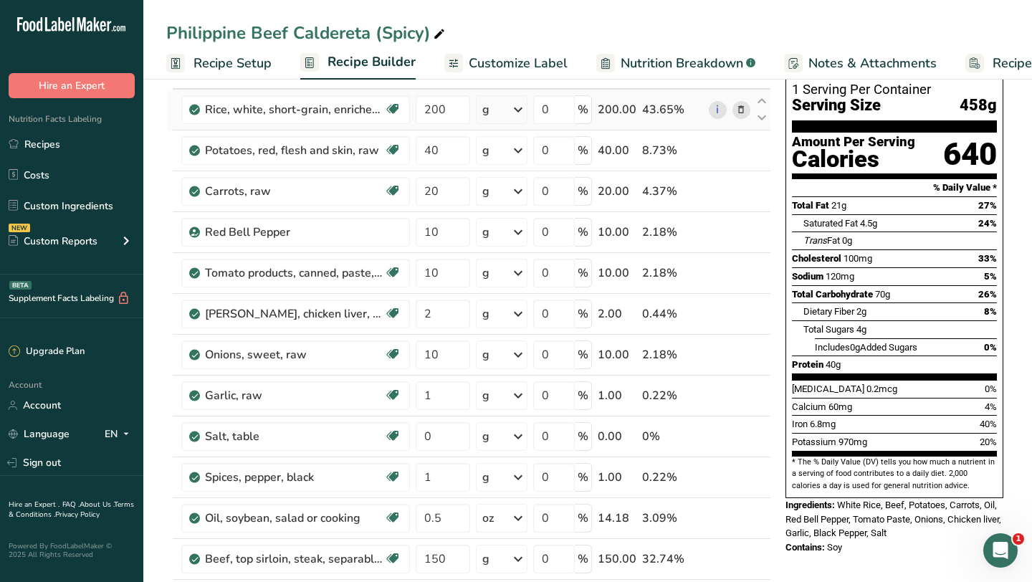
drag, startPoint x: 362, startPoint y: 110, endPoint x: 168, endPoint y: 109, distance: 193.5
click at [168, 109] on tr "Rice, white, short-grain, enriched, cooked Dairy free Gluten free Vegan Vegetar…" at bounding box center [468, 110] width 603 height 41
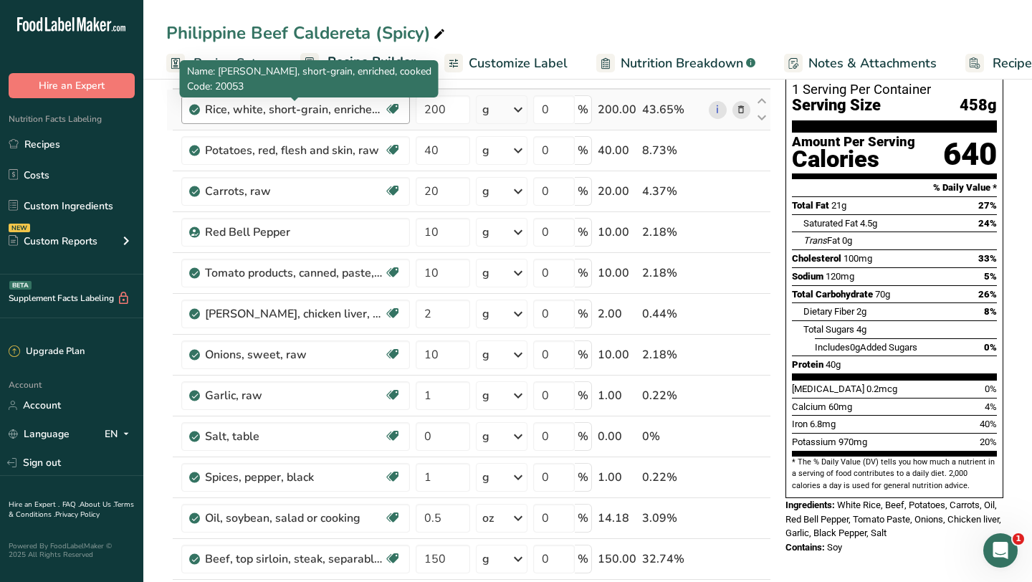
copy tr "Rice, white, short-grain, enrich"
